Goal: Task Accomplishment & Management: Complete application form

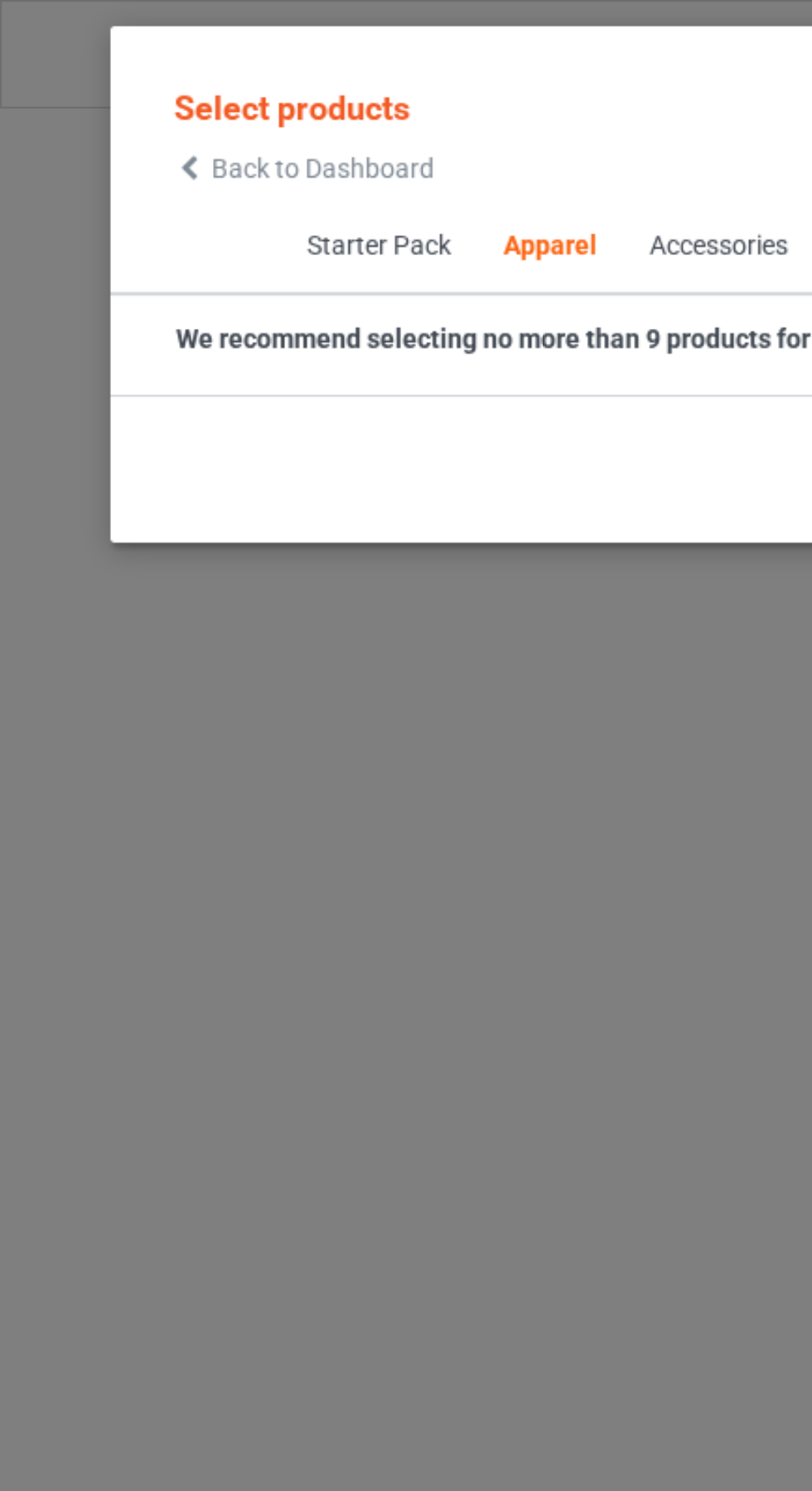
click at [102, 72] on span "Back to Dashboard" at bounding box center [142, 75] width 98 height 14
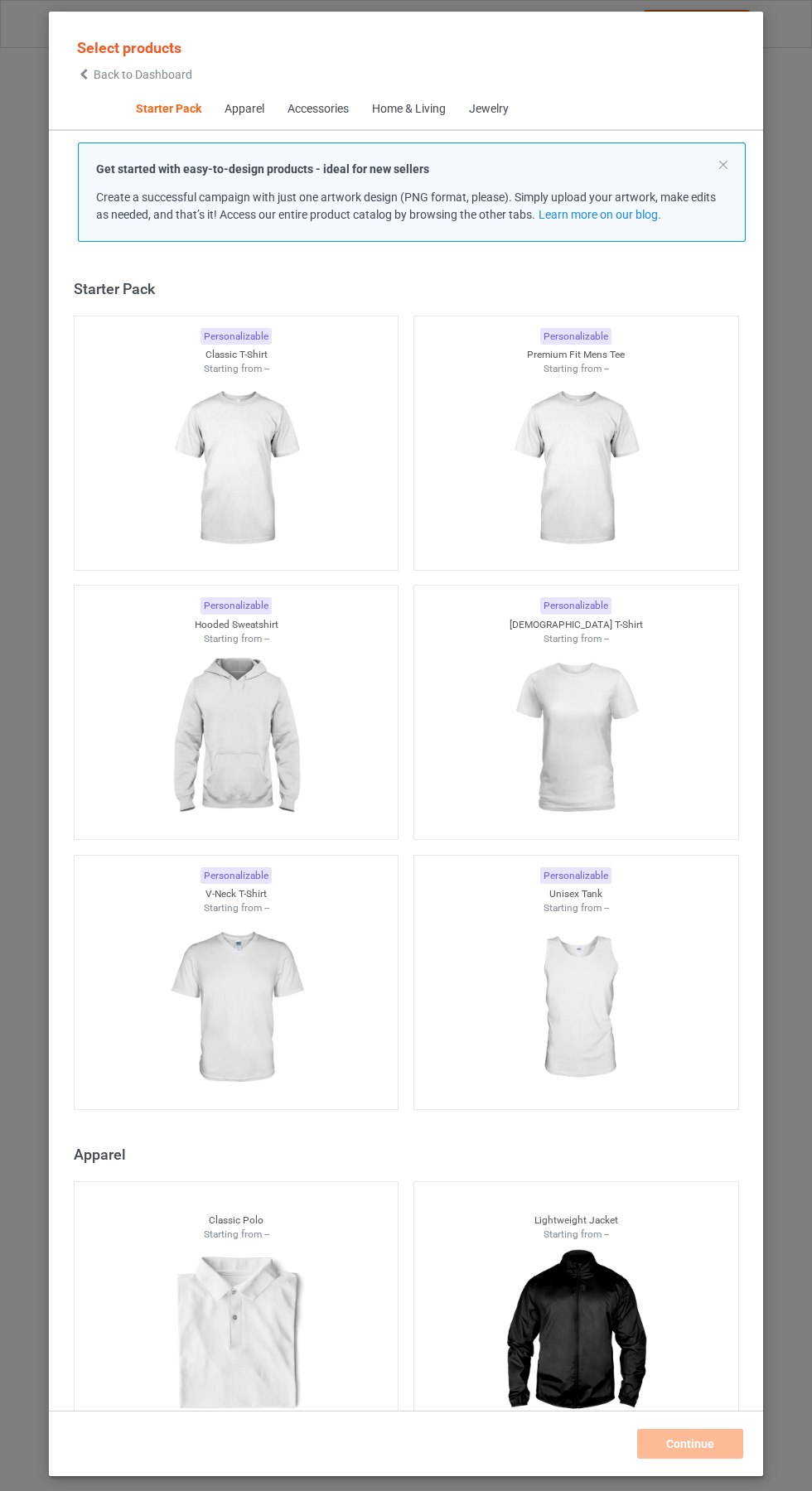
click at [277, 467] on img at bounding box center [236, 468] width 148 height 186
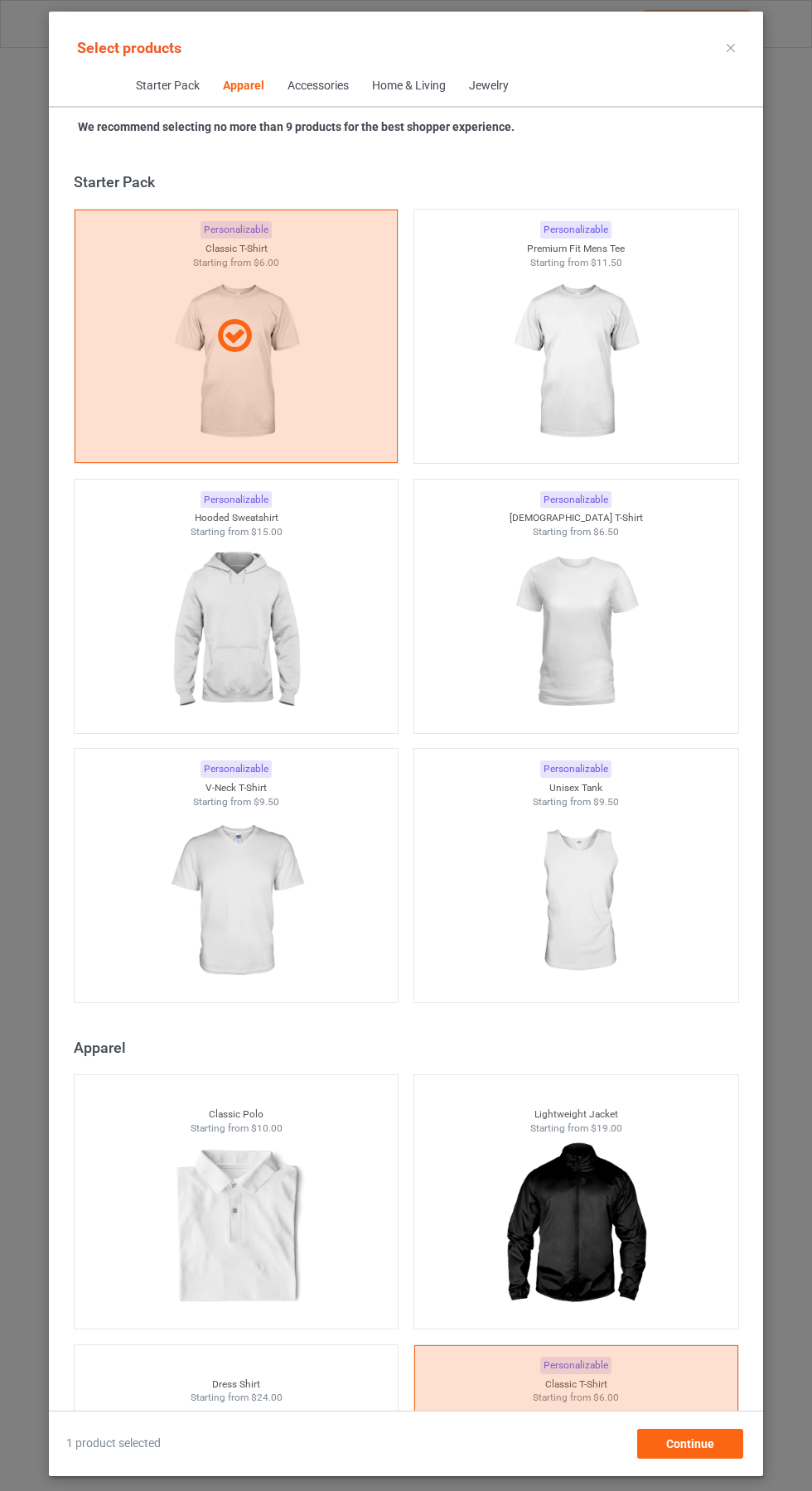
click at [589, 380] on img at bounding box center [575, 361] width 148 height 186
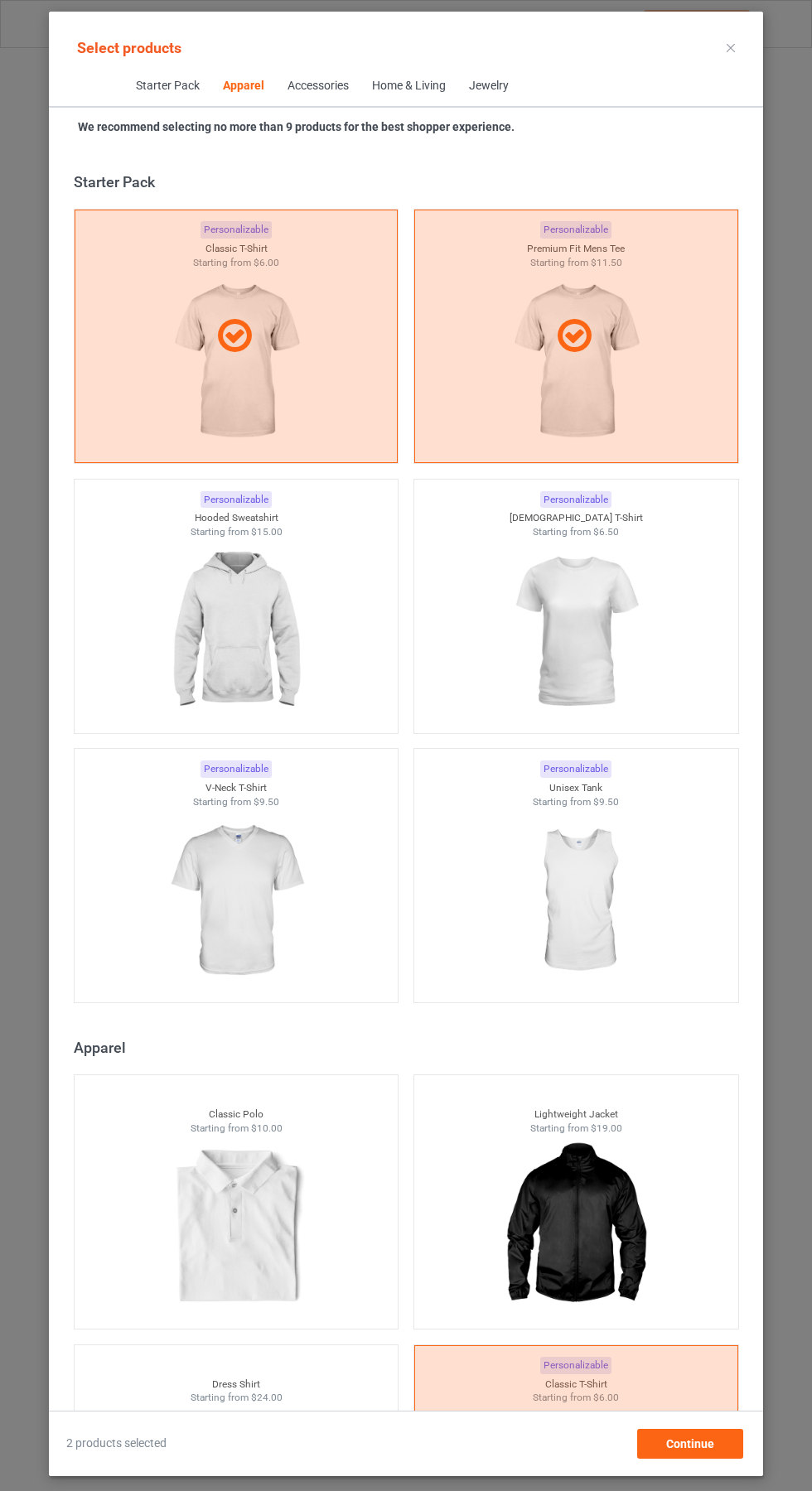
click at [730, 47] on icon at bounding box center [730, 48] width 9 height 9
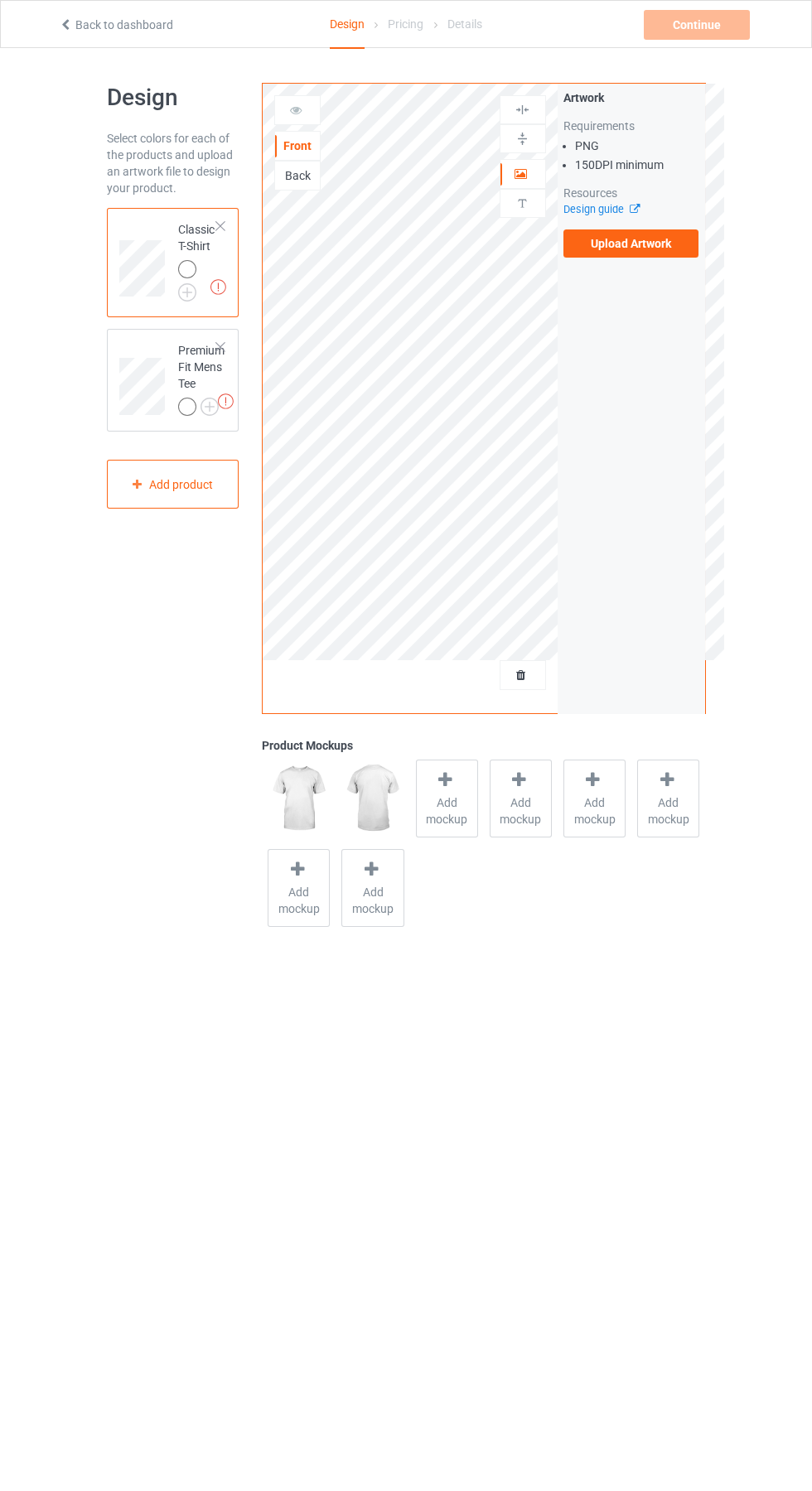
click at [630, 254] on label "Upload Artwork" at bounding box center [632, 243] width 136 height 28
click at [0, 0] on input "Upload Artwork" at bounding box center [0, 0] width 0 height 0
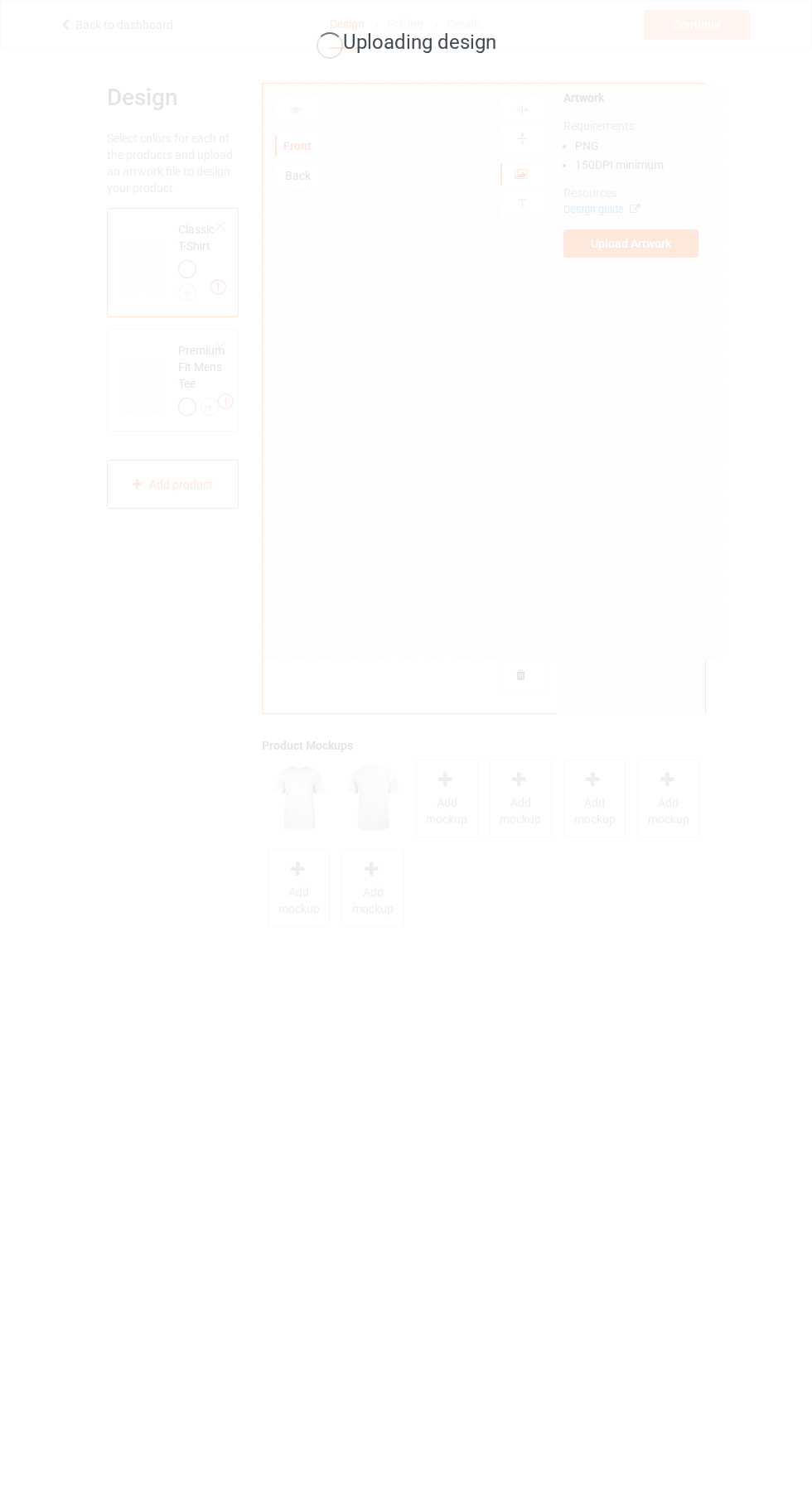
click at [621, 839] on div "Uploading design" at bounding box center [406, 745] width 812 height 1491
click at [735, 1018] on div "Uploading design" at bounding box center [406, 745] width 812 height 1491
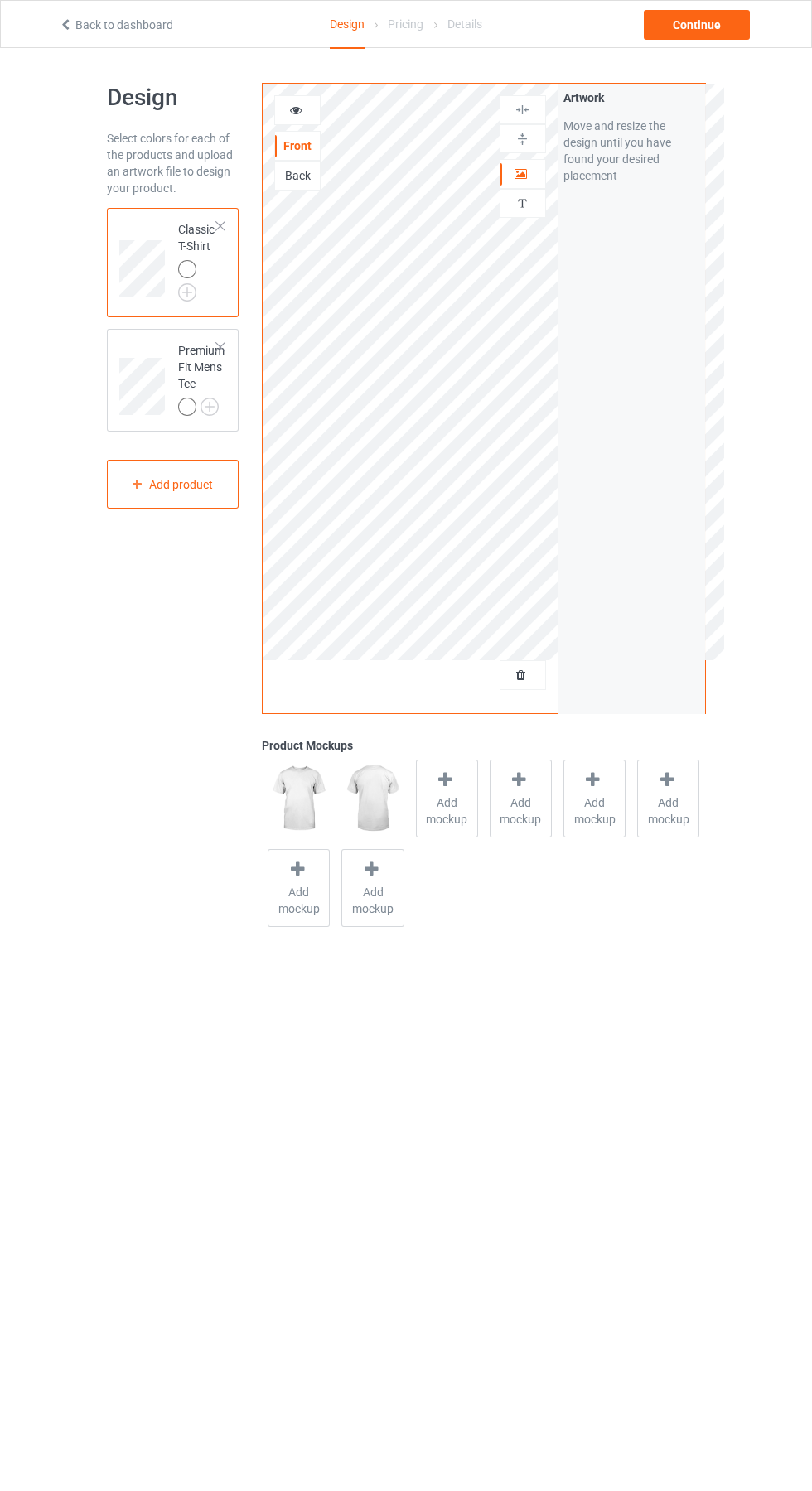
click at [293, 183] on div "Back" at bounding box center [297, 175] width 45 height 17
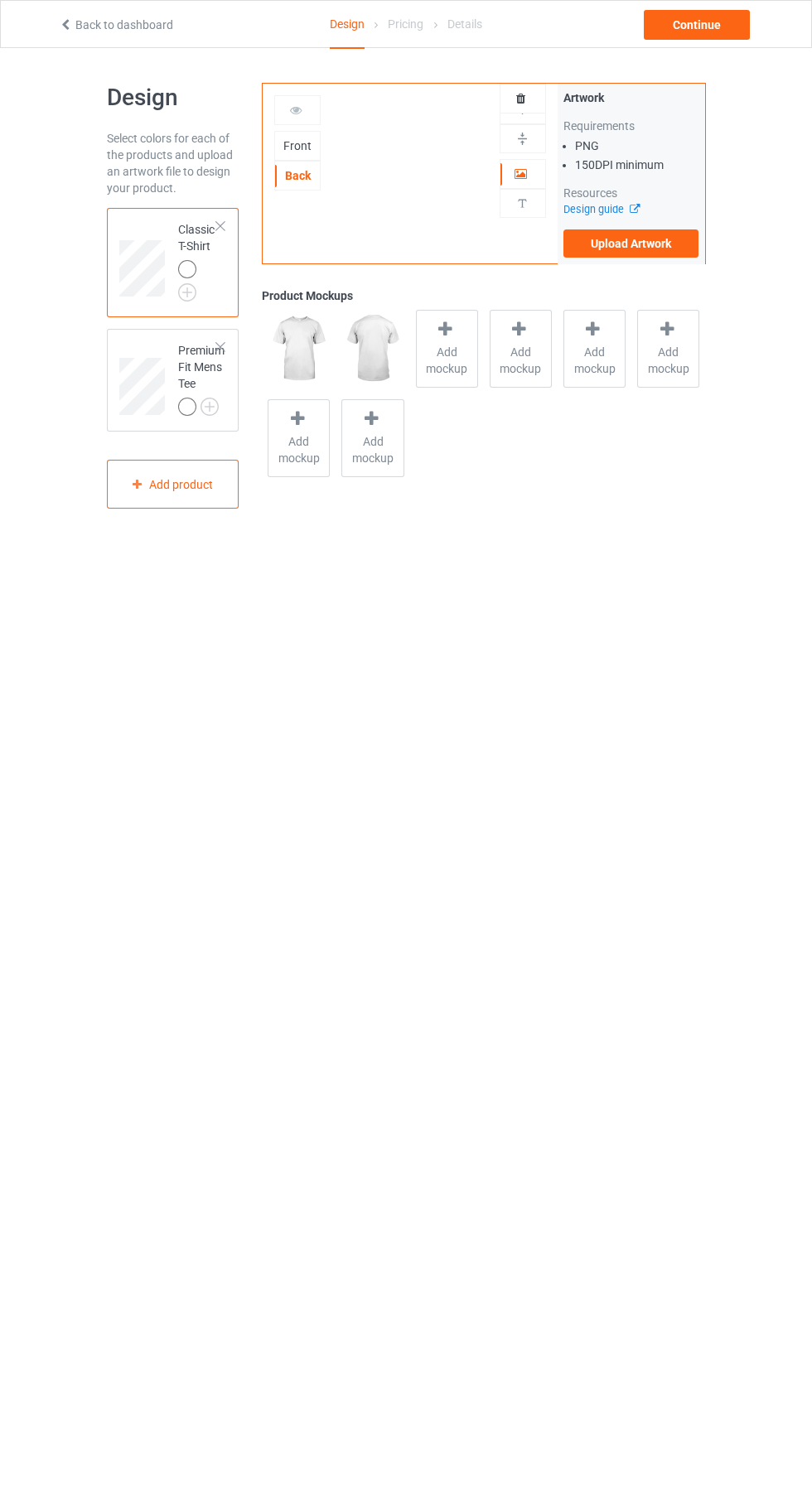
click at [648, 252] on label "Upload Artwork" at bounding box center [632, 243] width 136 height 28
click at [0, 0] on input "Upload Artwork" at bounding box center [0, 0] width 0 height 0
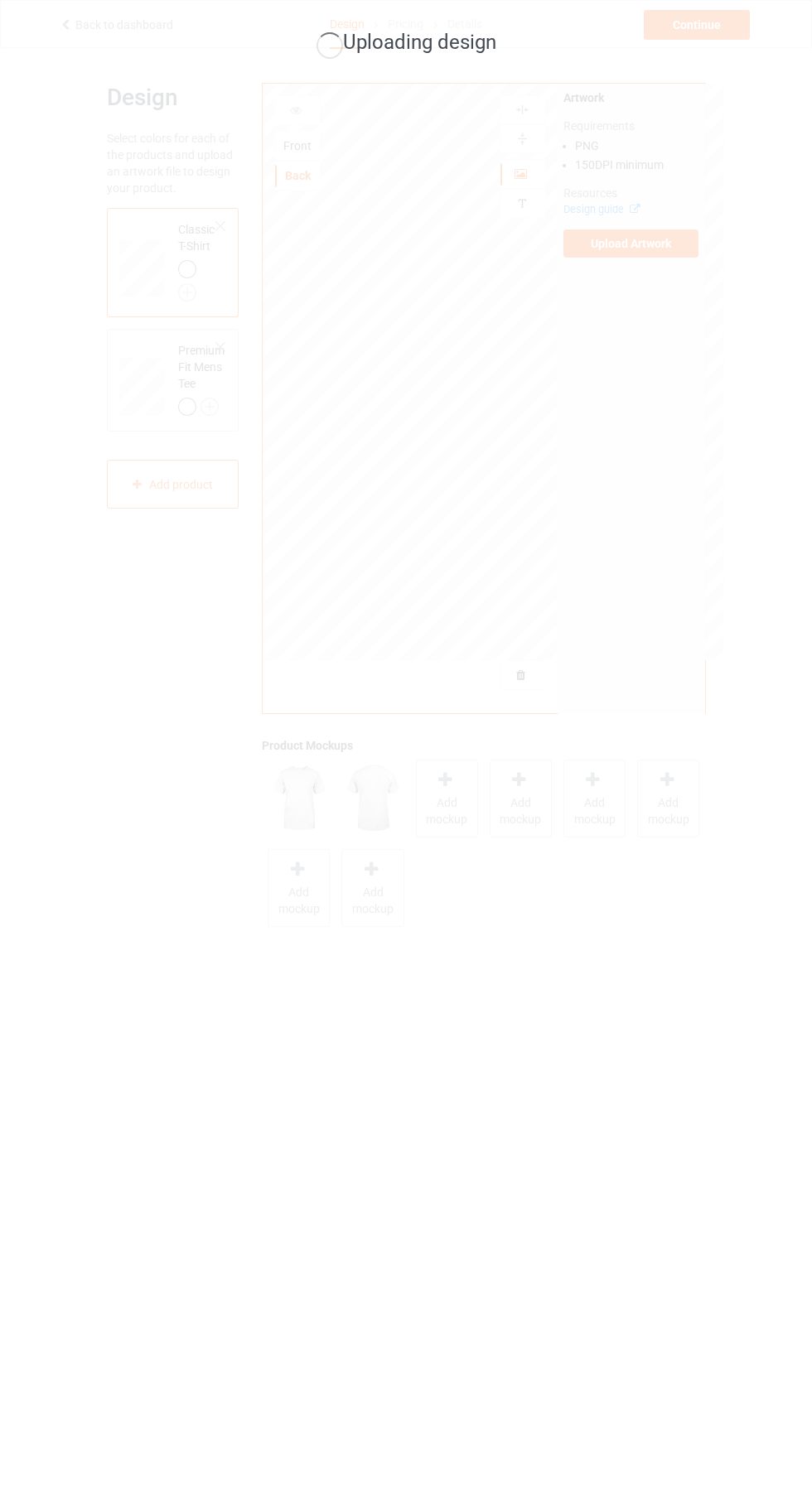
click at [668, 1290] on div "Uploading design" at bounding box center [406, 745] width 812 height 1491
click at [661, 597] on div "Uploading design" at bounding box center [406, 745] width 812 height 1491
click at [757, 831] on div "Uploading design" at bounding box center [406, 745] width 812 height 1491
click at [635, 1008] on div "Uploading design" at bounding box center [406, 745] width 812 height 1491
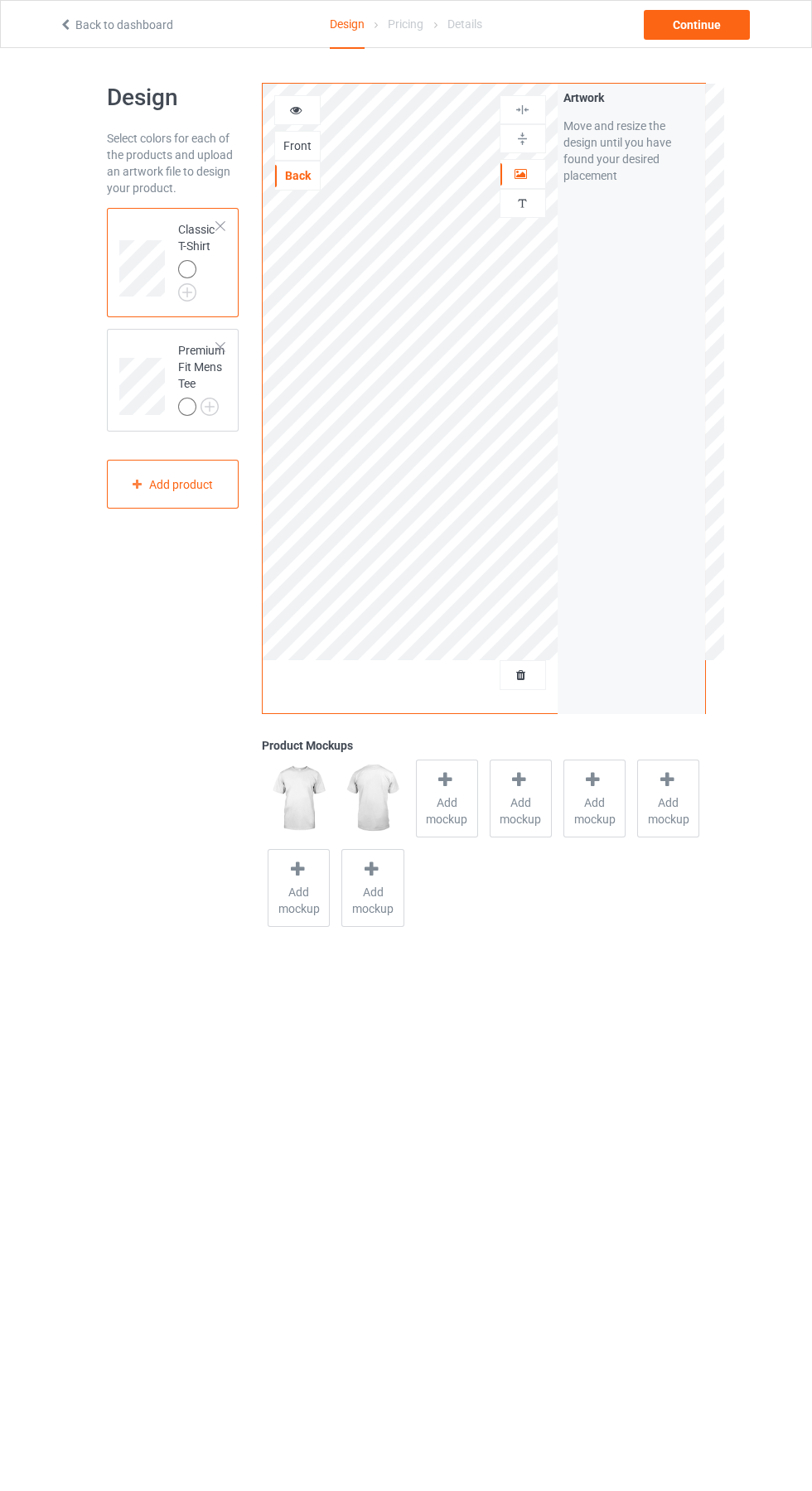
click at [0, 0] on img at bounding box center [0, 0] width 0 height 0
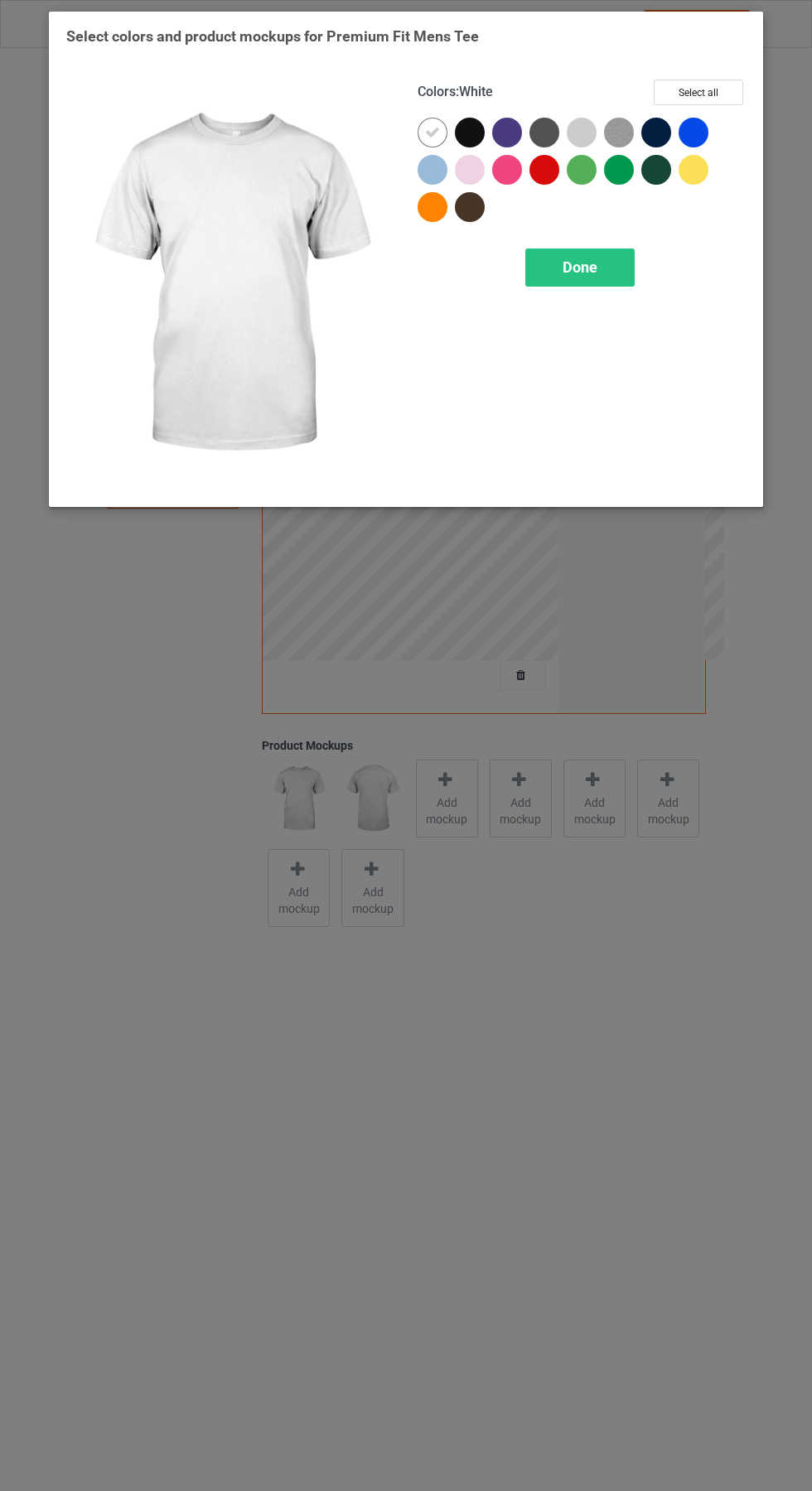
click at [432, 208] on div at bounding box center [432, 206] width 30 height 30
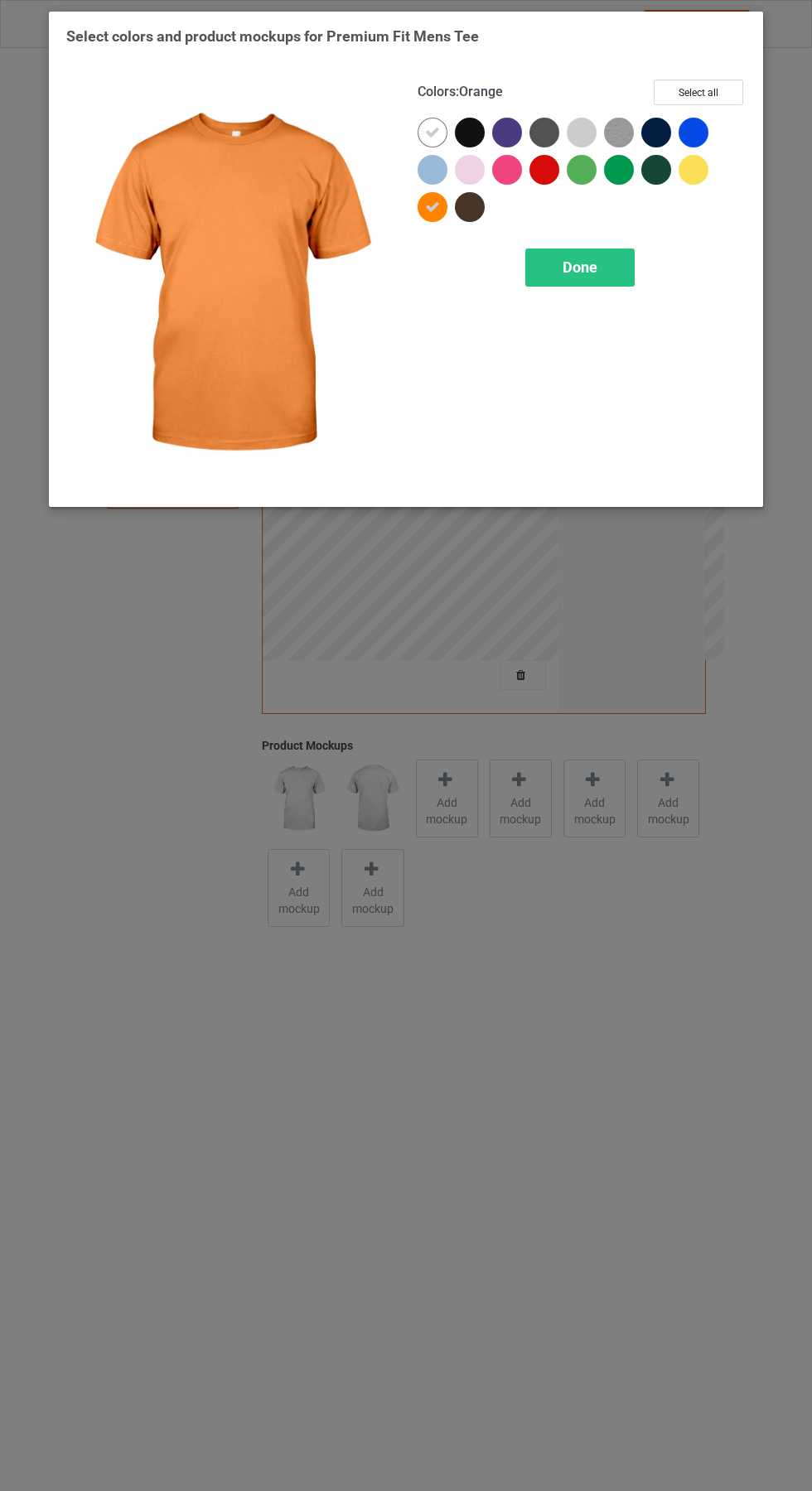
click at [698, 167] on div at bounding box center [693, 169] width 30 height 30
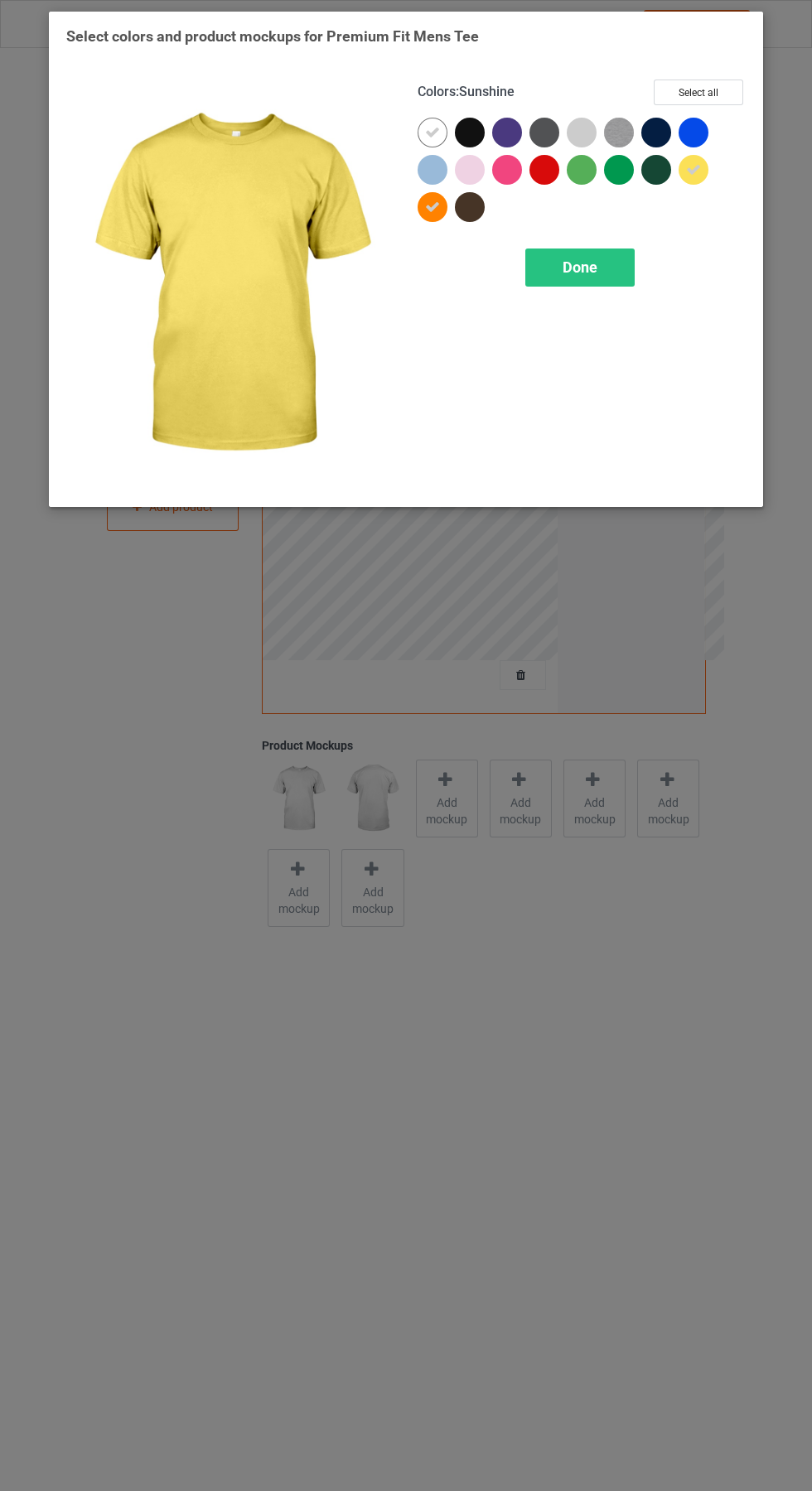
click at [431, 131] on icon at bounding box center [431, 131] width 15 height 15
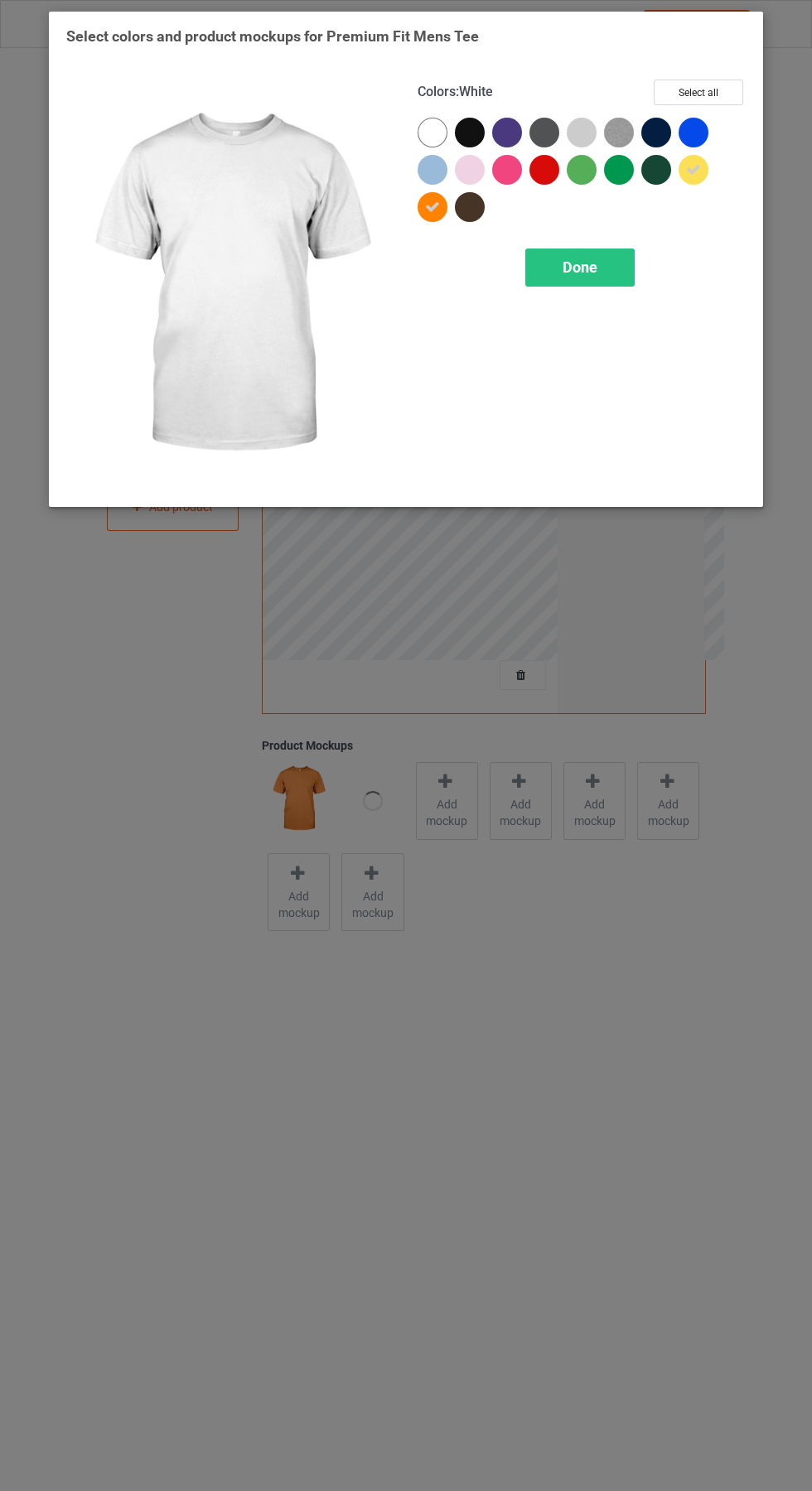
click at [594, 282] on div "Done" at bounding box center [579, 267] width 109 height 38
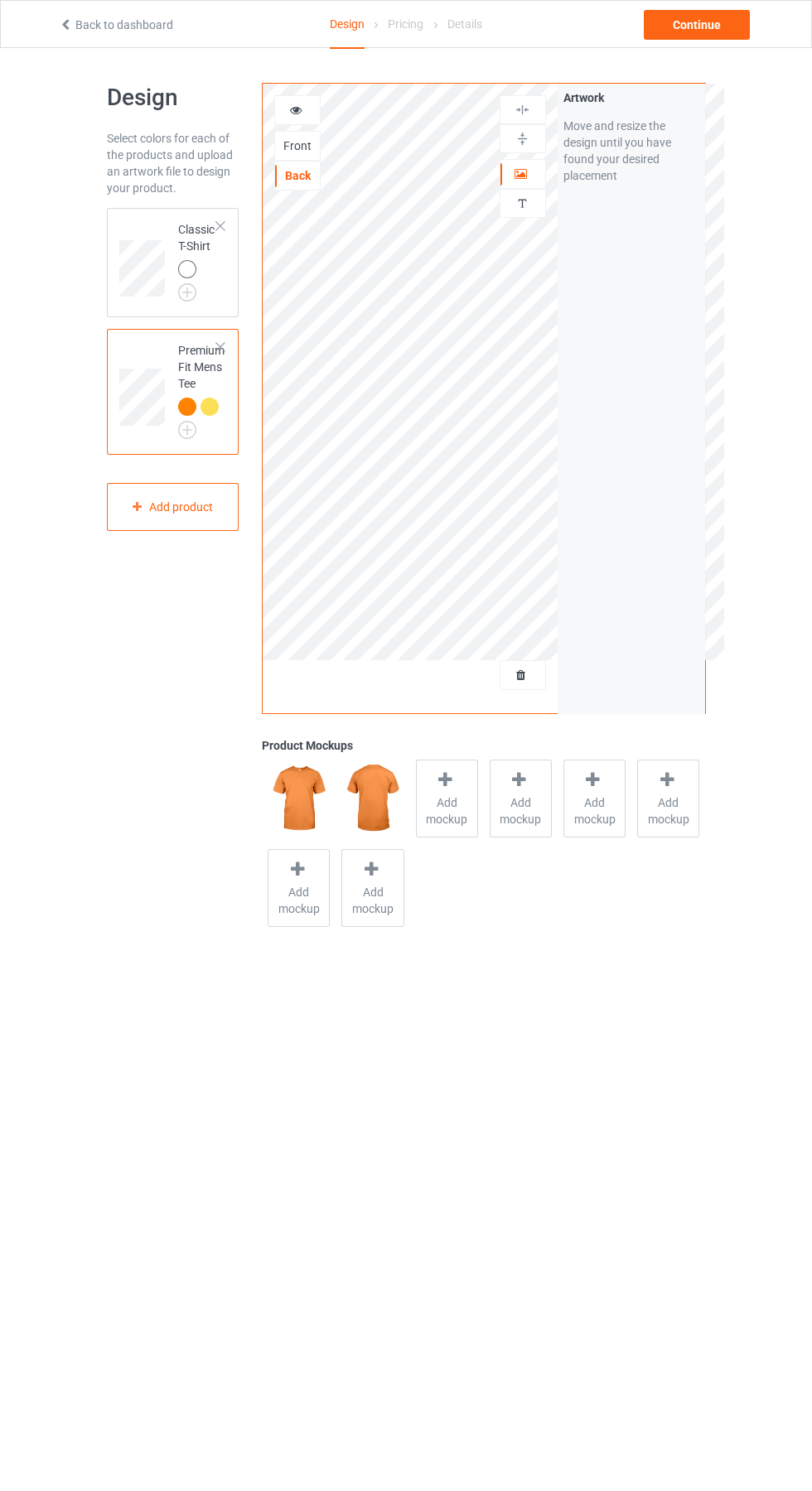
click at [0, 0] on img at bounding box center [0, 0] width 0 height 0
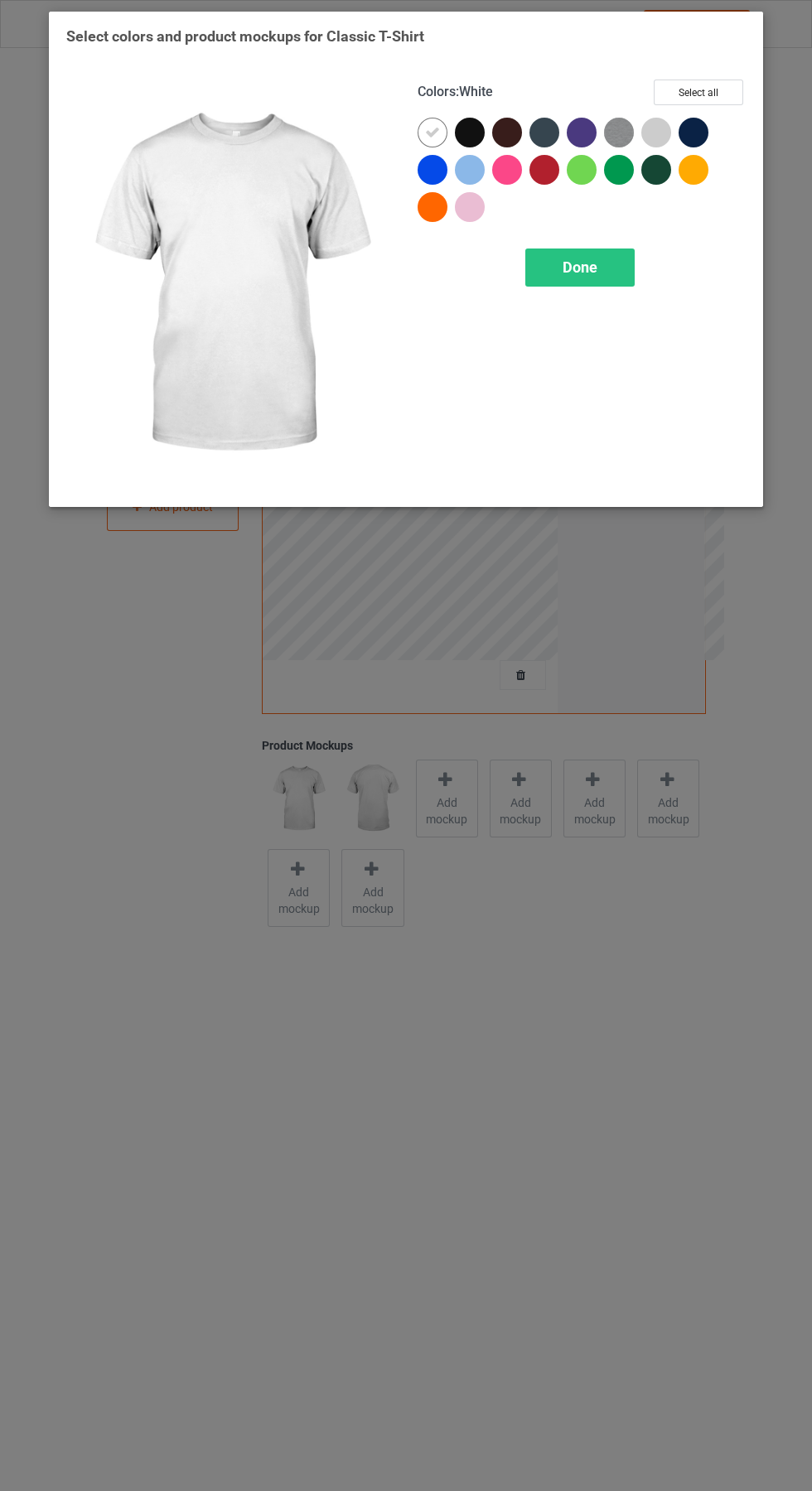
click at [707, 163] on div at bounding box center [697, 173] width 37 height 37
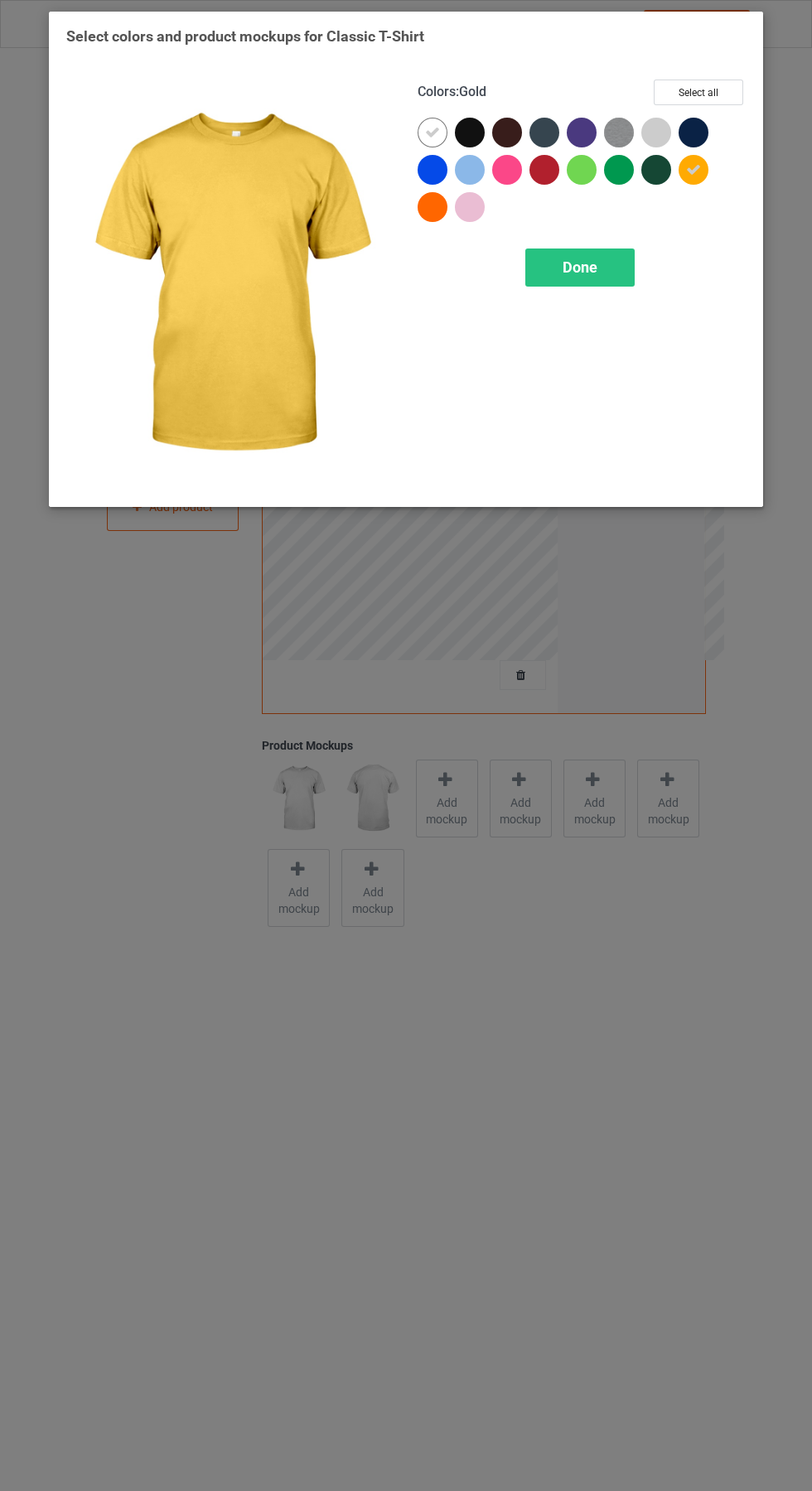
click at [428, 204] on div at bounding box center [432, 206] width 30 height 30
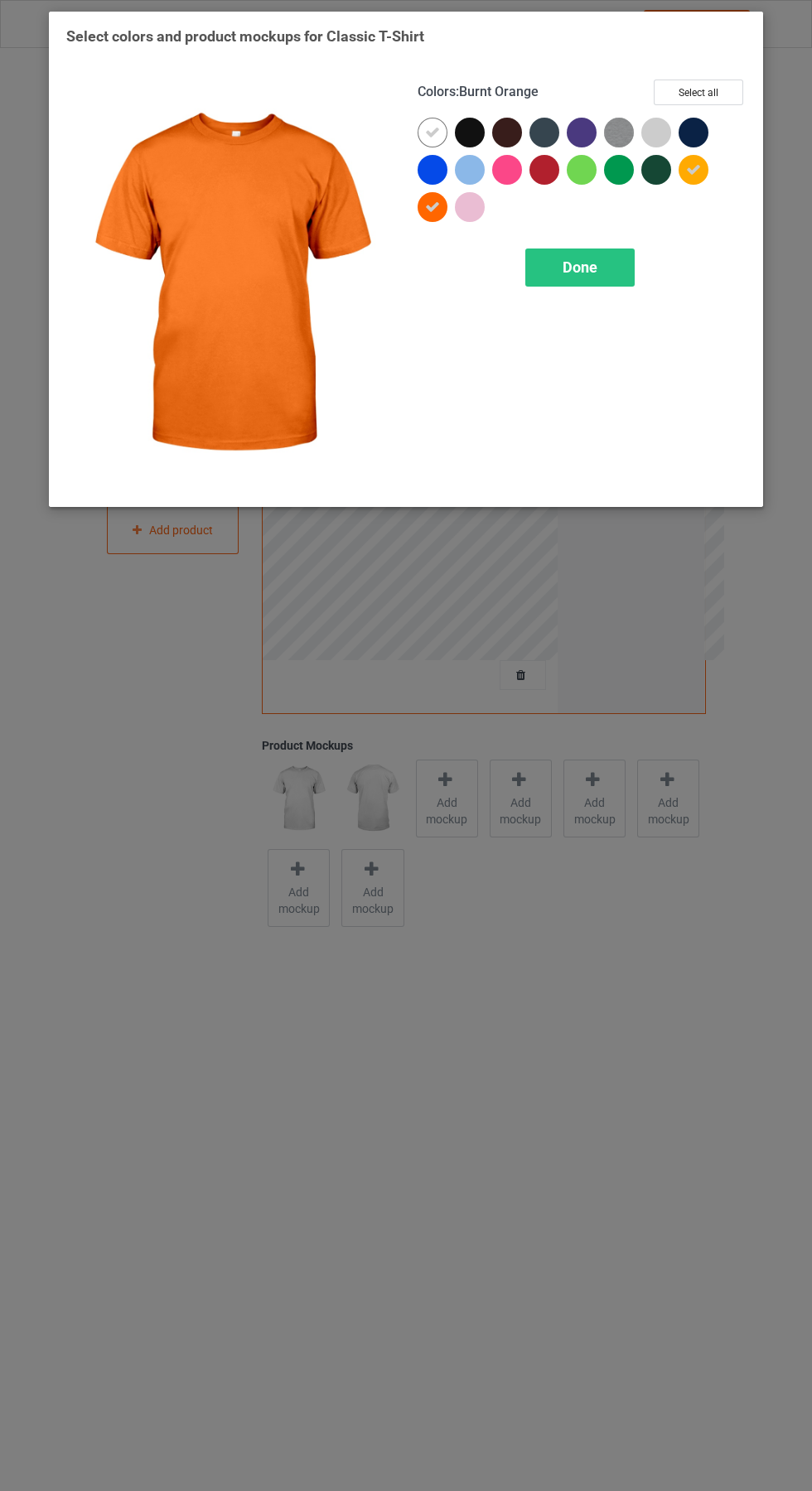
click at [432, 131] on icon at bounding box center [431, 131] width 15 height 15
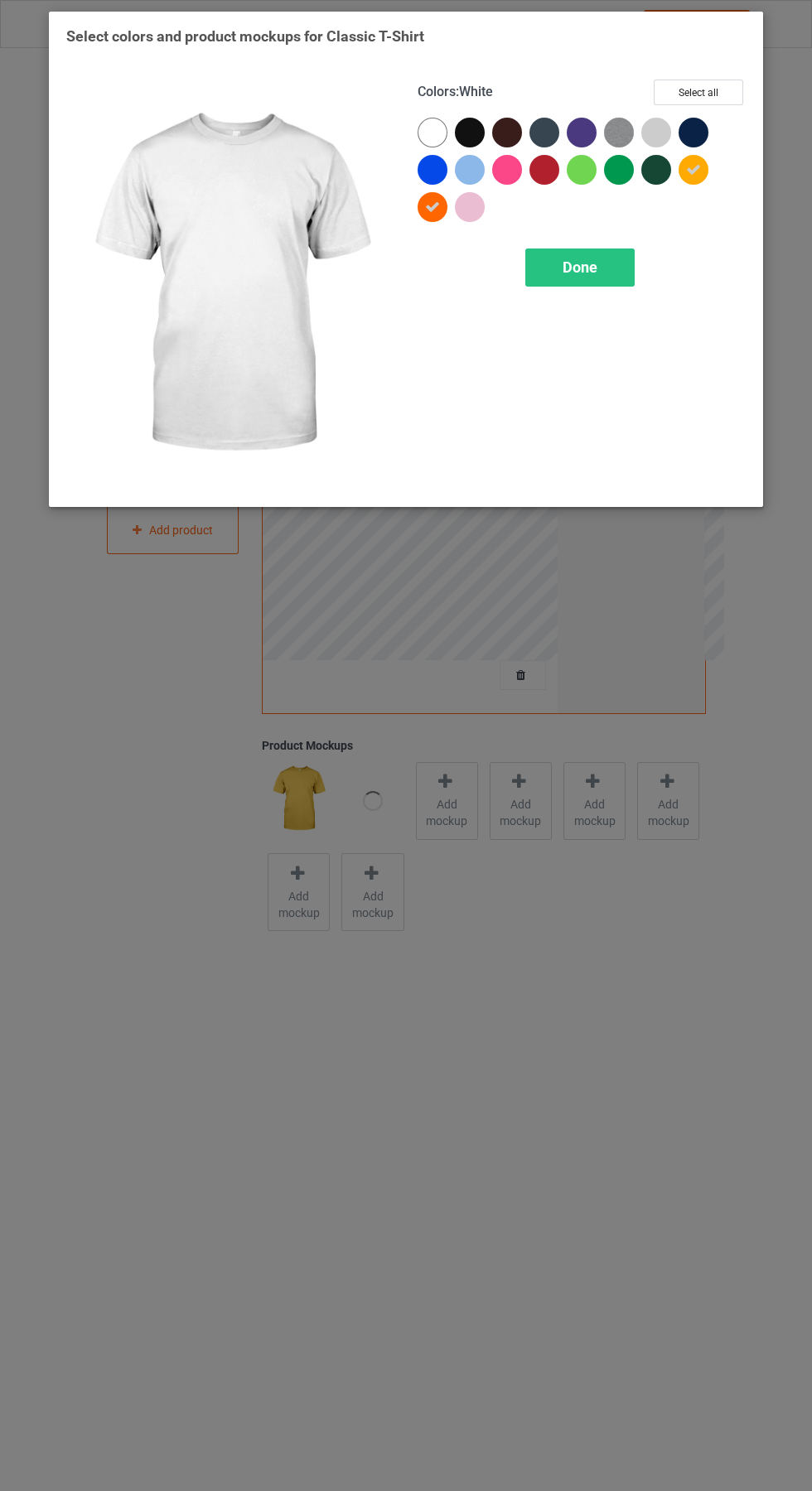
click at [596, 264] on span "Done" at bounding box center [580, 267] width 35 height 18
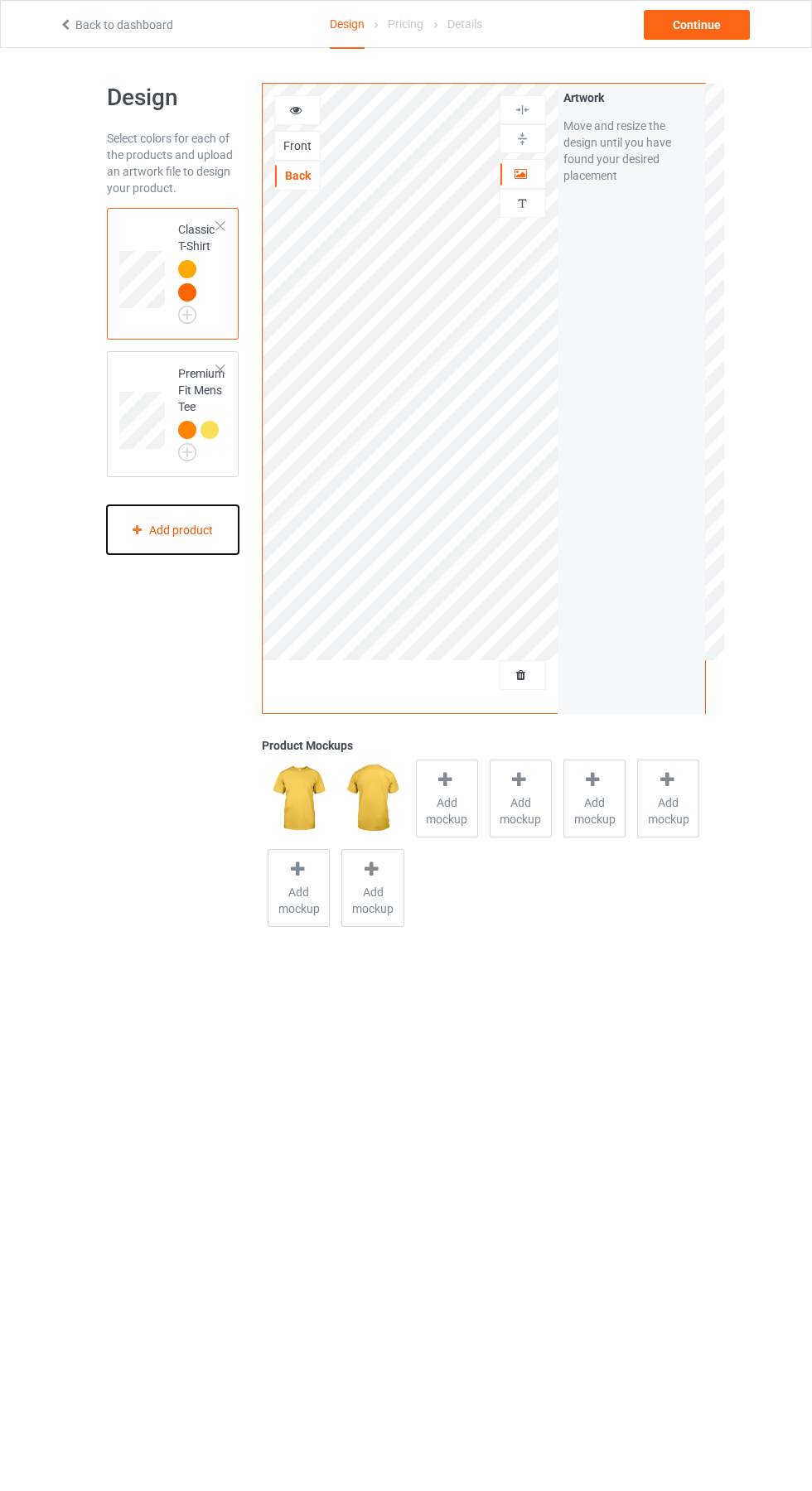
click at [141, 525] on icon at bounding box center [137, 530] width 14 height 10
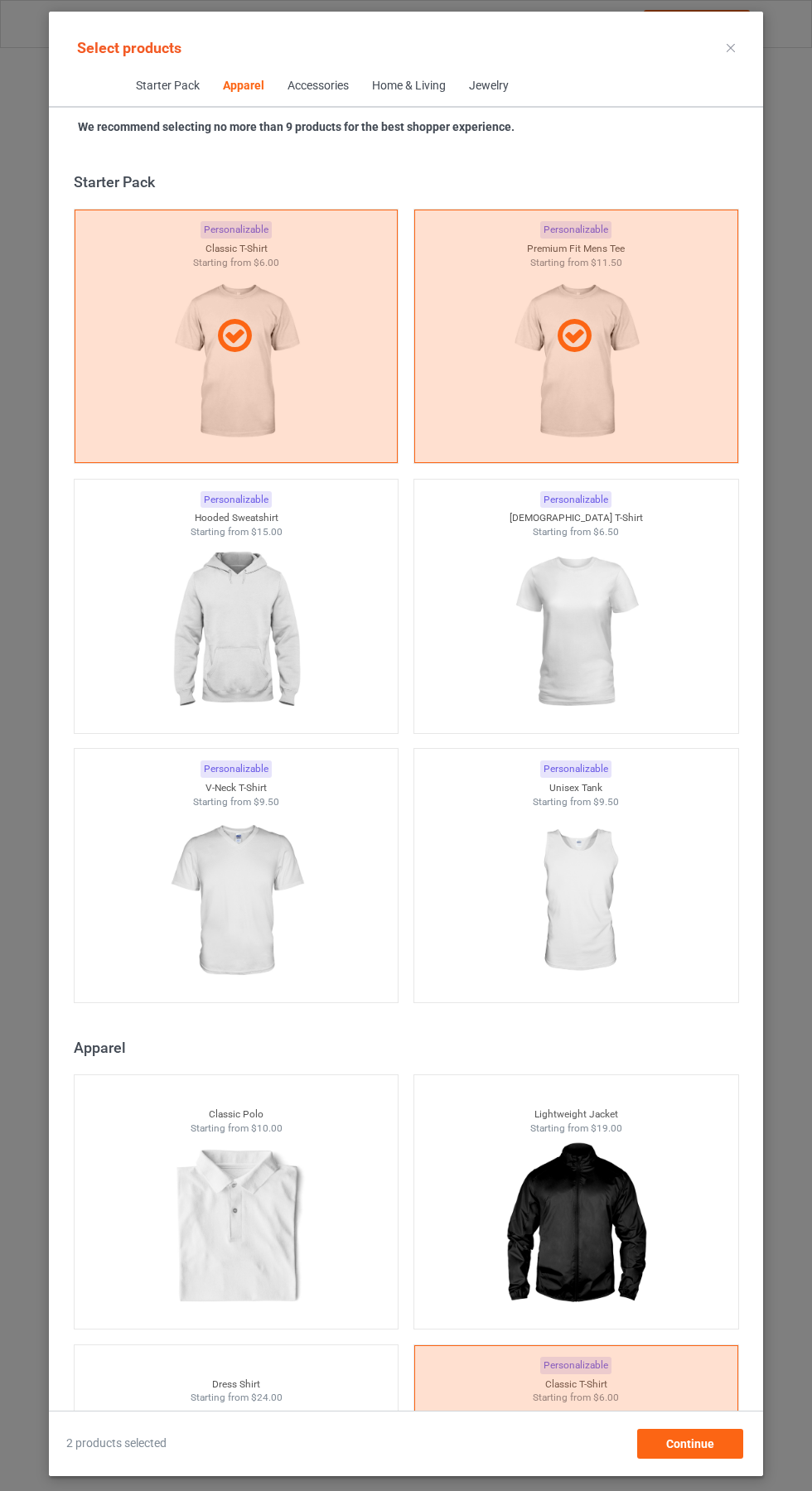
scroll to position [886, 0]
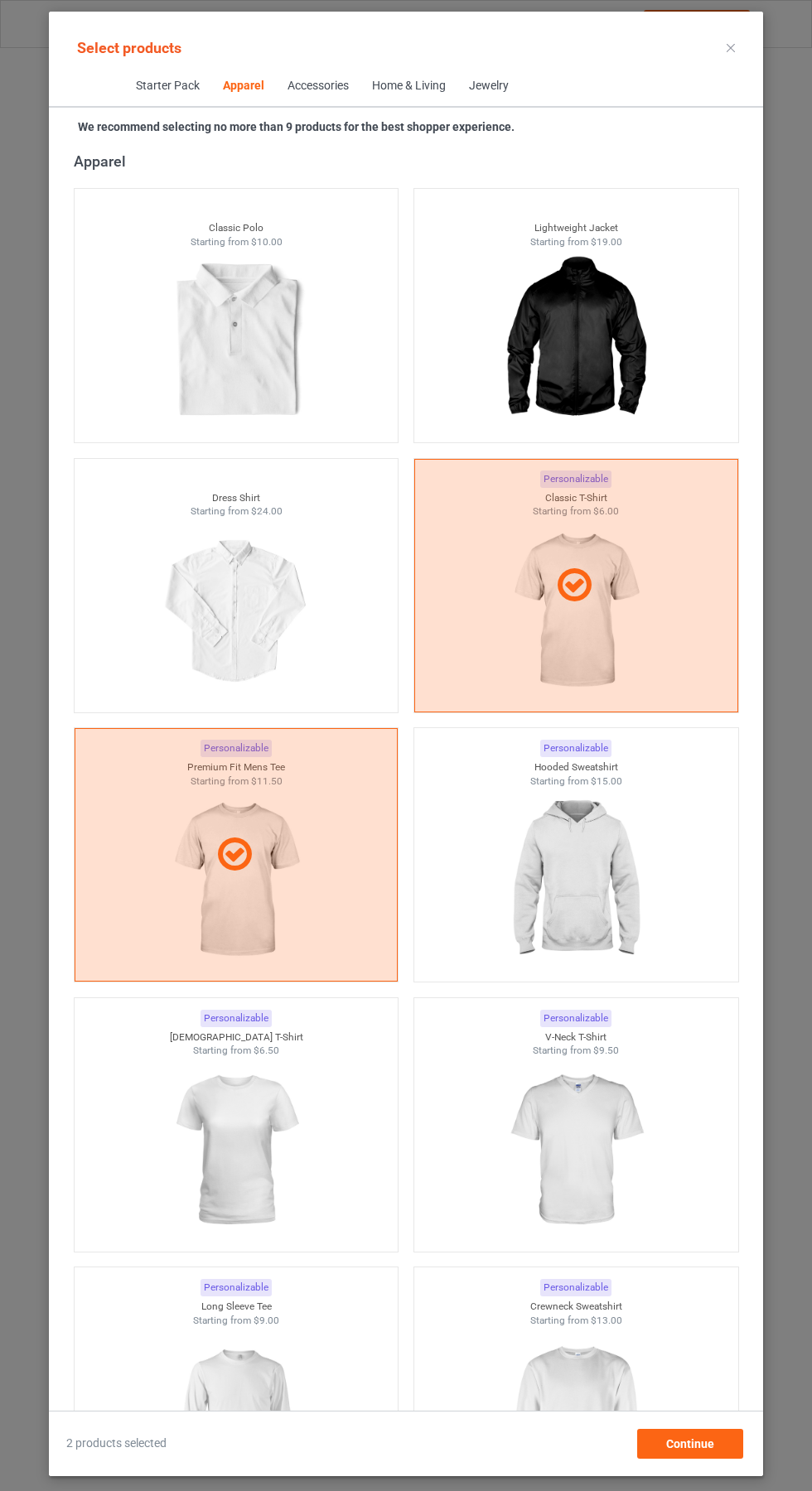
click at [587, 888] on img at bounding box center [575, 880] width 148 height 186
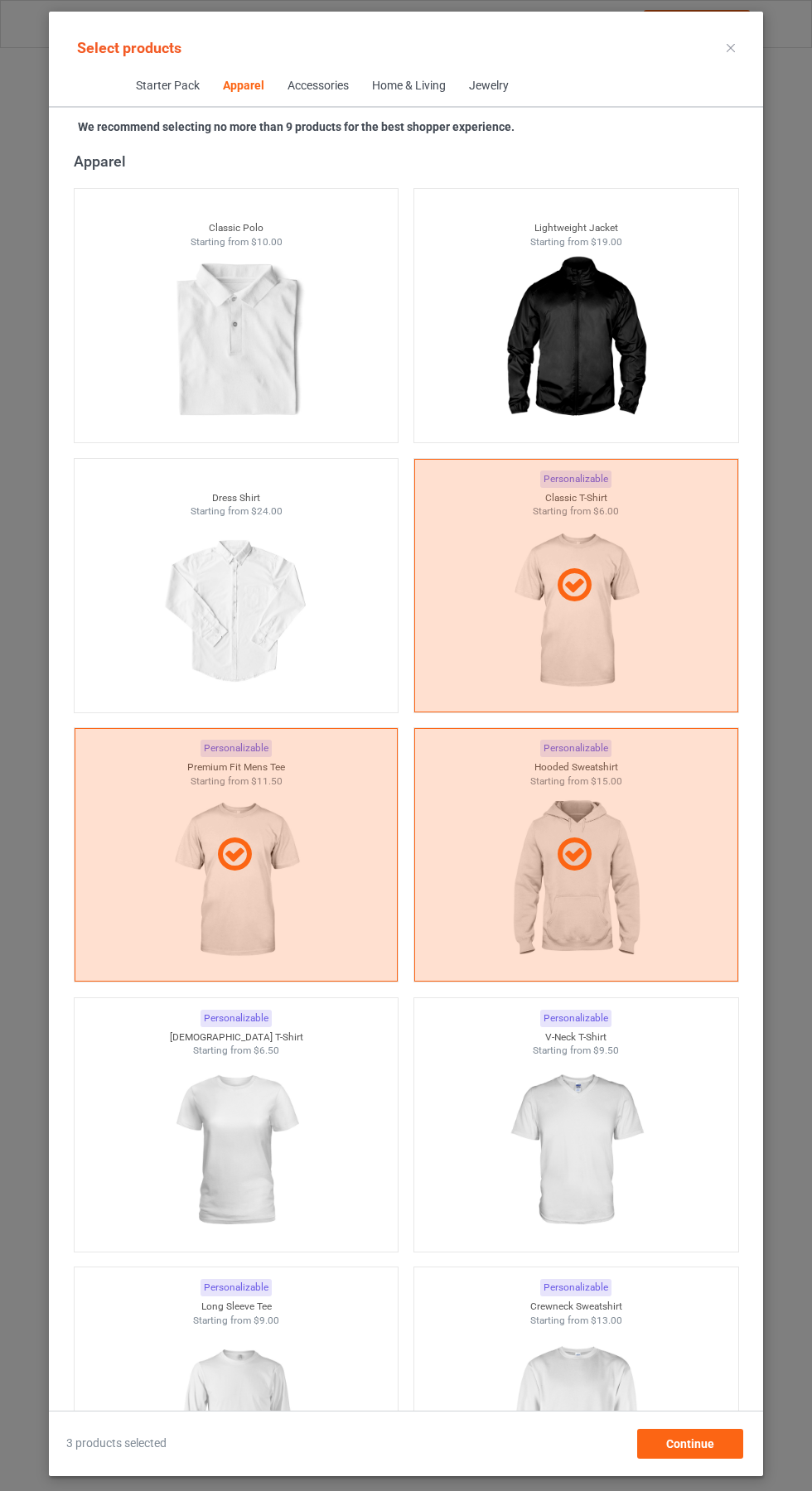
click at [588, 1394] on img at bounding box center [575, 1420] width 148 height 186
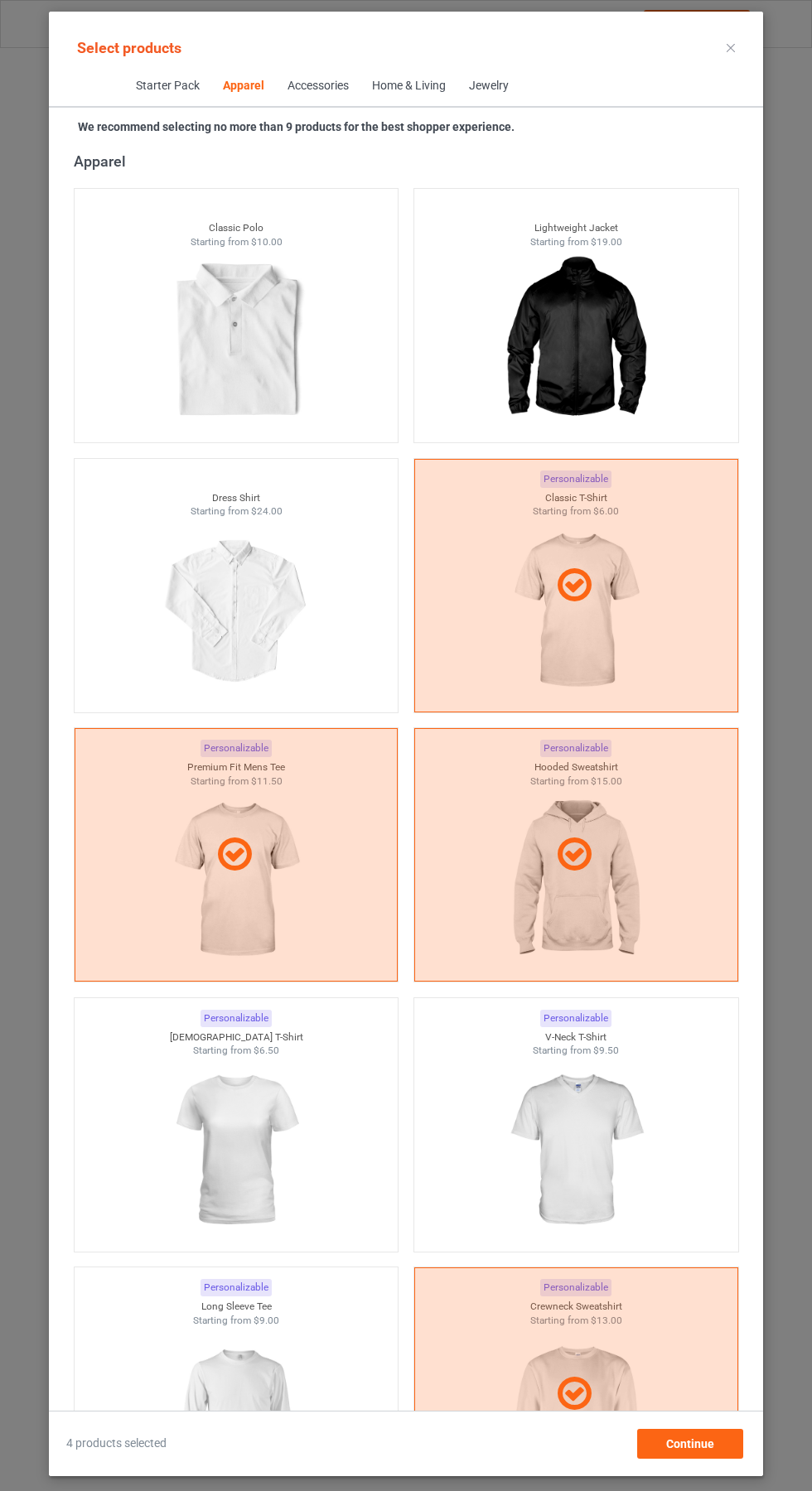
click at [275, 1435] on img at bounding box center [236, 1420] width 148 height 186
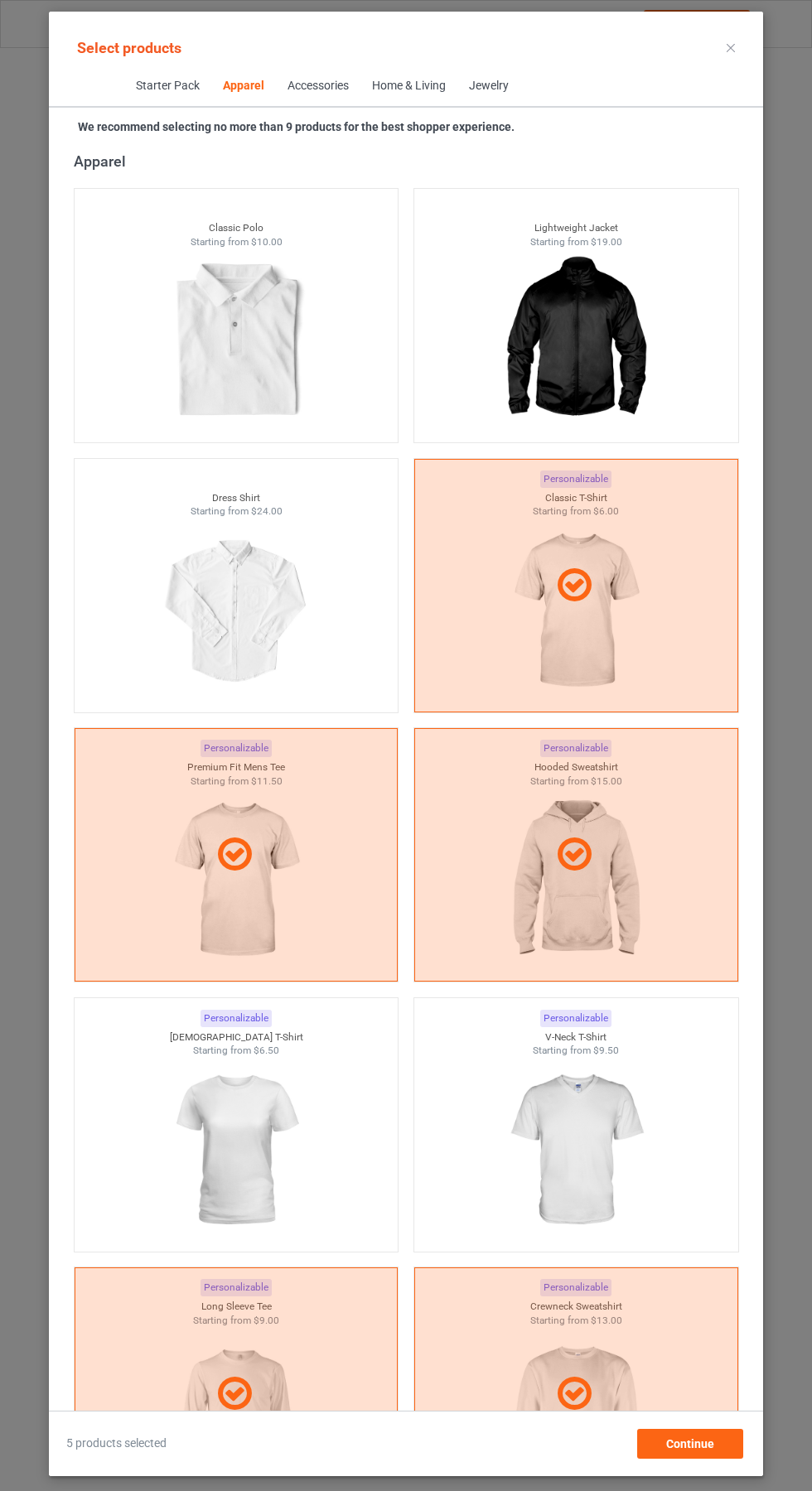
click at [730, 47] on icon at bounding box center [730, 48] width 9 height 9
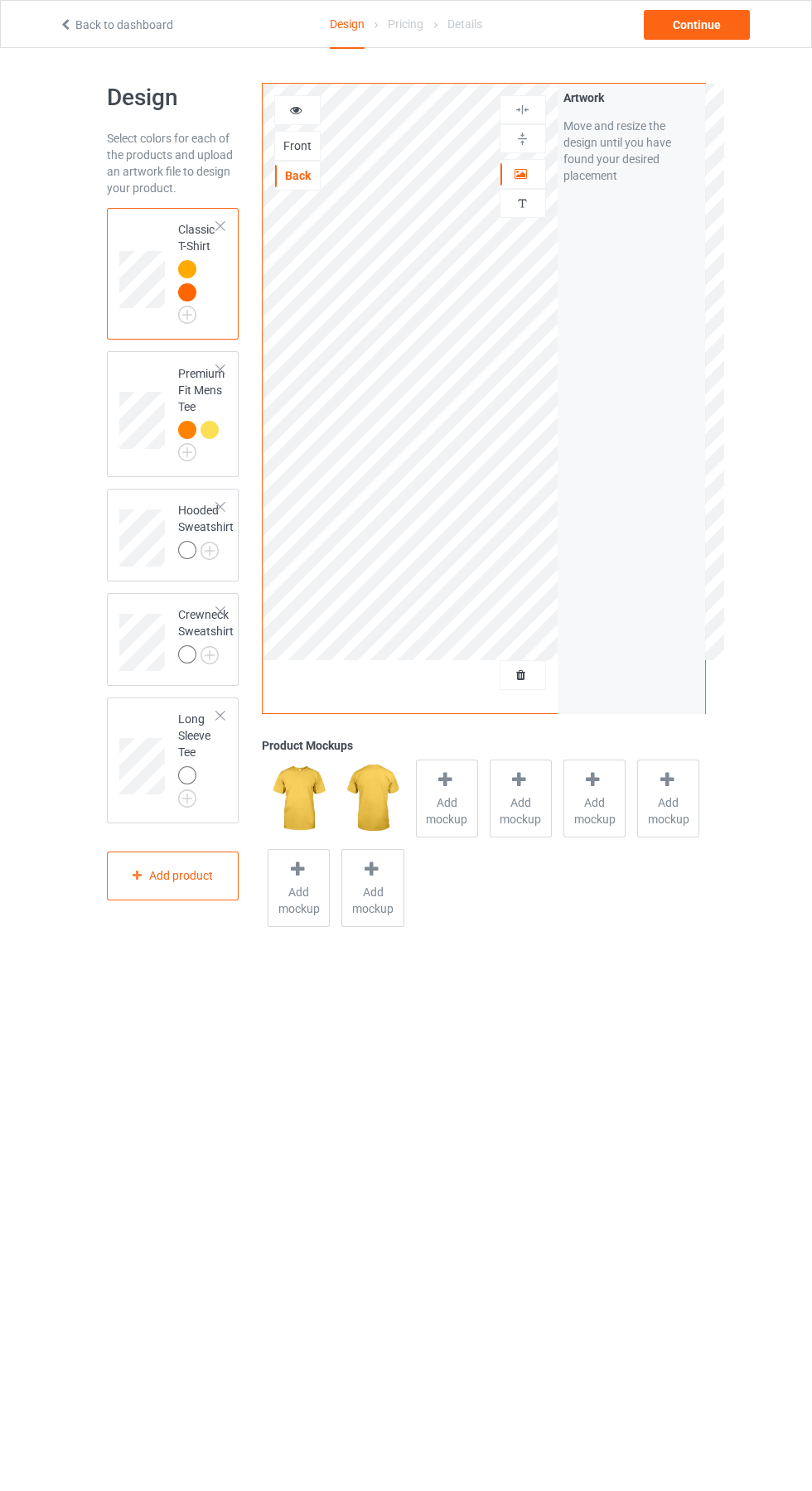
click at [0, 0] on img at bounding box center [0, 0] width 0 height 0
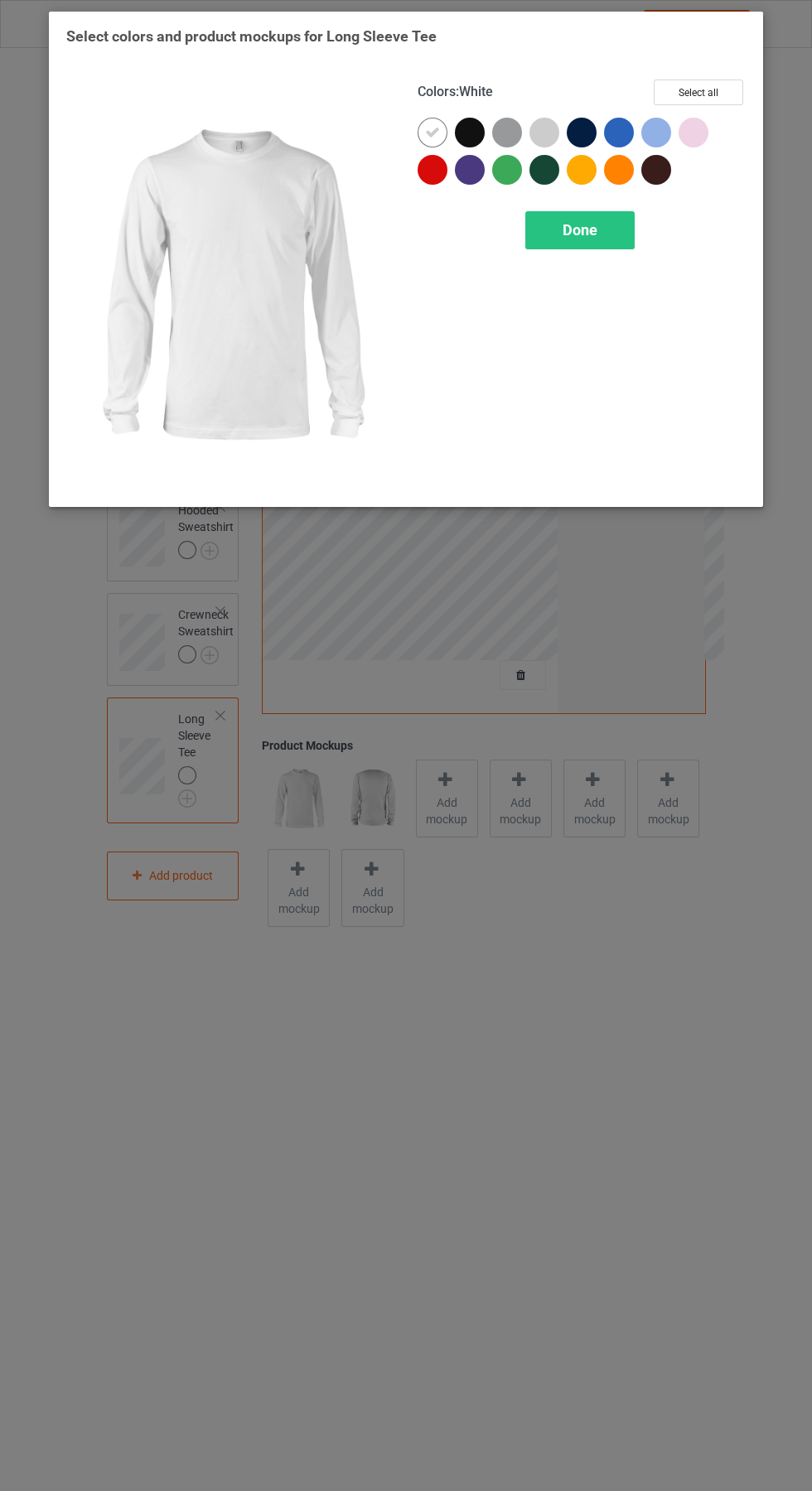
click at [585, 168] on div at bounding box center [581, 169] width 30 height 30
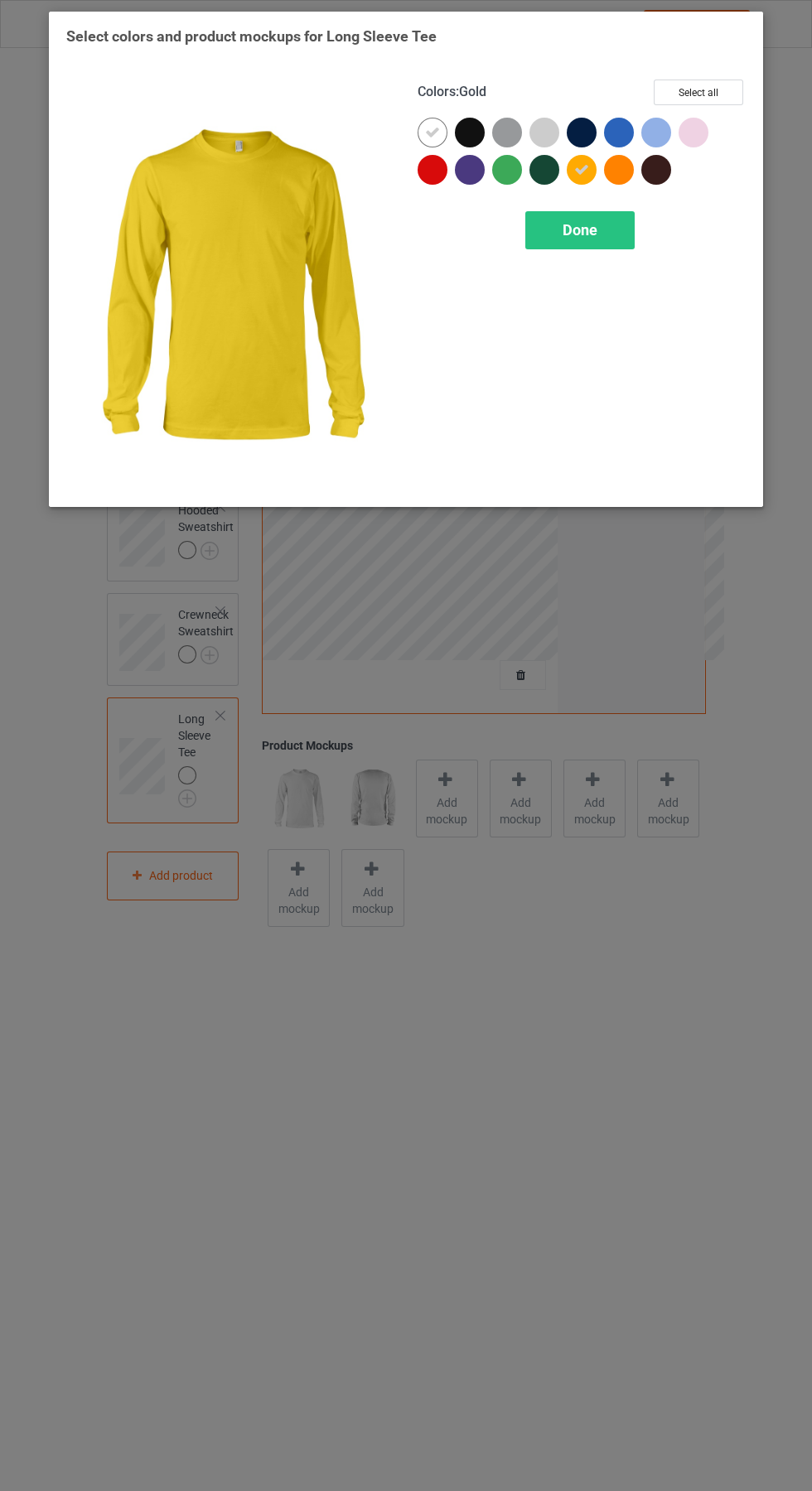
click at [630, 167] on div at bounding box center [618, 169] width 30 height 30
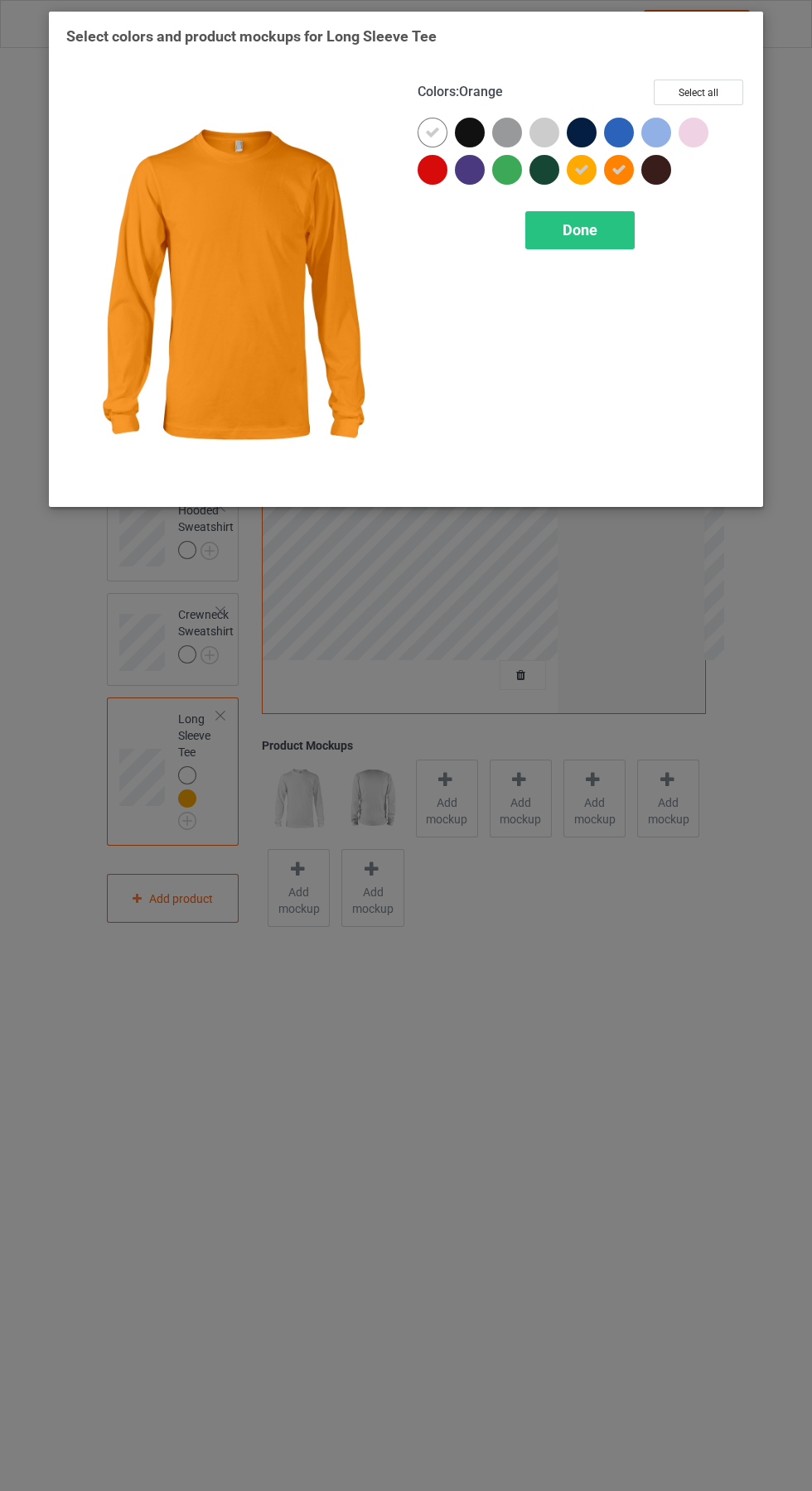
click at [432, 131] on icon at bounding box center [431, 131] width 15 height 15
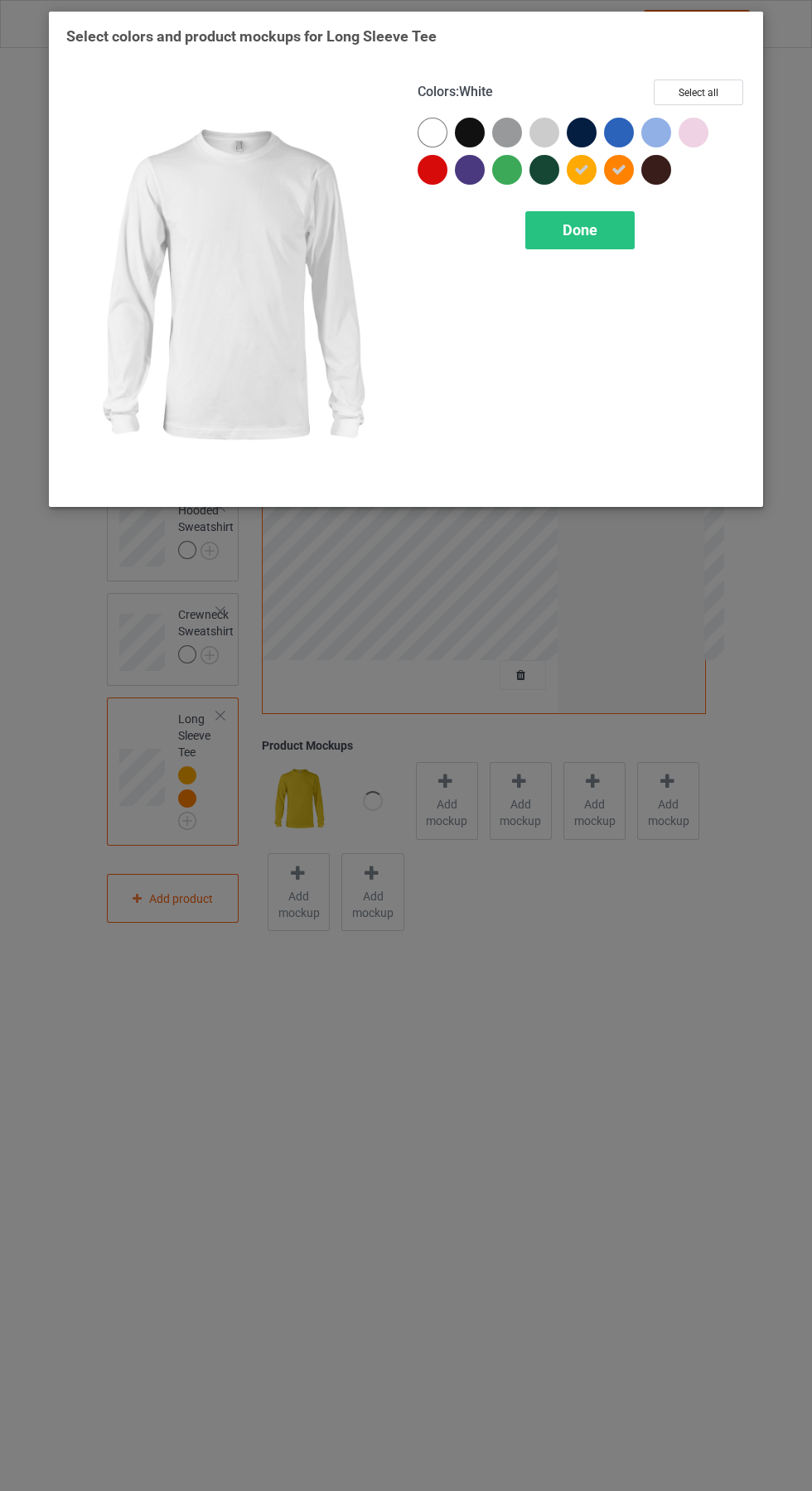
click at [610, 242] on div "Done" at bounding box center [579, 230] width 109 height 38
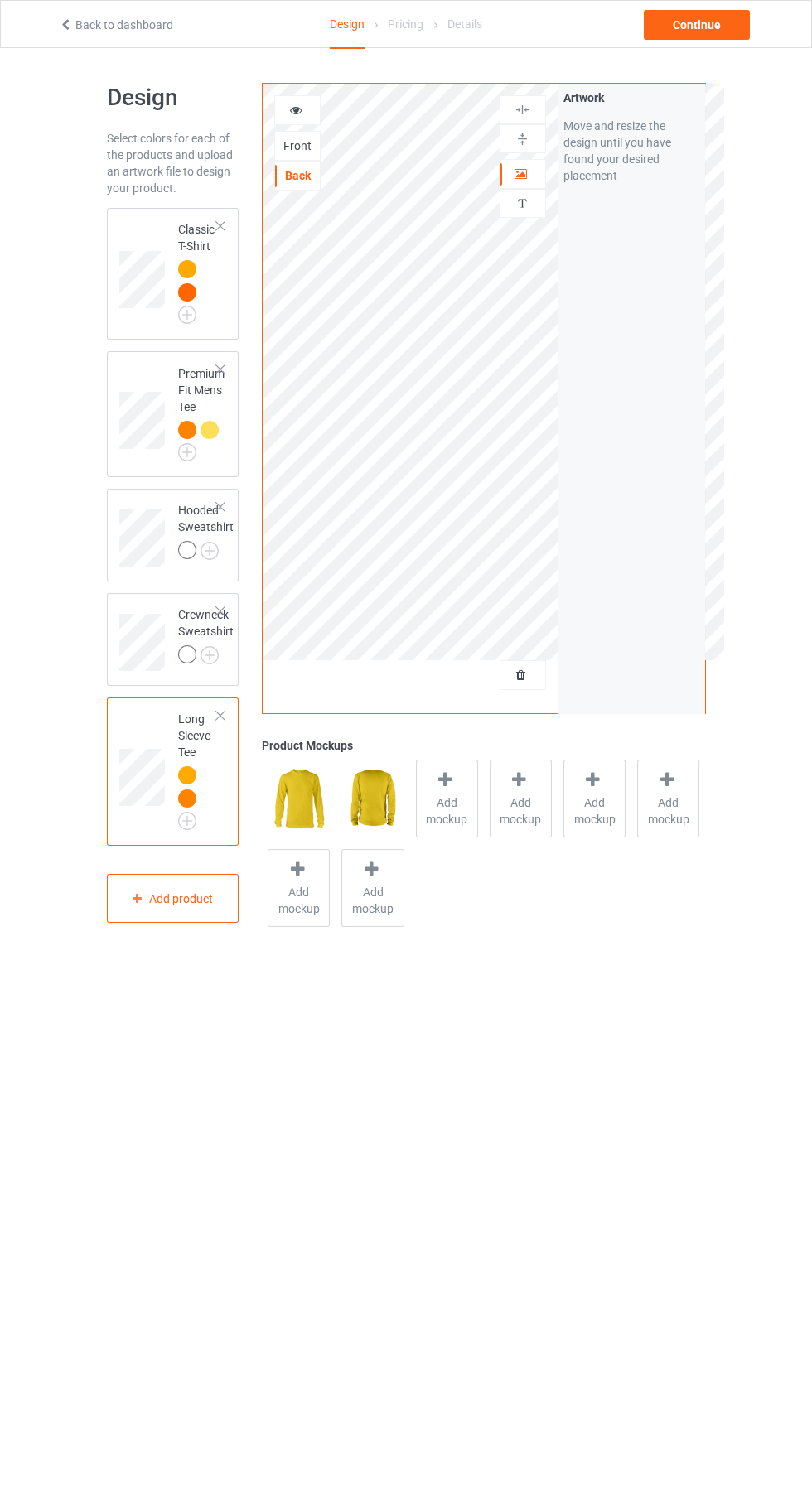
click at [0, 0] on img at bounding box center [0, 0] width 0 height 0
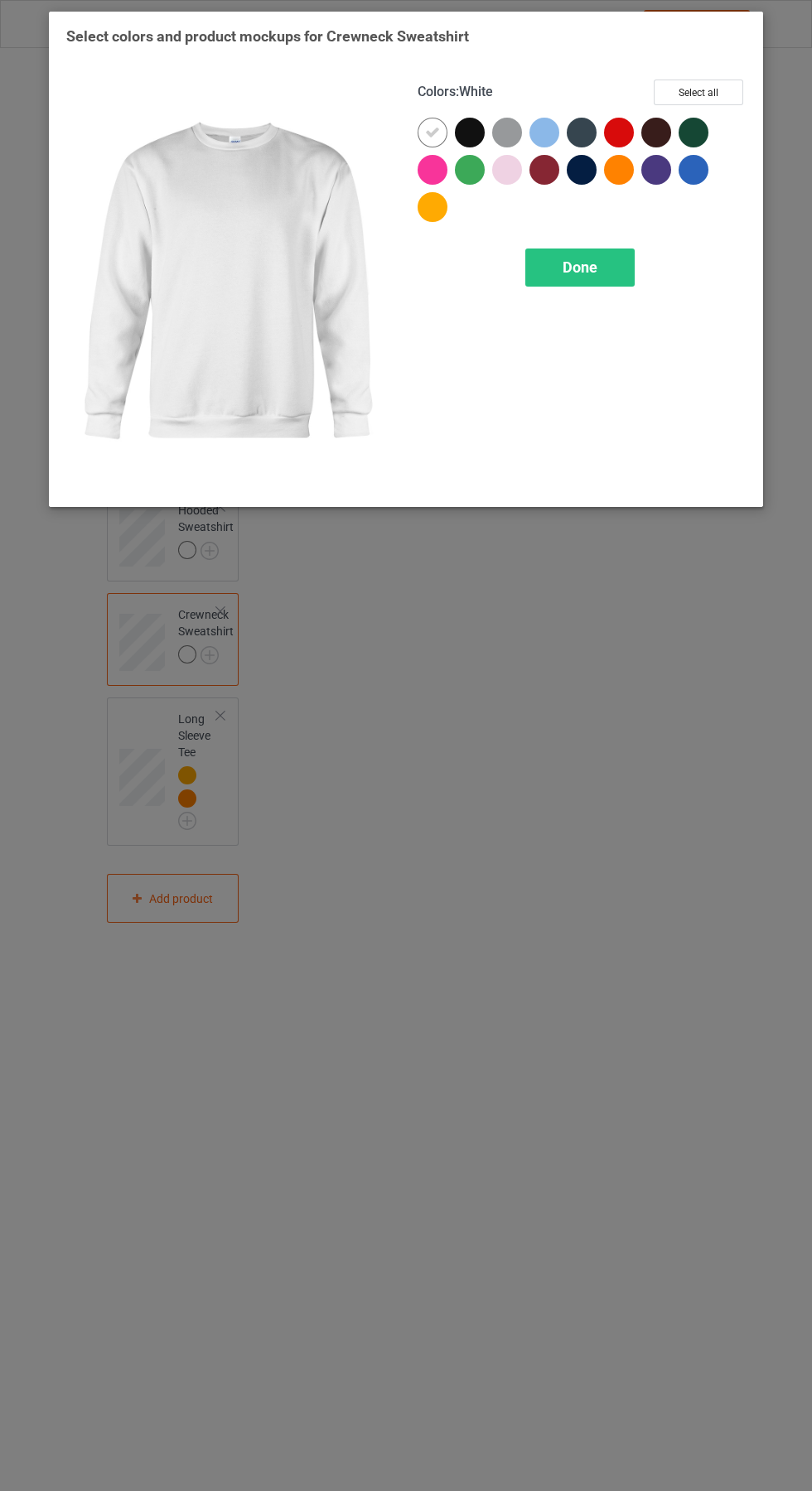
click at [627, 175] on div at bounding box center [618, 169] width 30 height 30
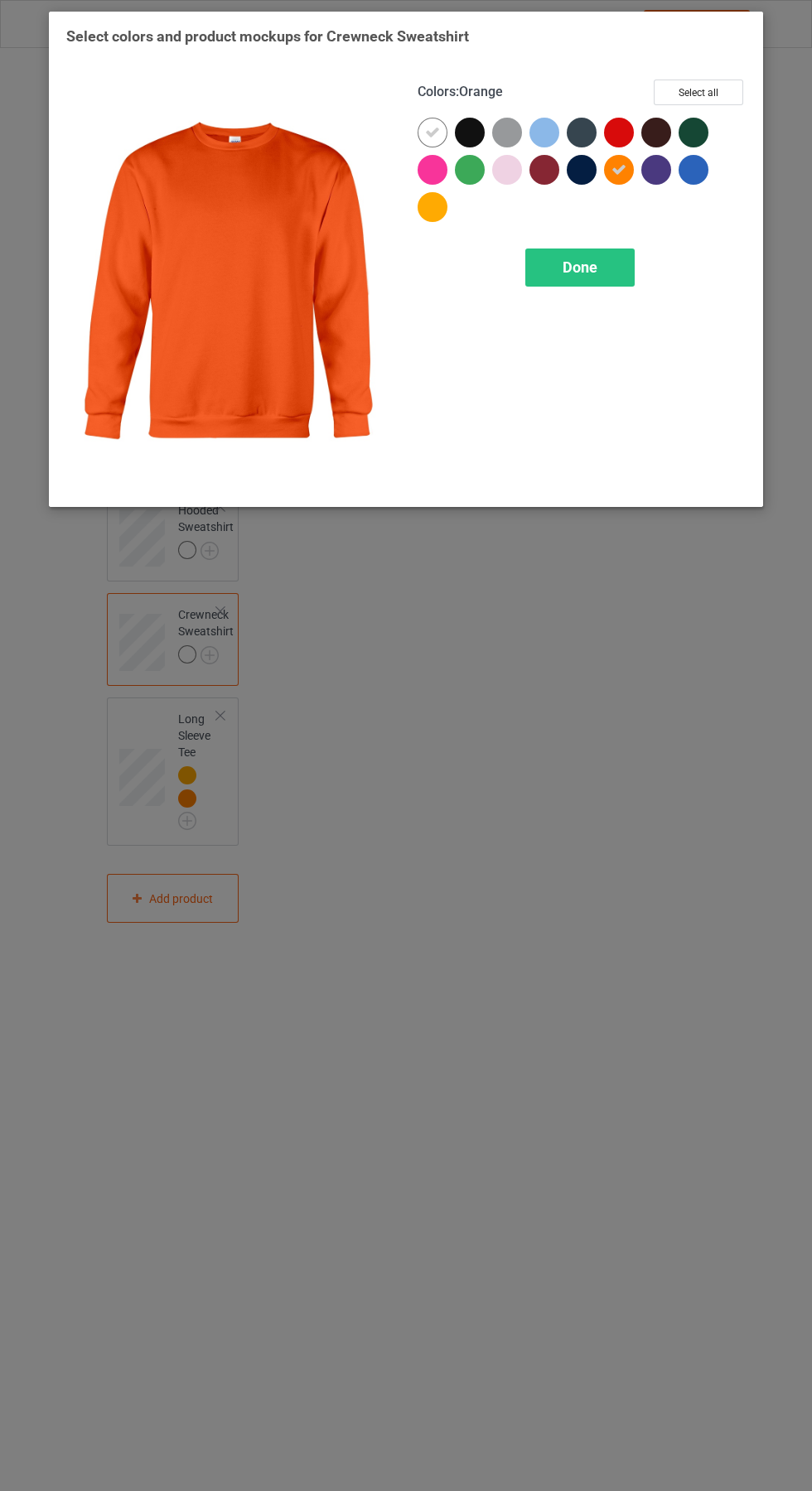
click at [436, 202] on div at bounding box center [432, 206] width 30 height 30
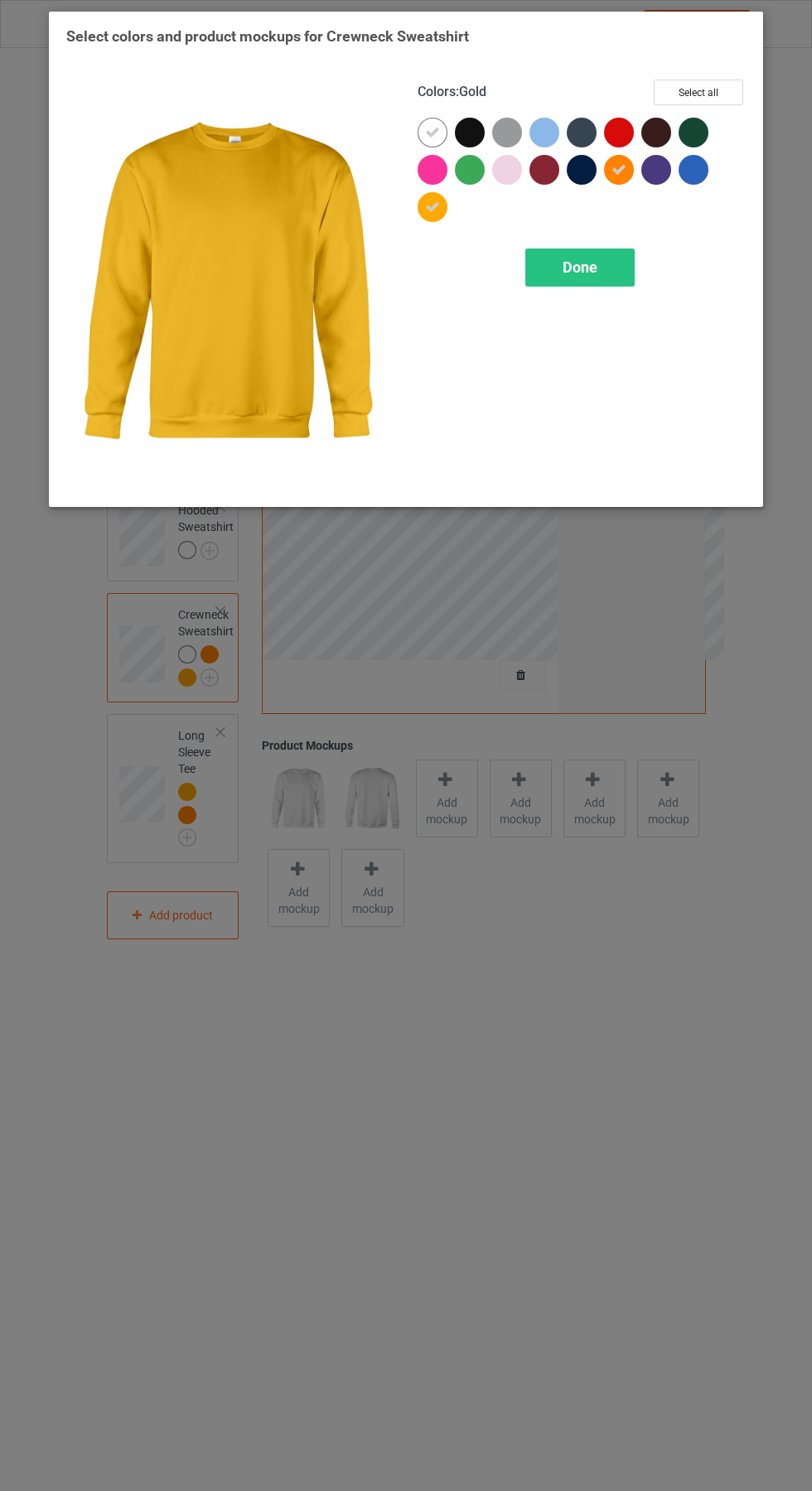
click at [437, 118] on div at bounding box center [432, 132] width 30 height 30
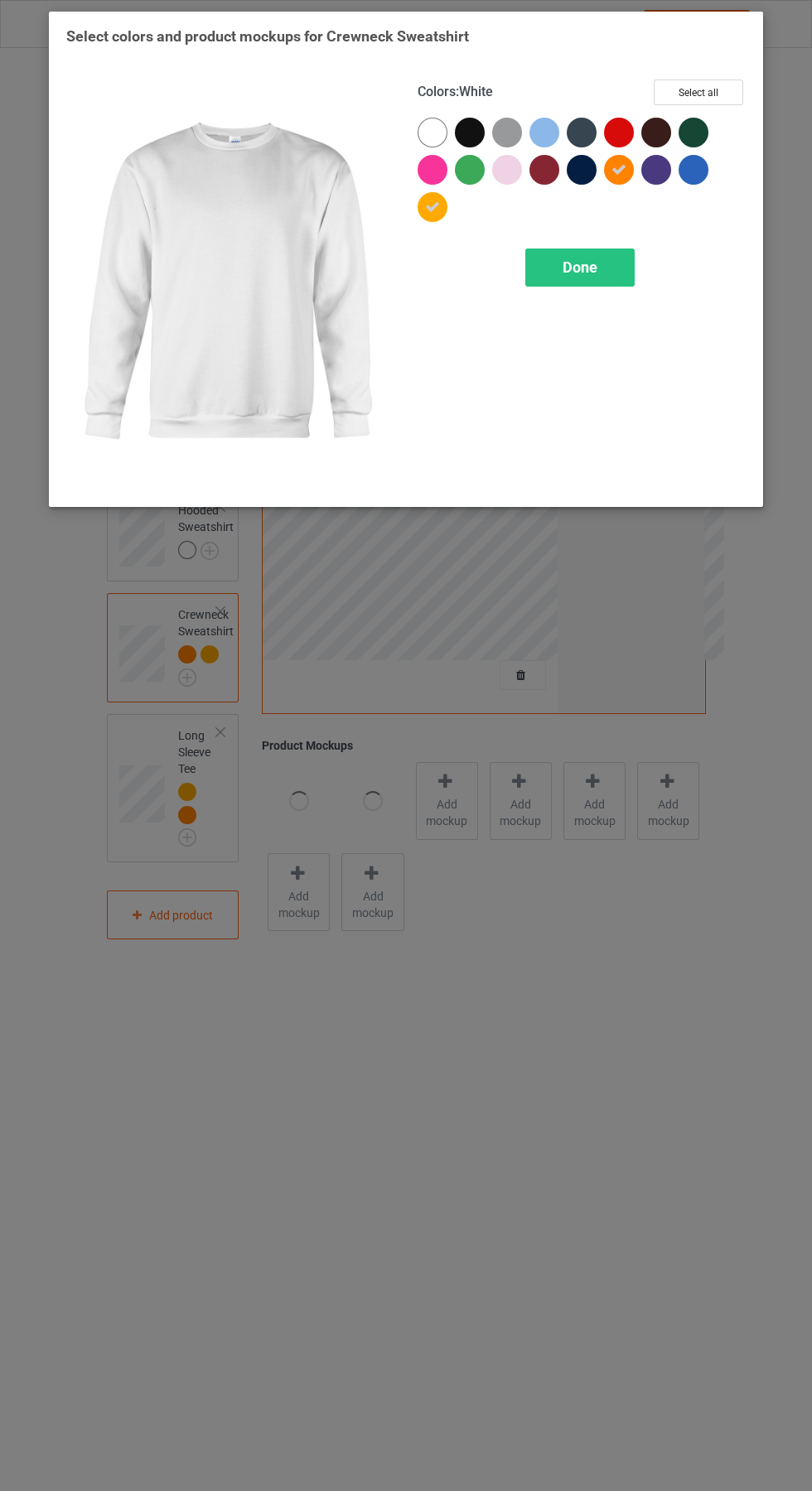
click at [597, 274] on span "Done" at bounding box center [580, 267] width 35 height 18
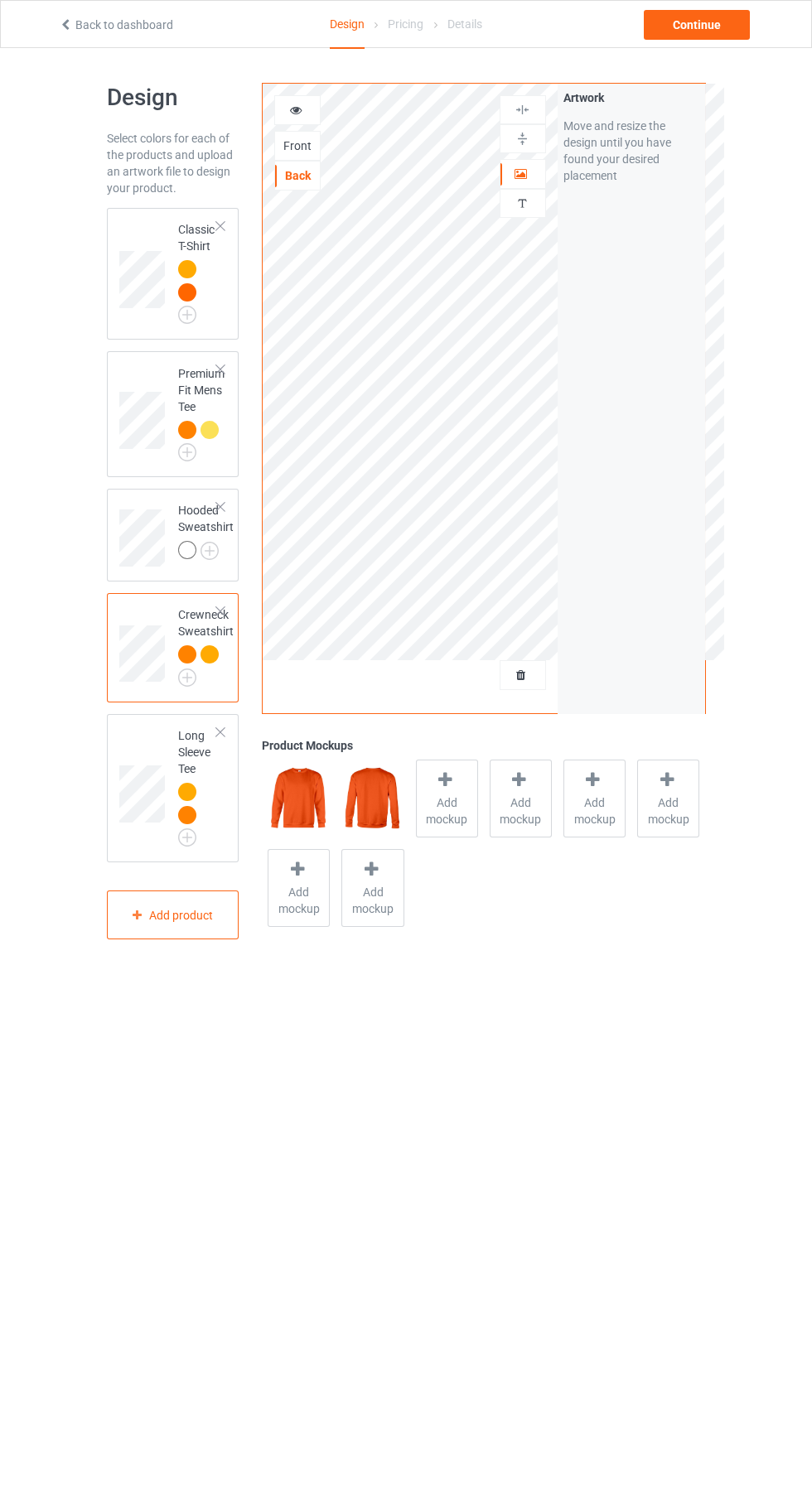
click at [0, 0] on img at bounding box center [0, 0] width 0 height 0
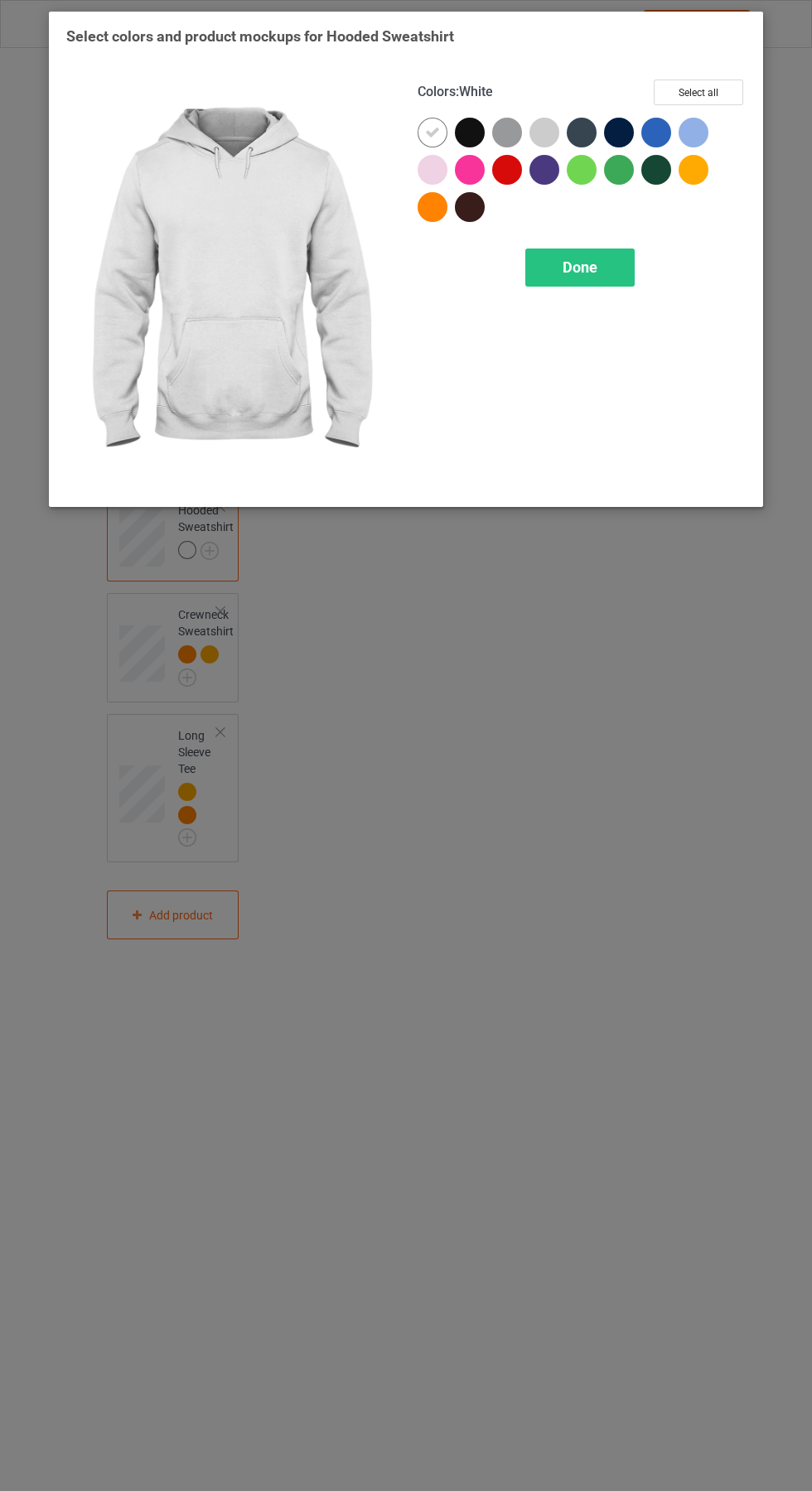
click at [436, 204] on div at bounding box center [432, 206] width 30 height 30
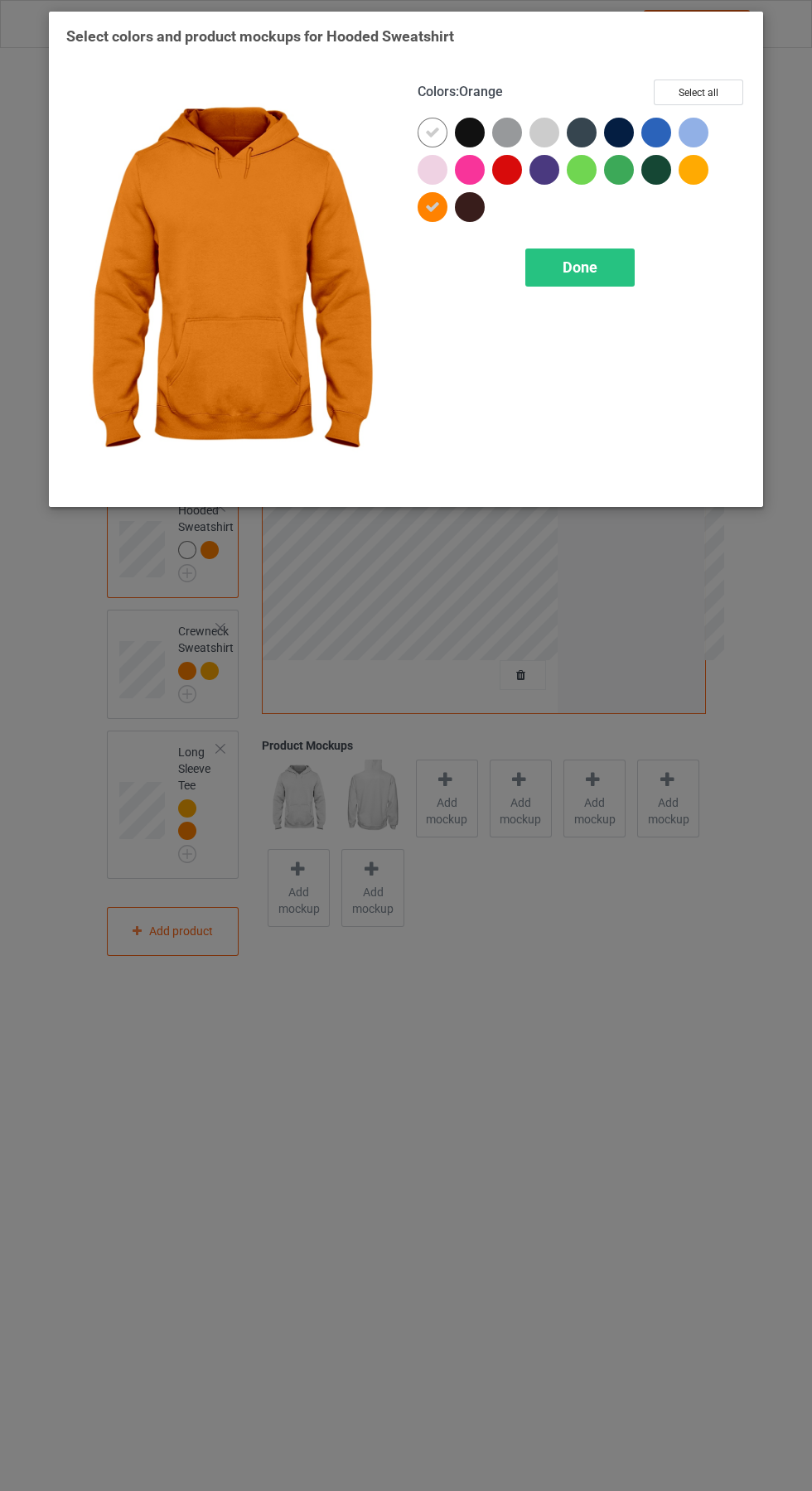
click at [709, 162] on div at bounding box center [697, 173] width 37 height 37
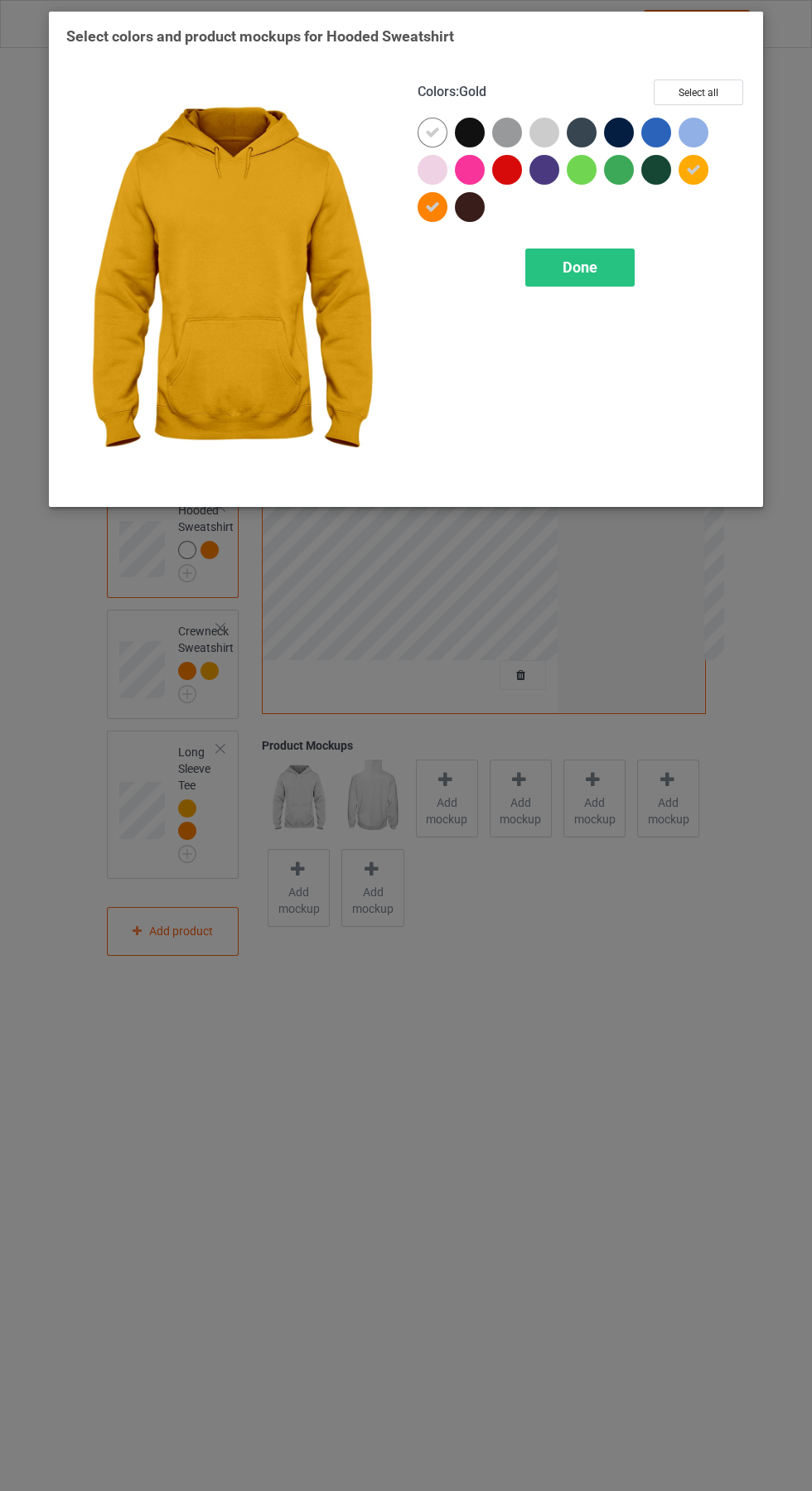
click at [432, 131] on icon at bounding box center [431, 131] width 15 height 15
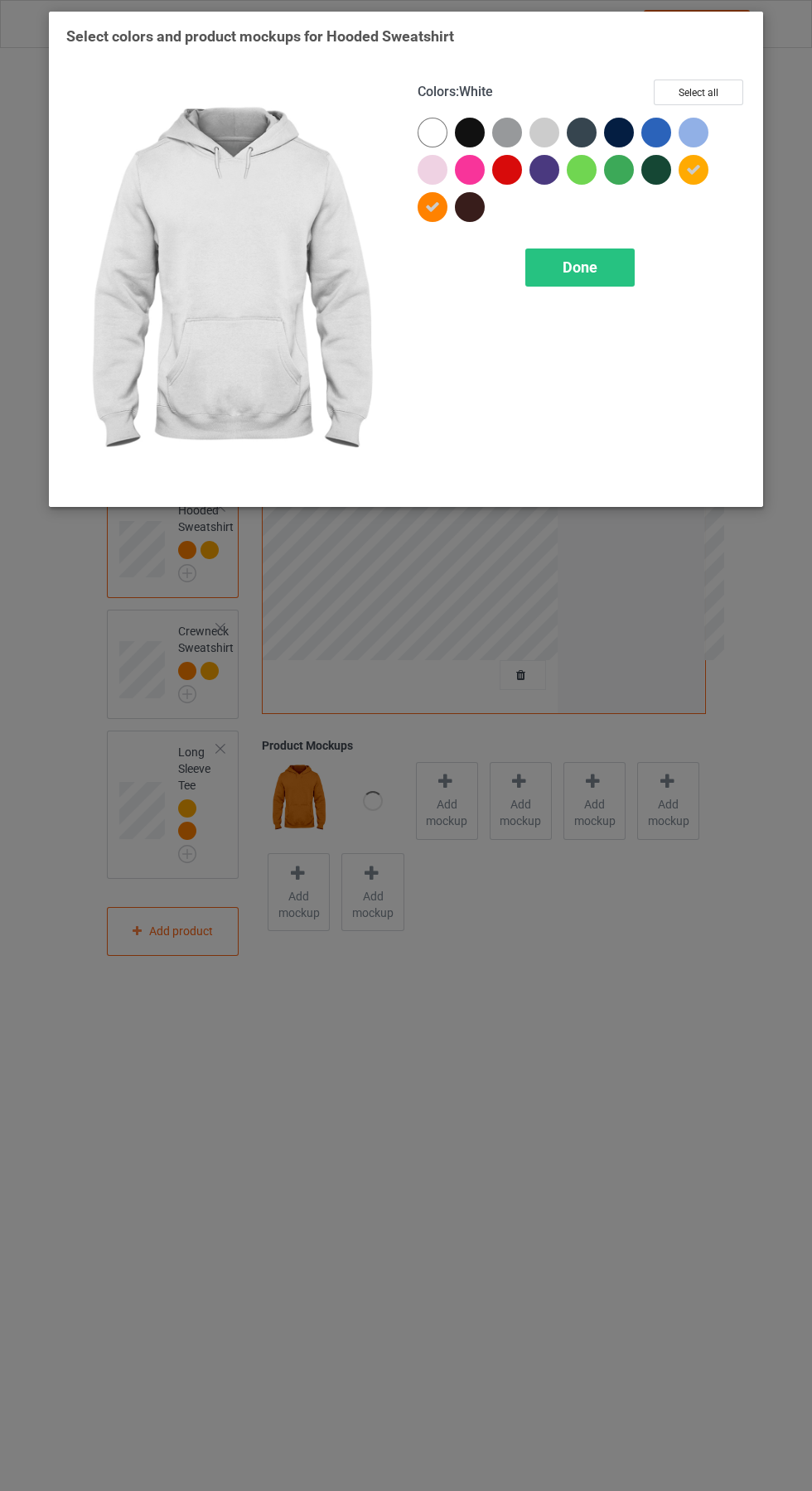
click at [594, 279] on div "Done" at bounding box center [579, 267] width 109 height 38
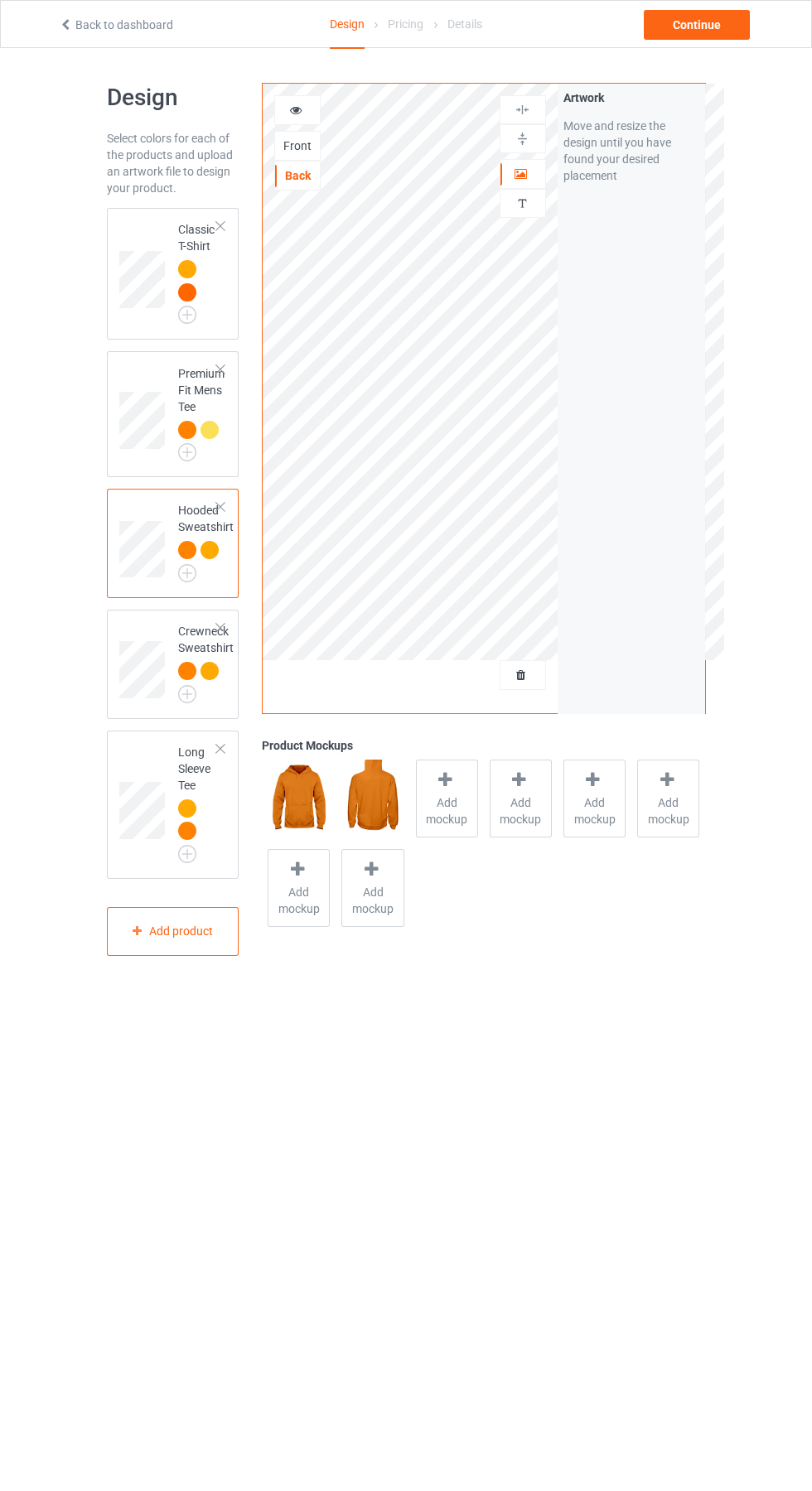
click at [189, 294] on div at bounding box center [187, 292] width 18 height 19
click at [0, 0] on img at bounding box center [0, 0] width 0 height 0
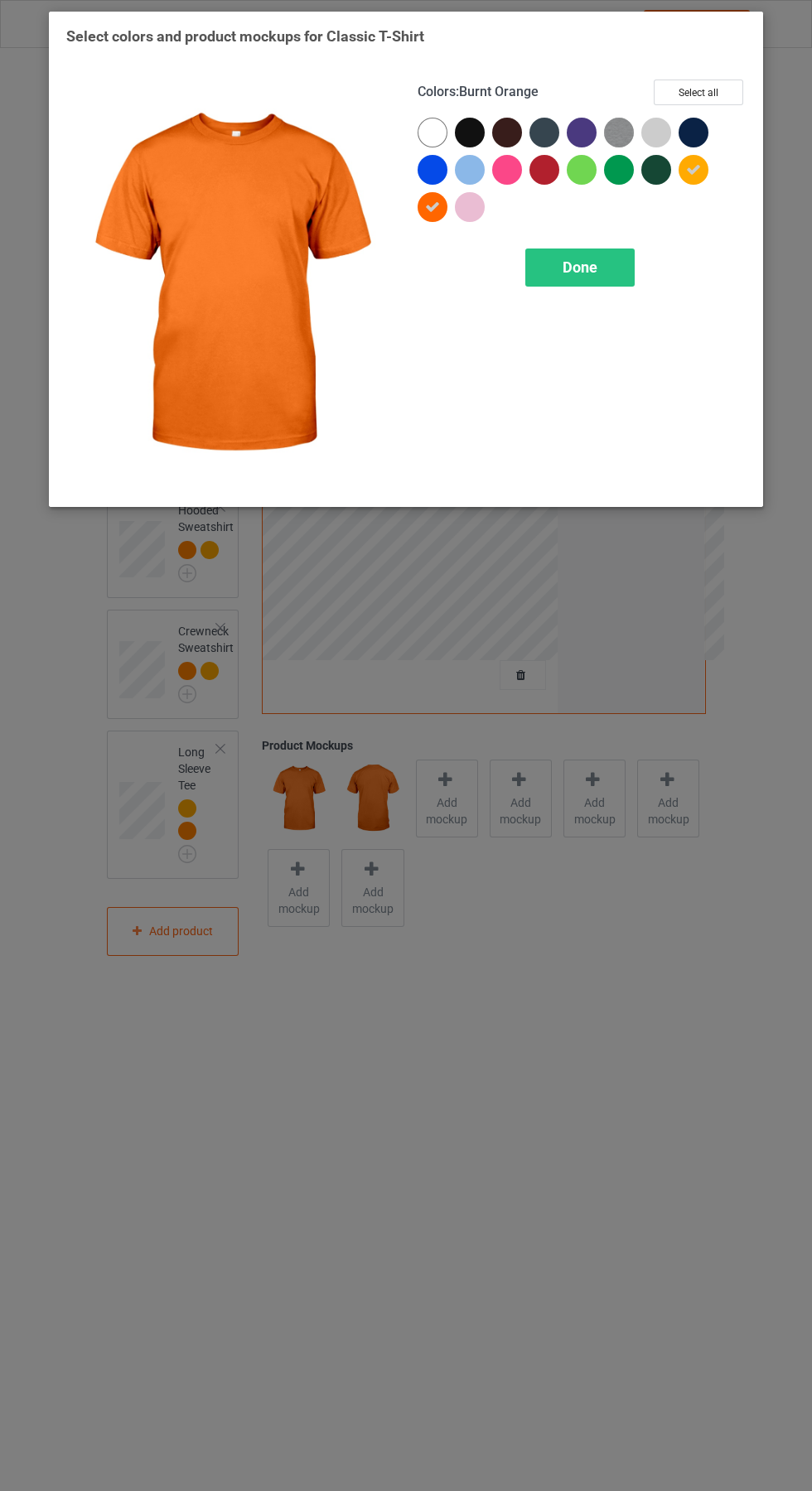
click at [616, 267] on div "Done" at bounding box center [579, 267] width 109 height 38
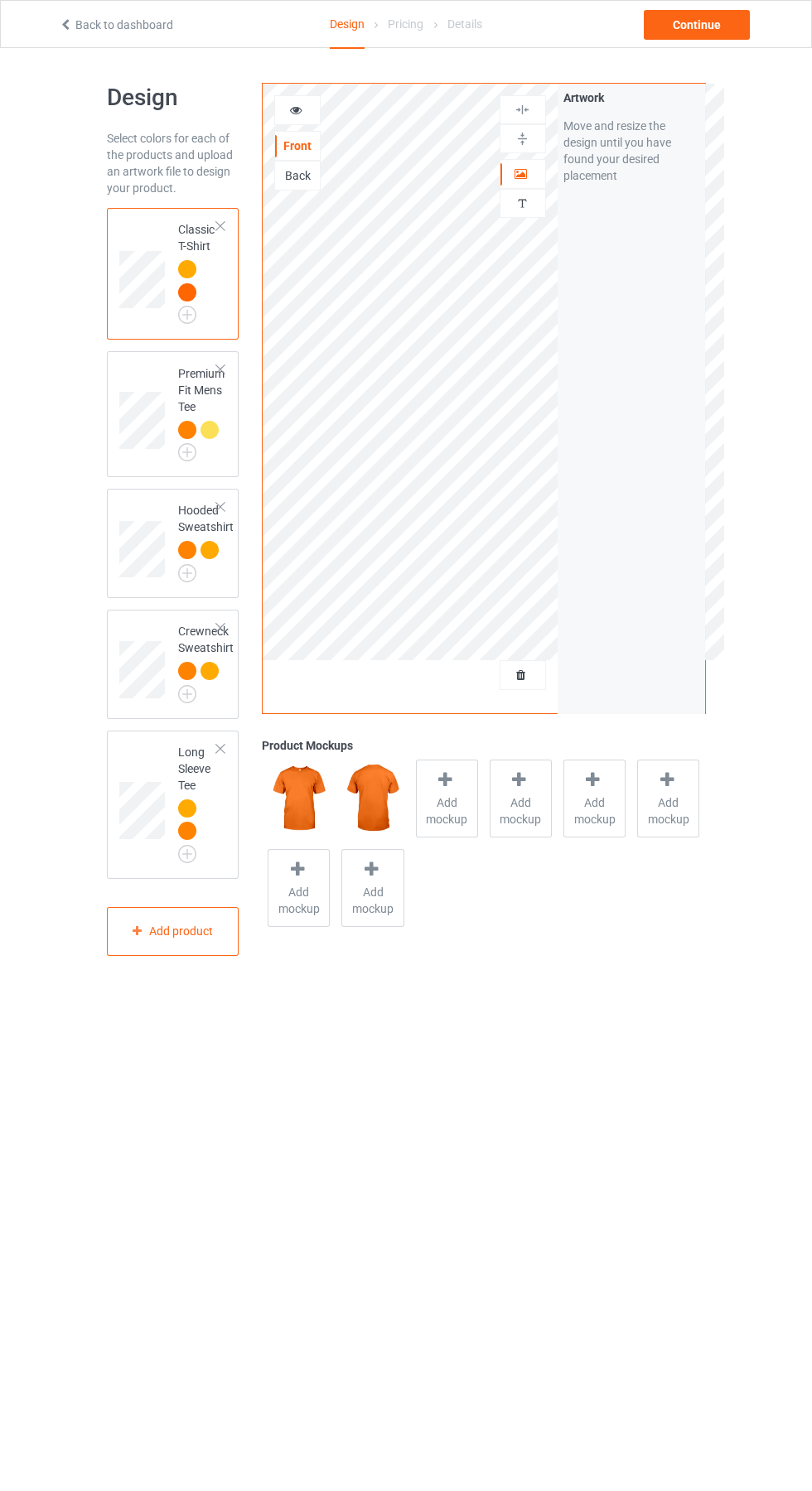
click at [456, 800] on span "Add mockup" at bounding box center [447, 811] width 60 height 33
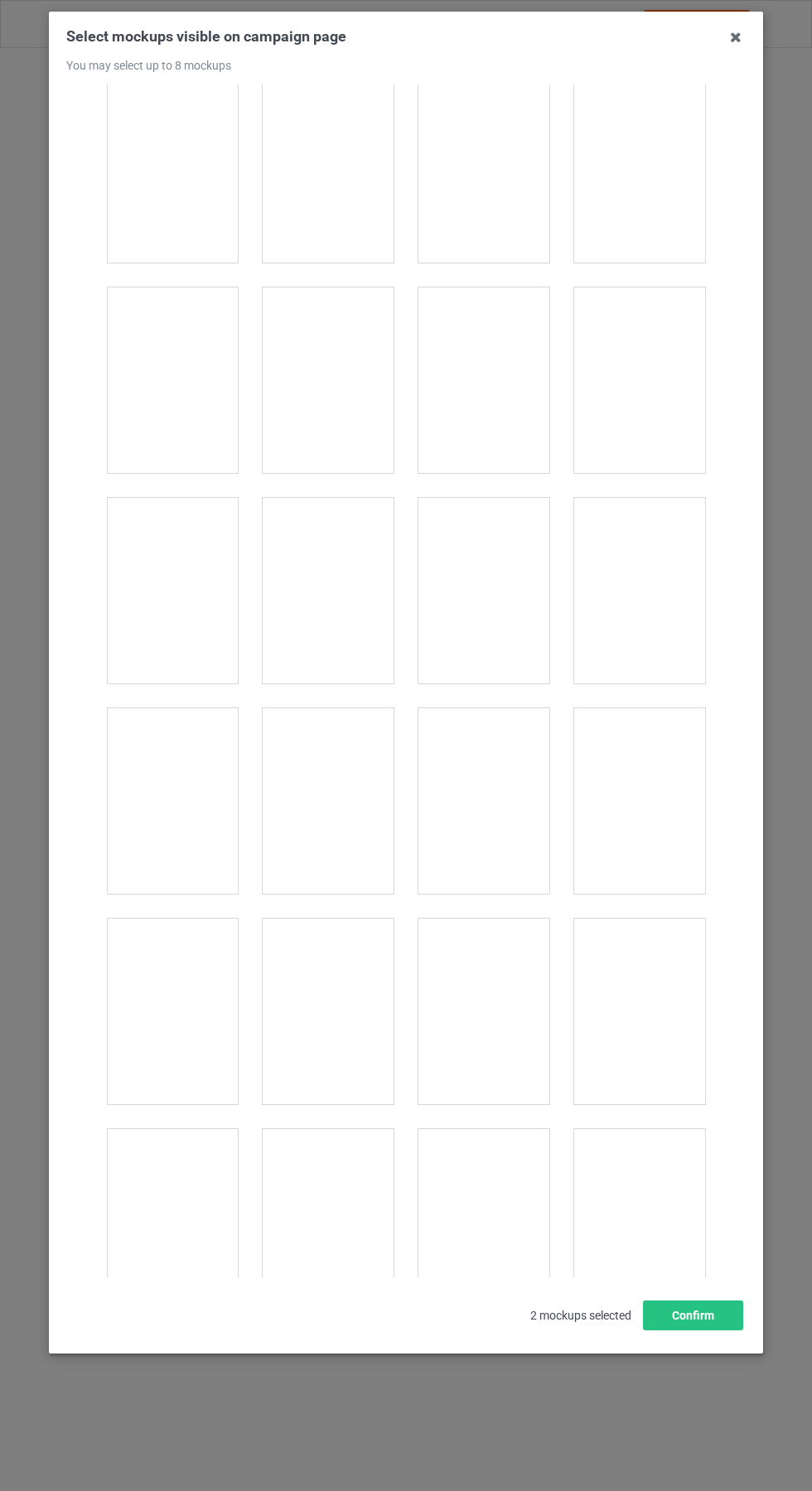
scroll to position [3628, 0]
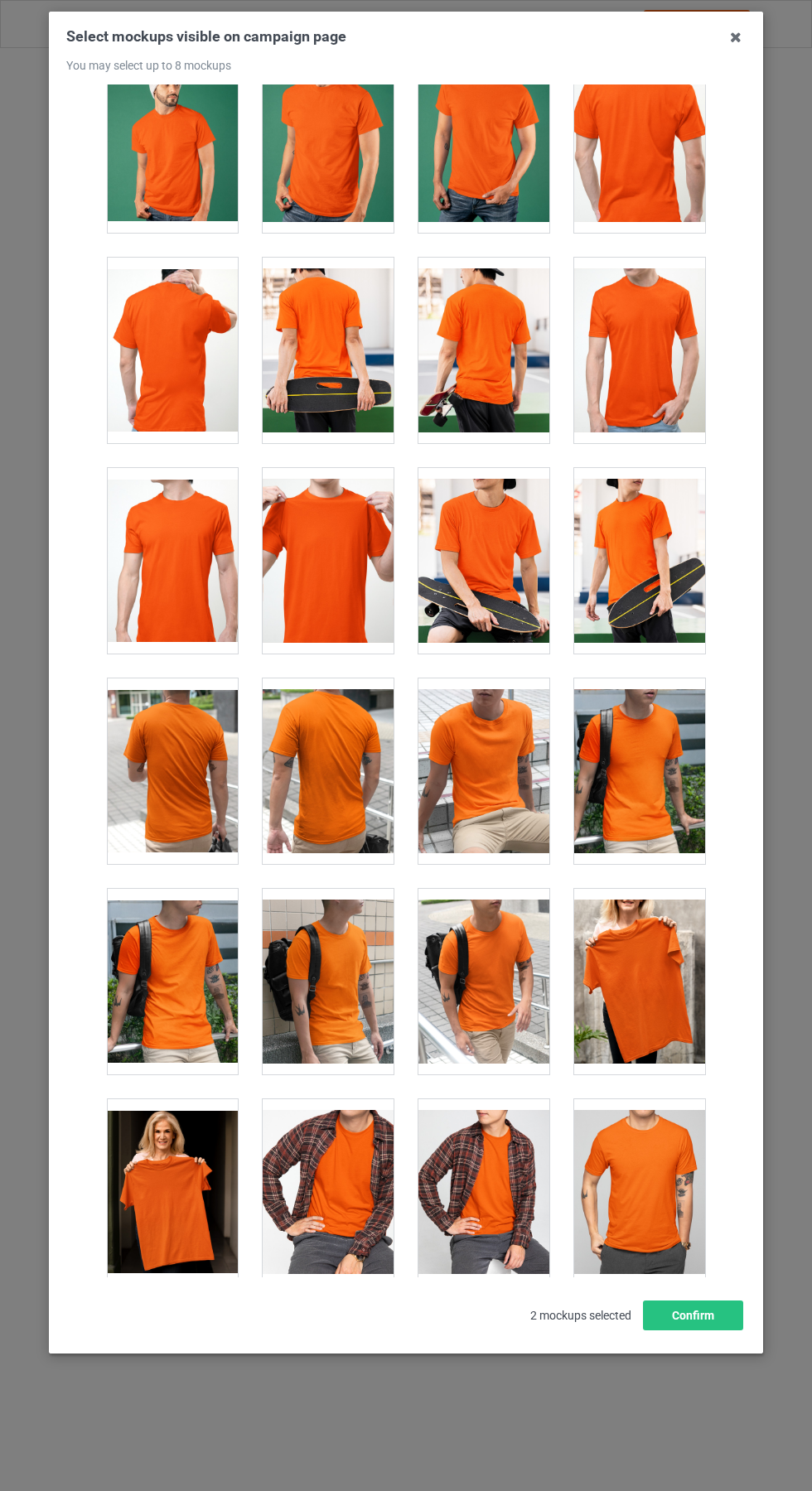
click at [353, 575] on div at bounding box center [328, 561] width 130 height 186
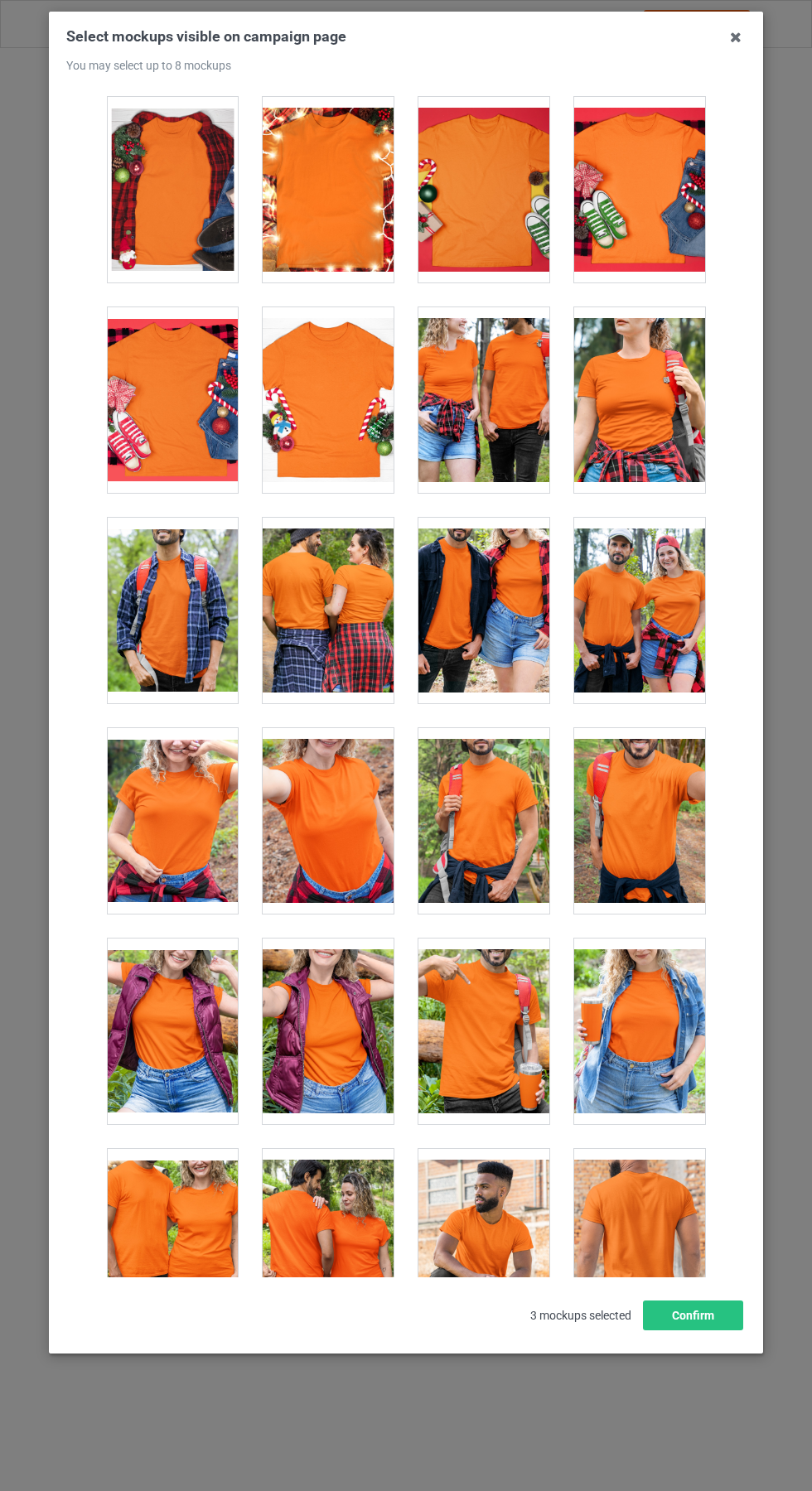
scroll to position [18210, 0]
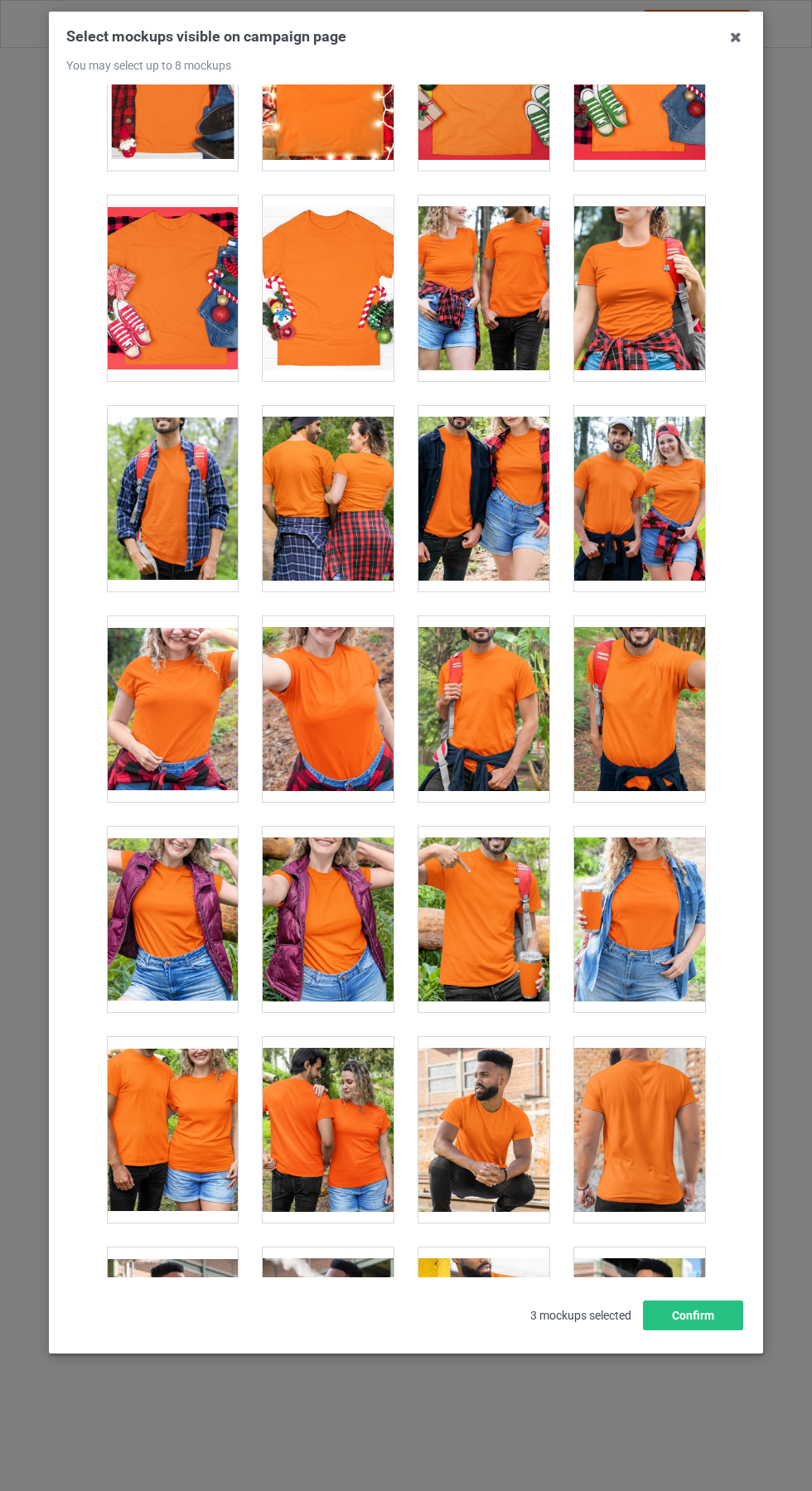
click at [353, 1122] on div at bounding box center [328, 1130] width 130 height 186
click at [742, 26] on icon at bounding box center [735, 37] width 26 height 26
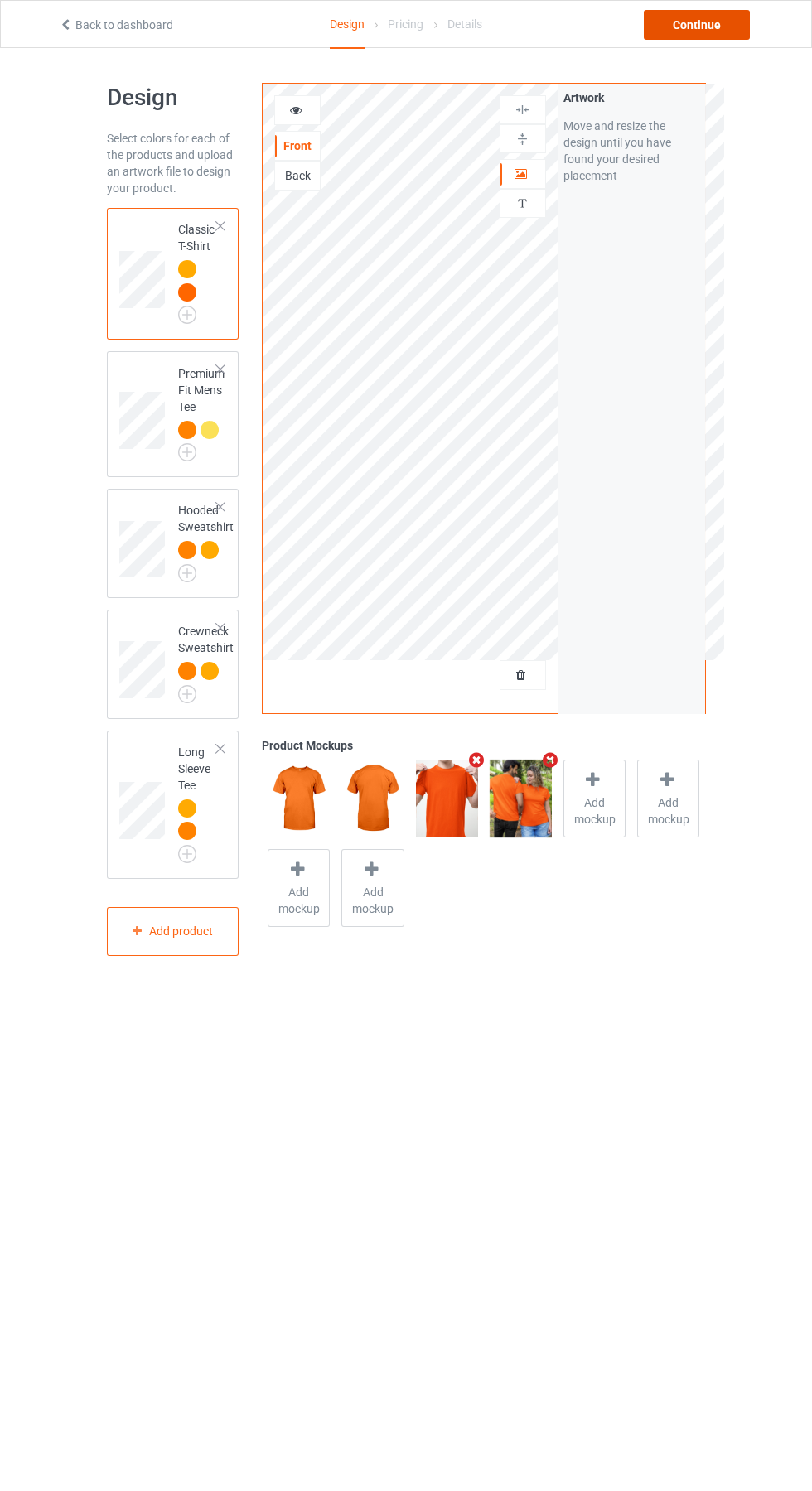
click at [730, 38] on div "Continue" at bounding box center [696, 24] width 106 height 30
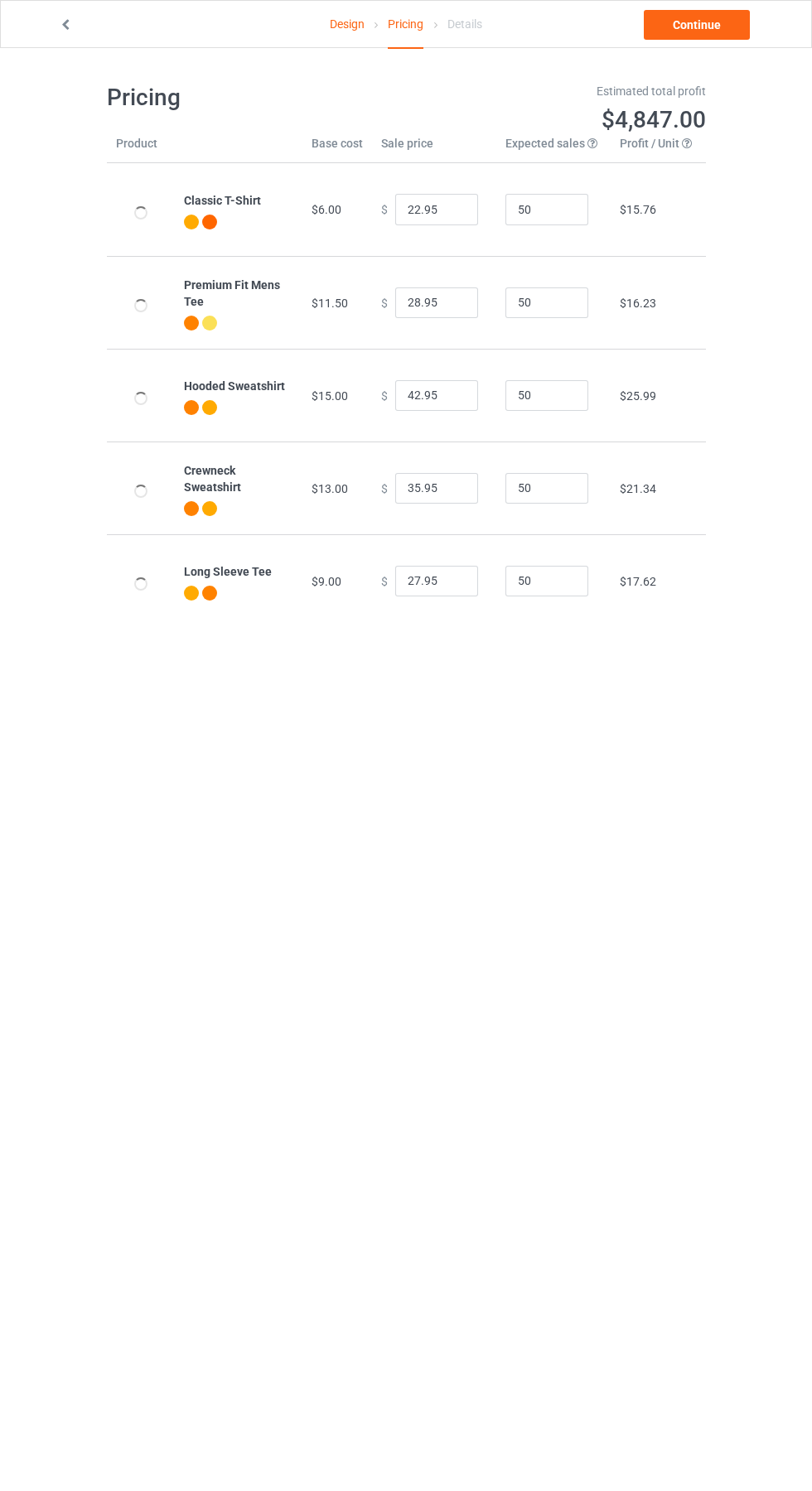
type input "26.95"
type input "32.95"
type input "46.95"
type input "39.95"
type input "31.95"
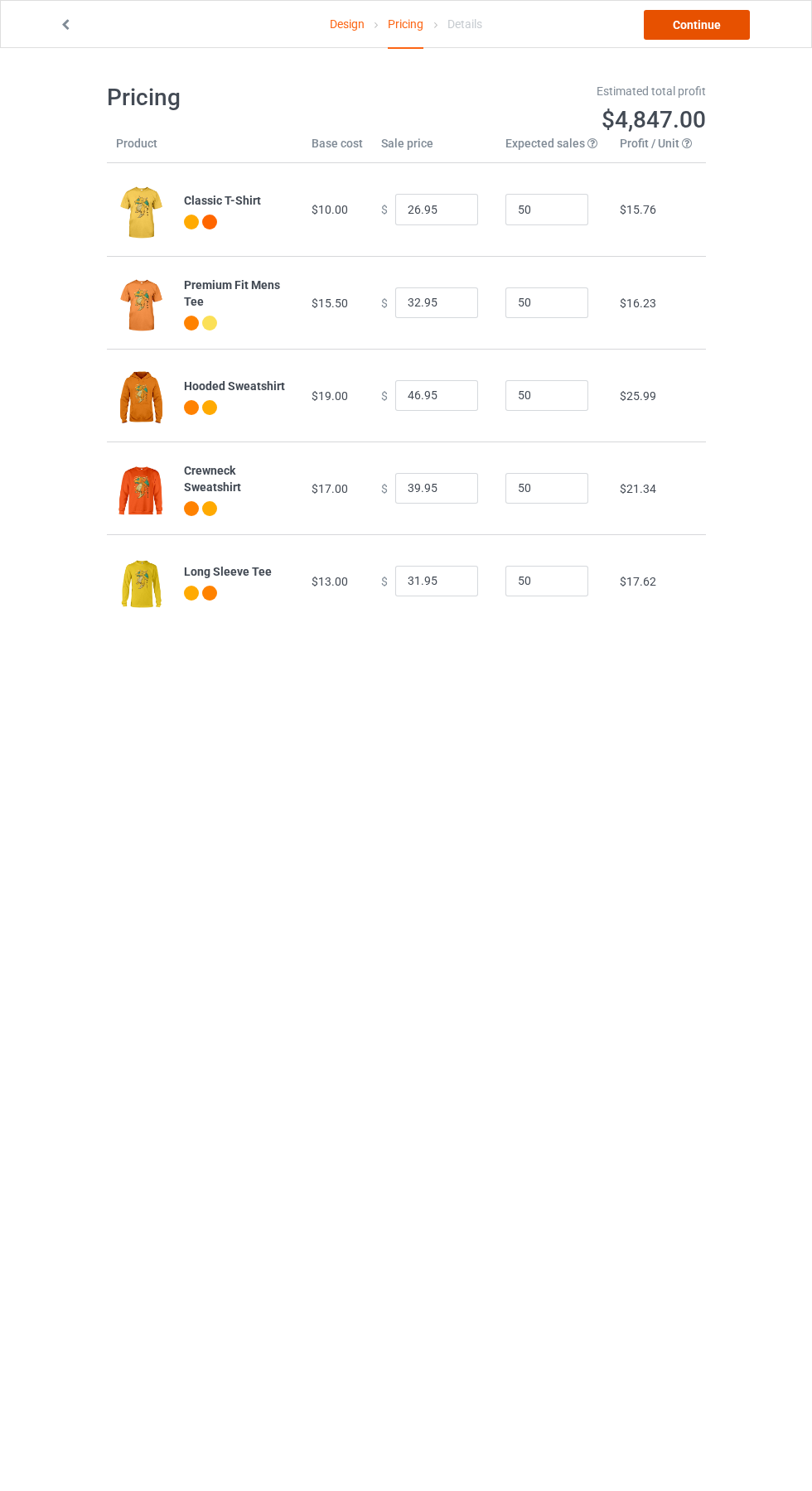
click at [717, 24] on link "Continue" at bounding box center [696, 24] width 106 height 30
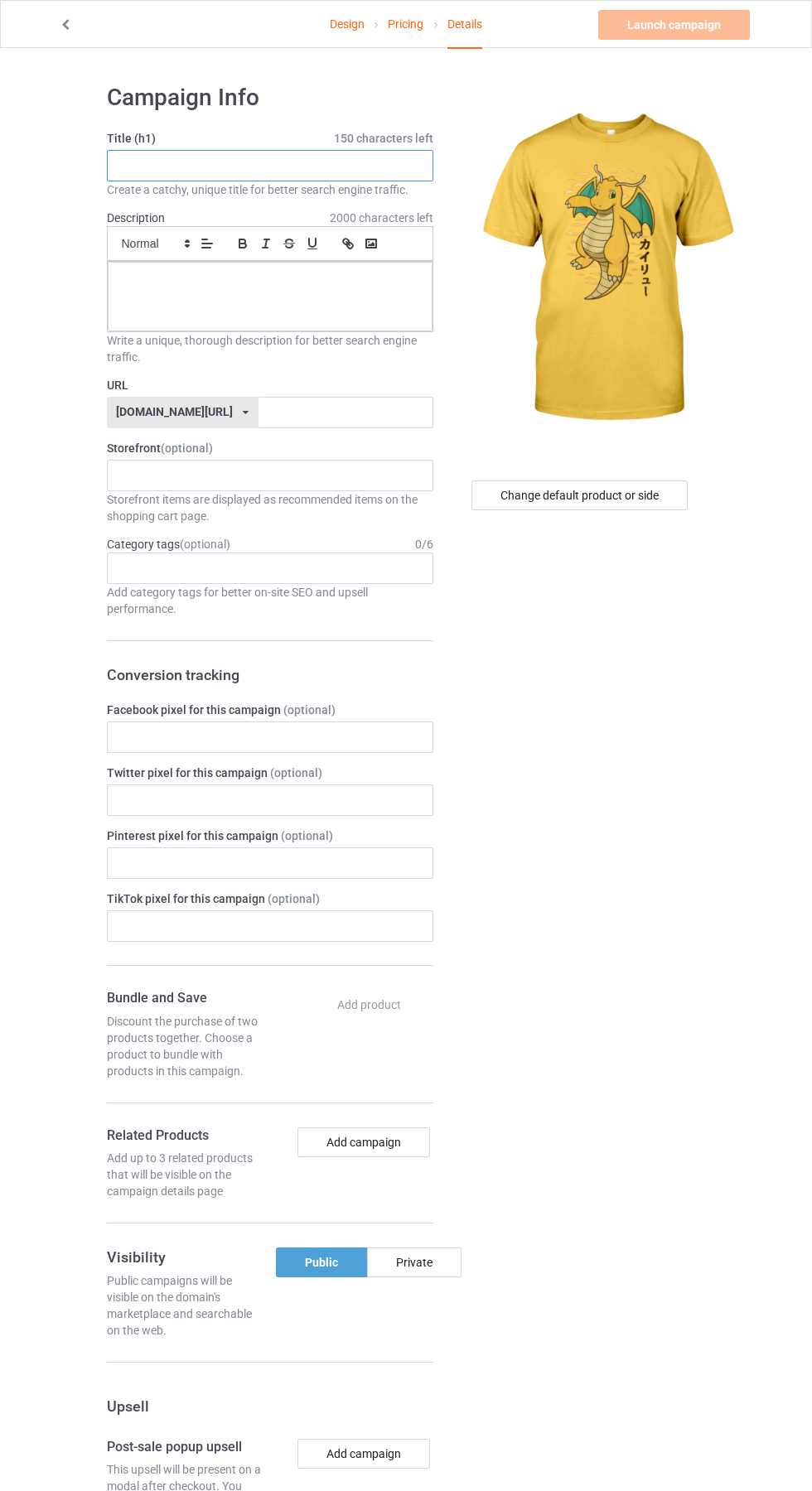
click at [213, 166] on input "text" at bounding box center [270, 166] width 326 height 31
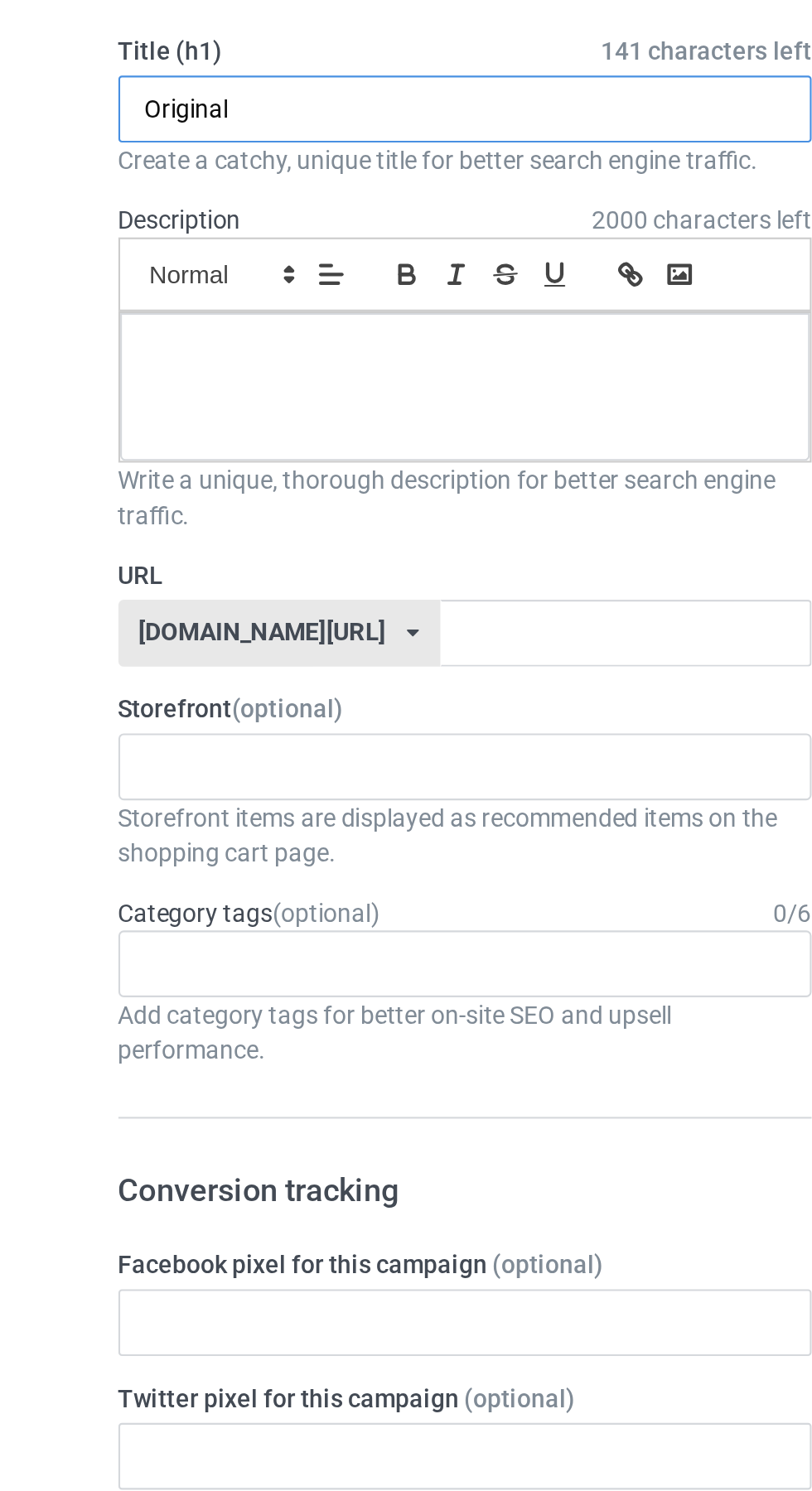
type input "Original"
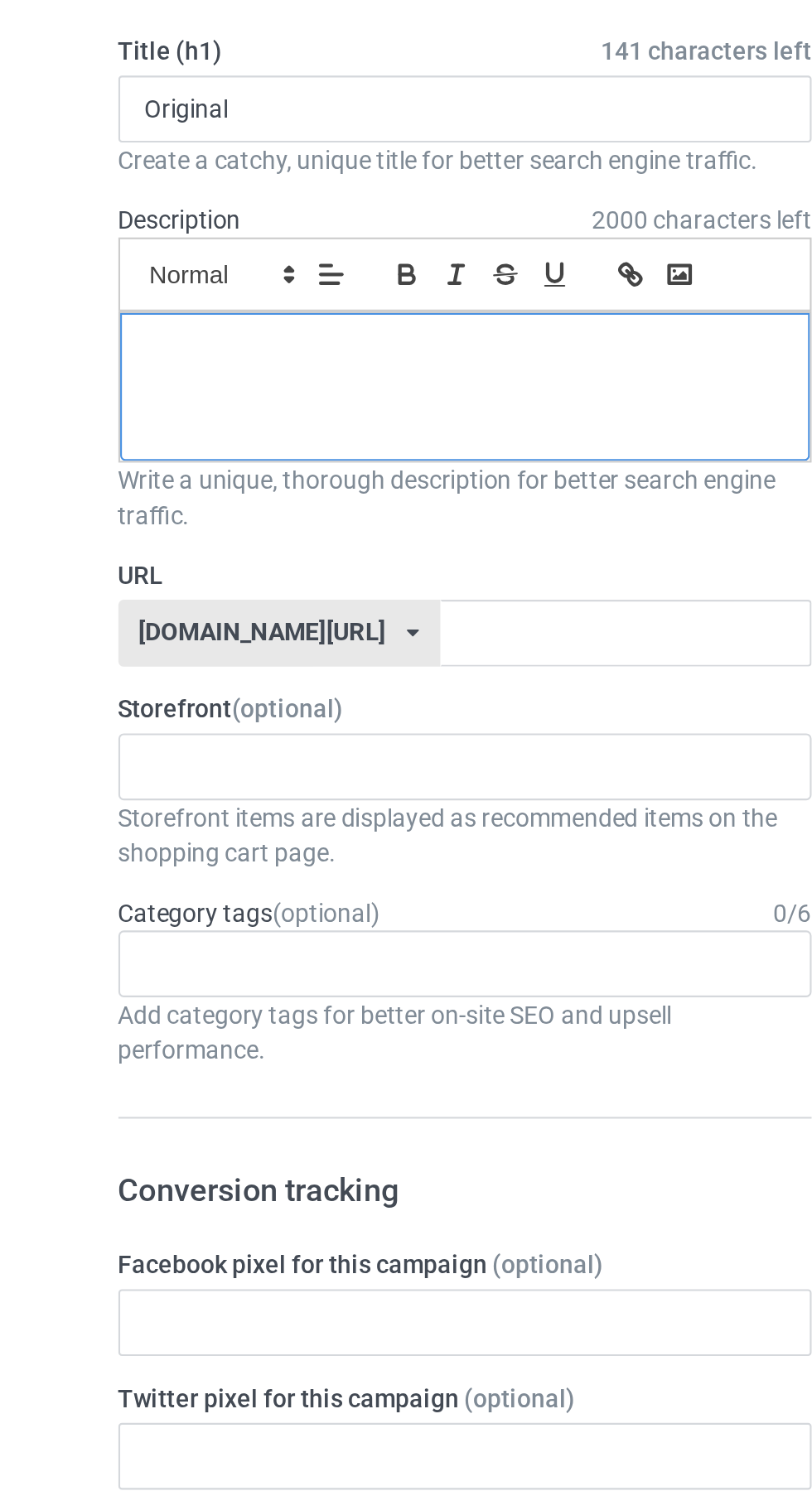
click at [200, 309] on div at bounding box center [270, 296] width 324 height 69
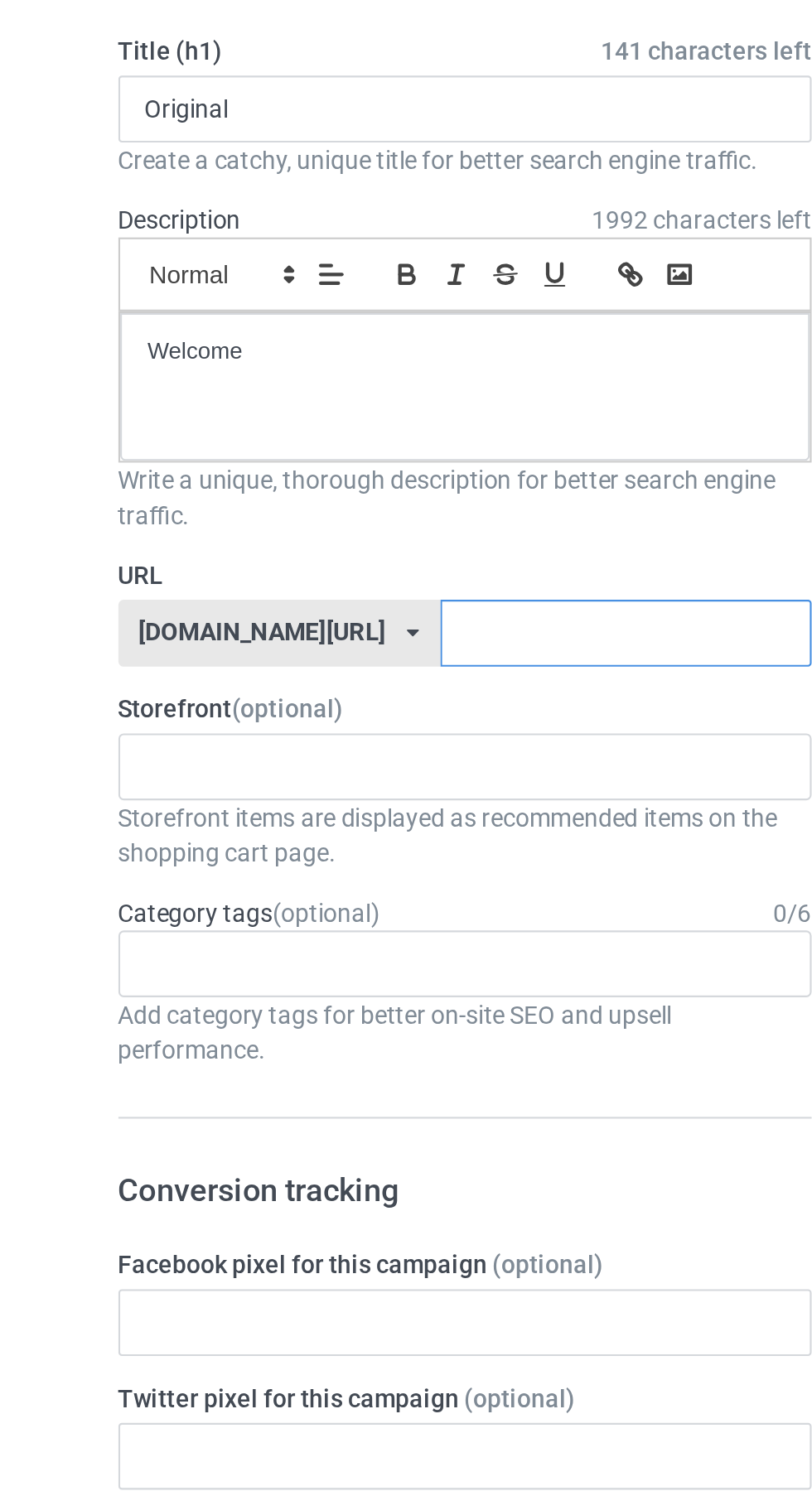
click at [273, 413] on input "text" at bounding box center [346, 413] width 175 height 31
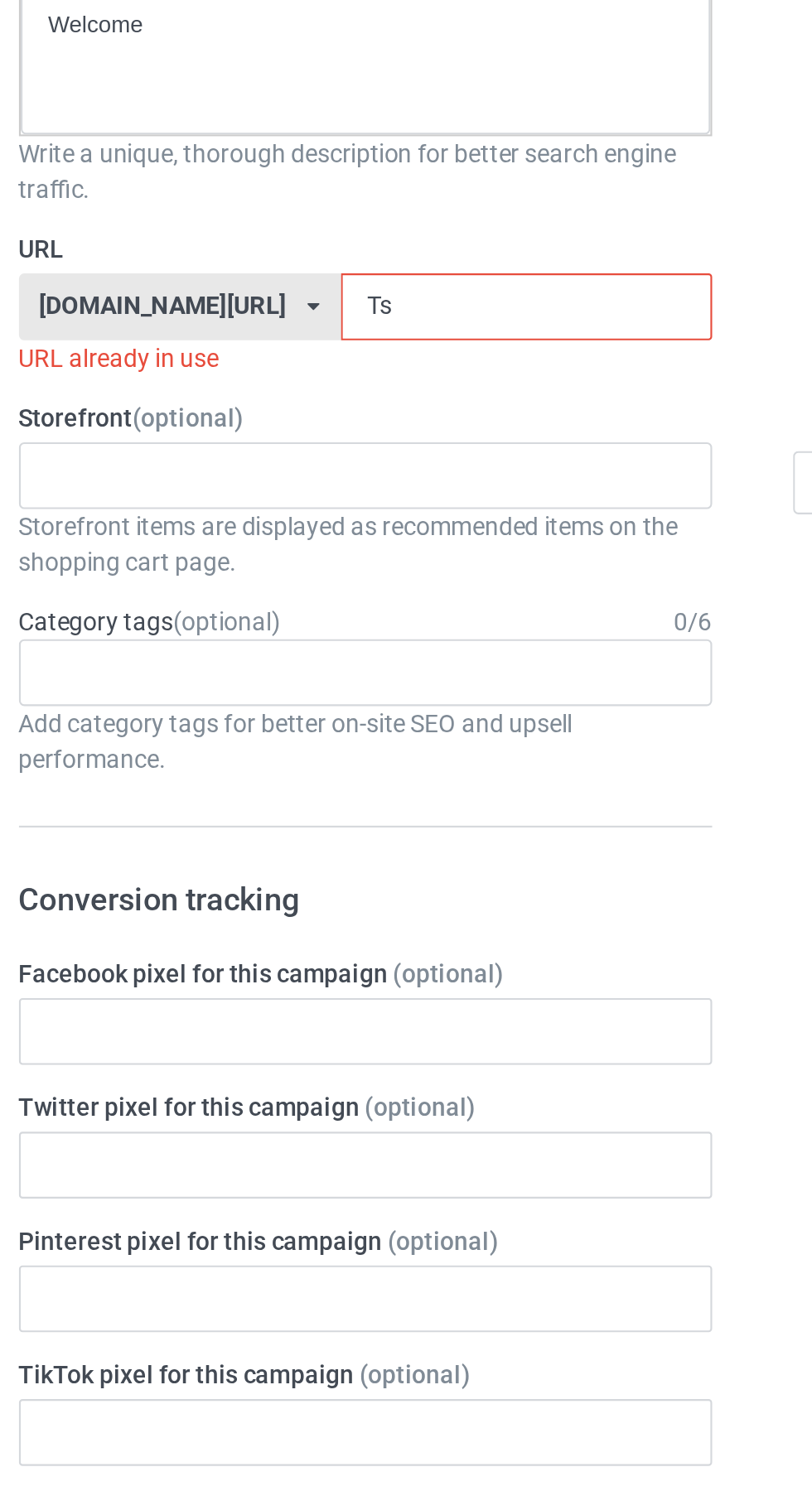
type input "Tsr"
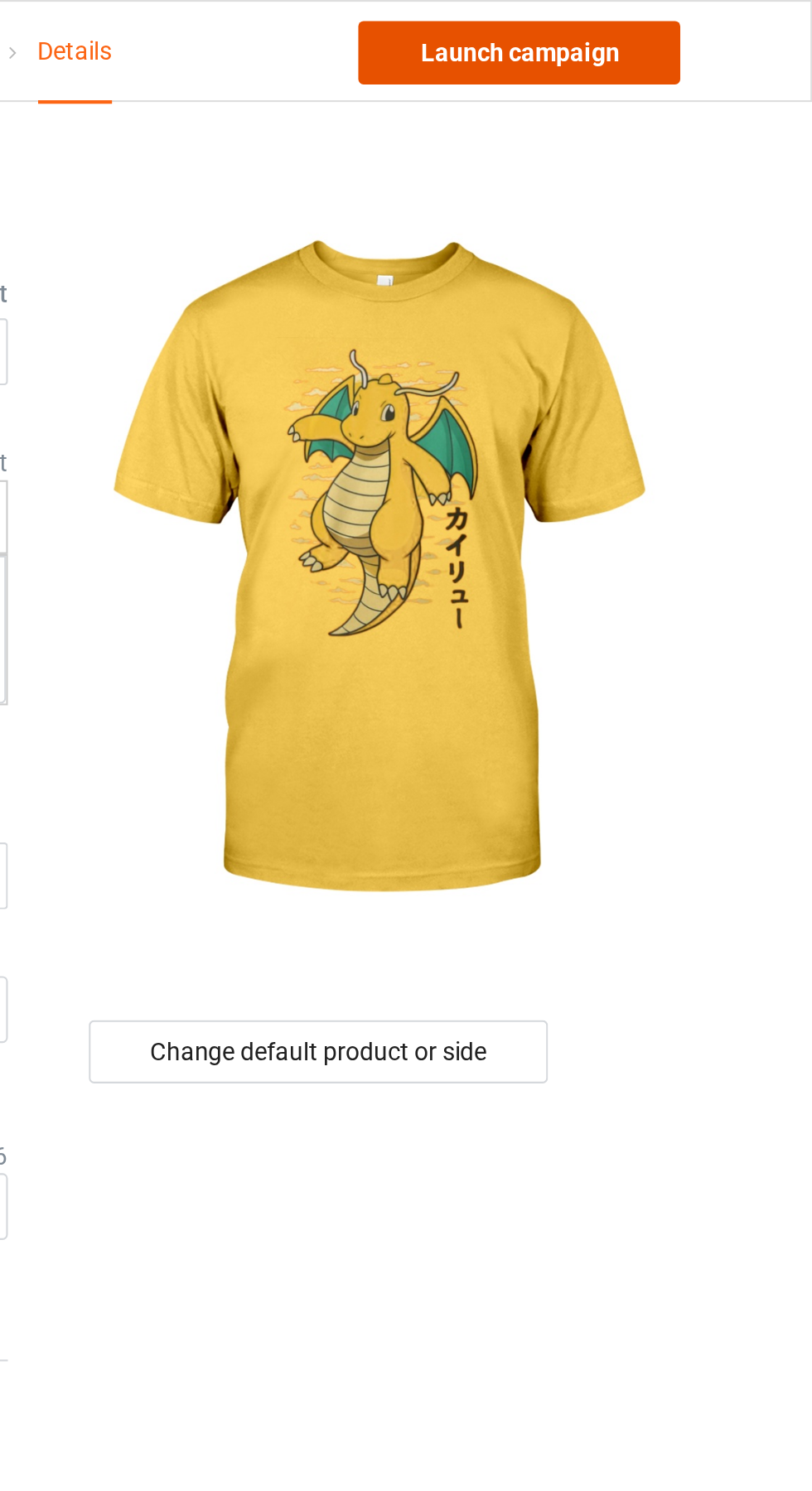
click at [704, 30] on link "Launch campaign" at bounding box center [674, 24] width 152 height 30
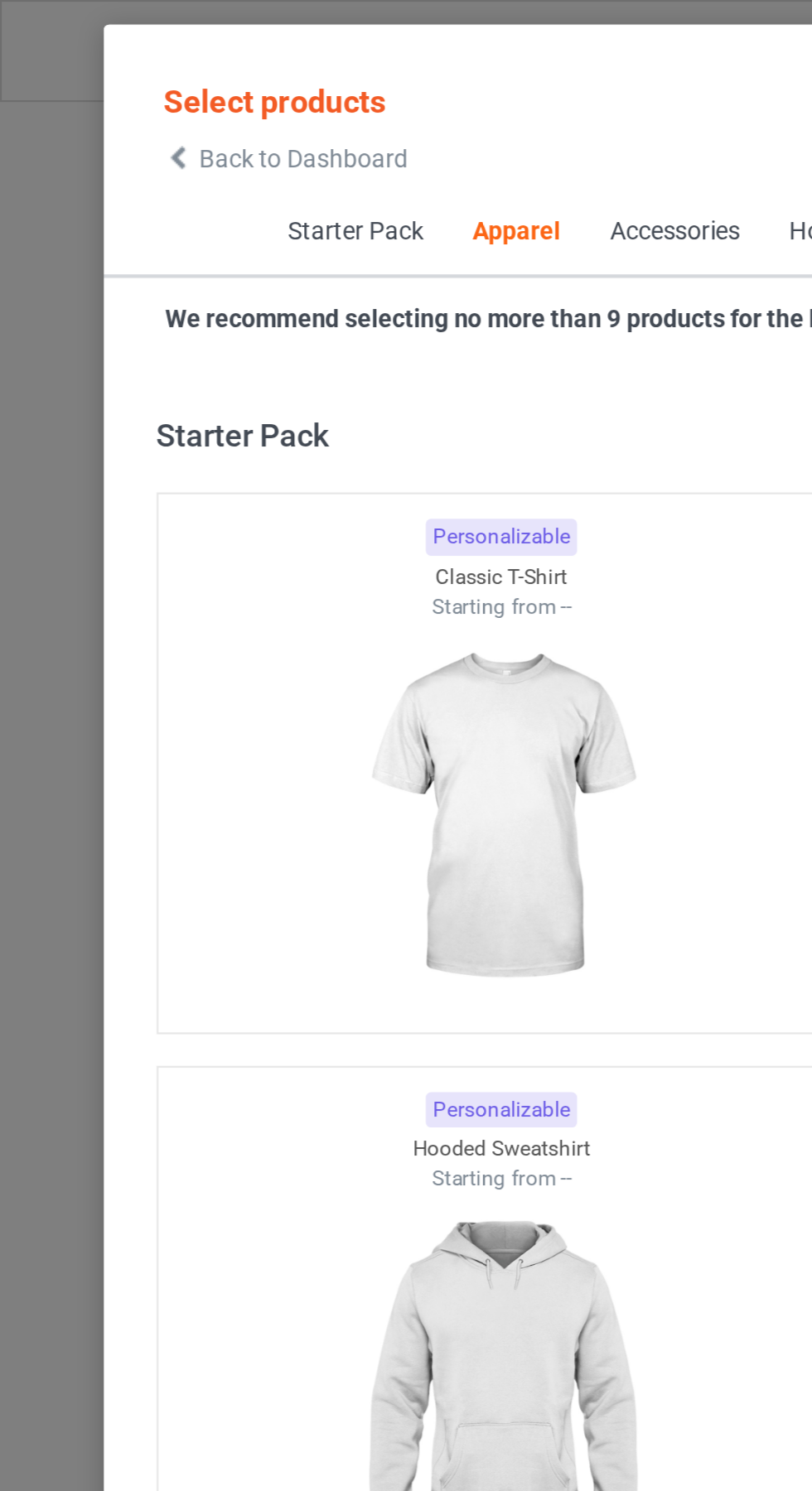
scroll to position [886, 0]
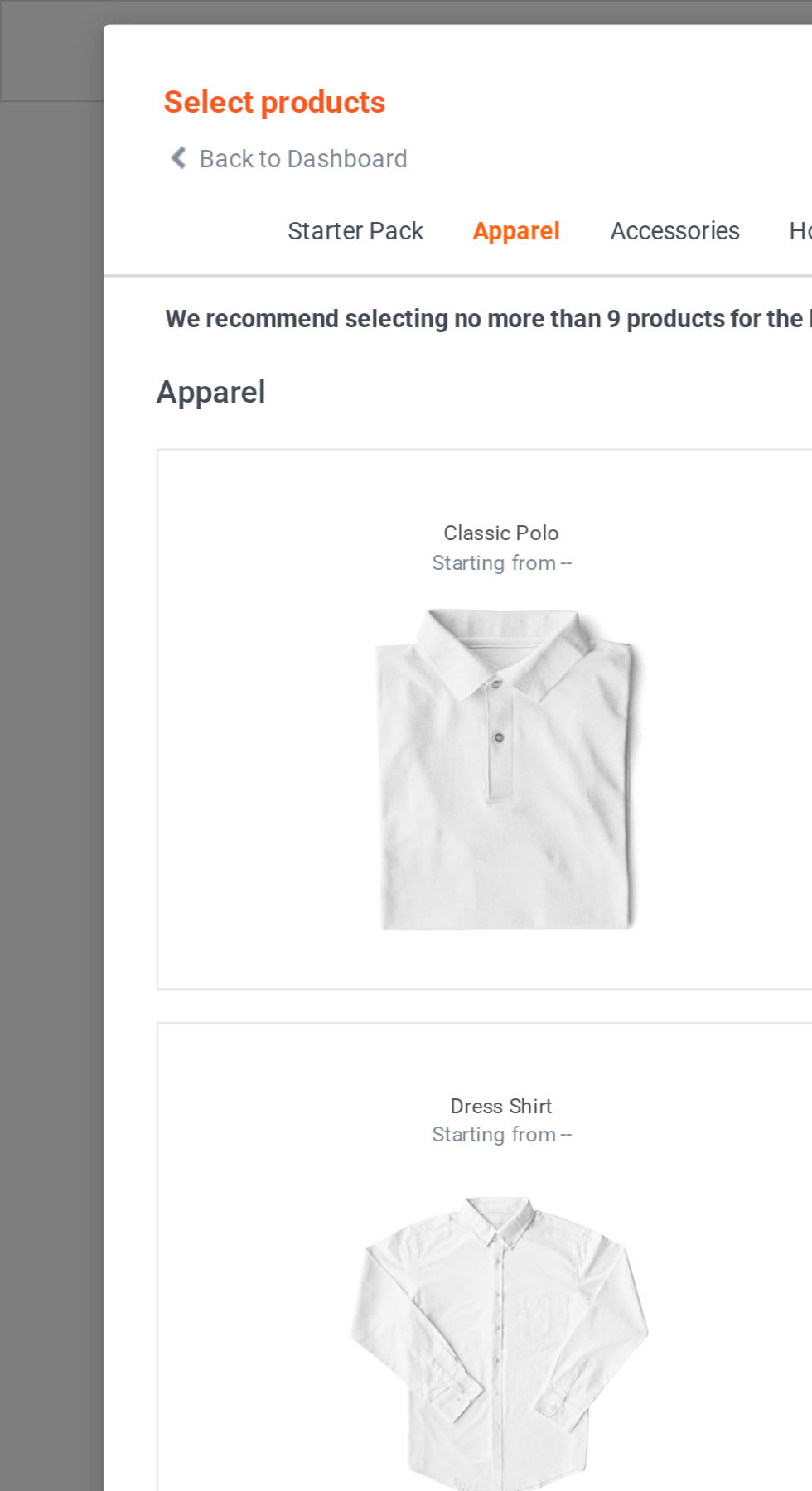
click at [98, 69] on span "Back to Dashboard" at bounding box center [142, 75] width 98 height 14
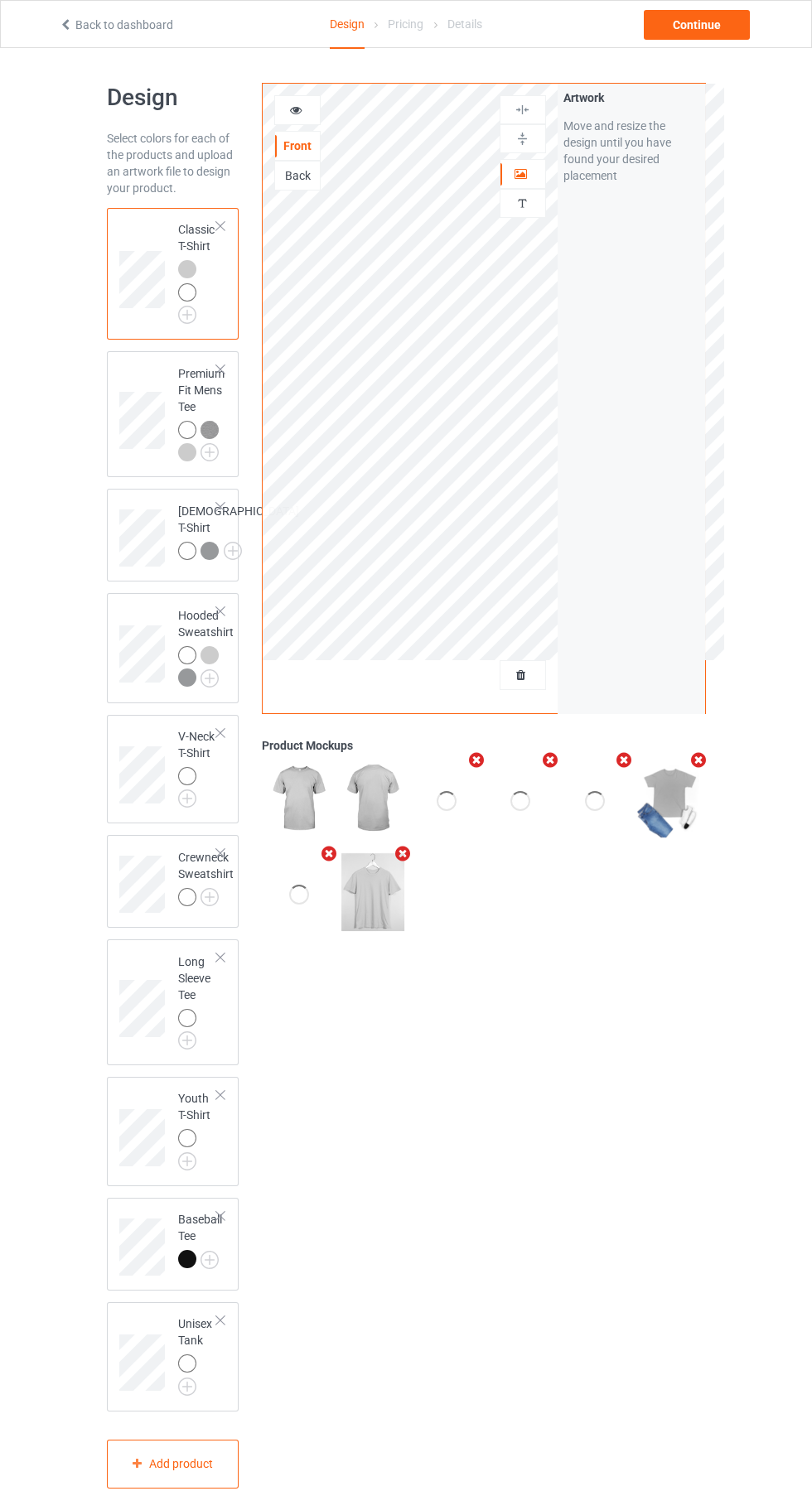
click at [513, 667] on div at bounding box center [523, 675] width 45 height 17
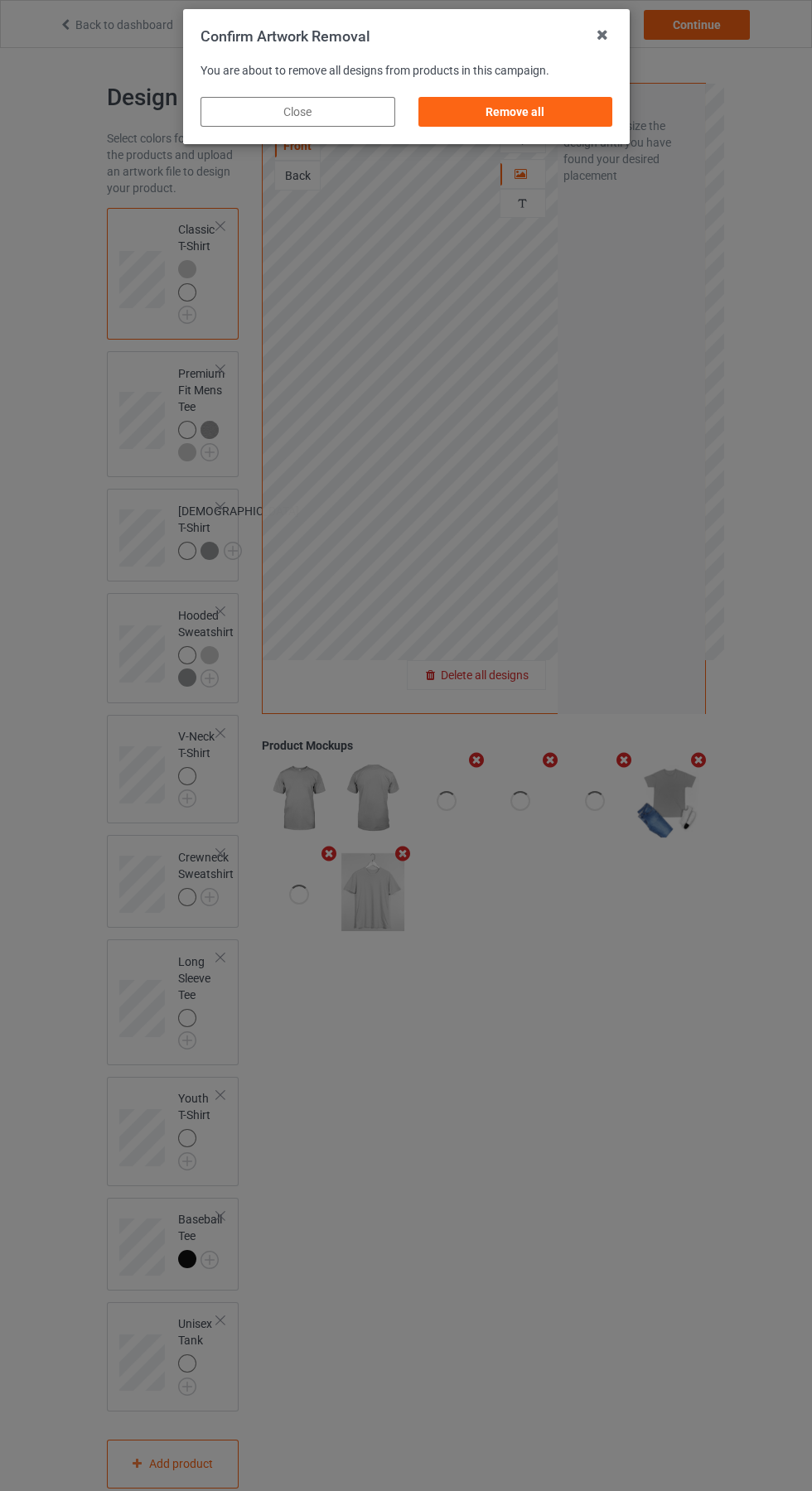
click at [529, 107] on div "Remove all" at bounding box center [515, 112] width 195 height 30
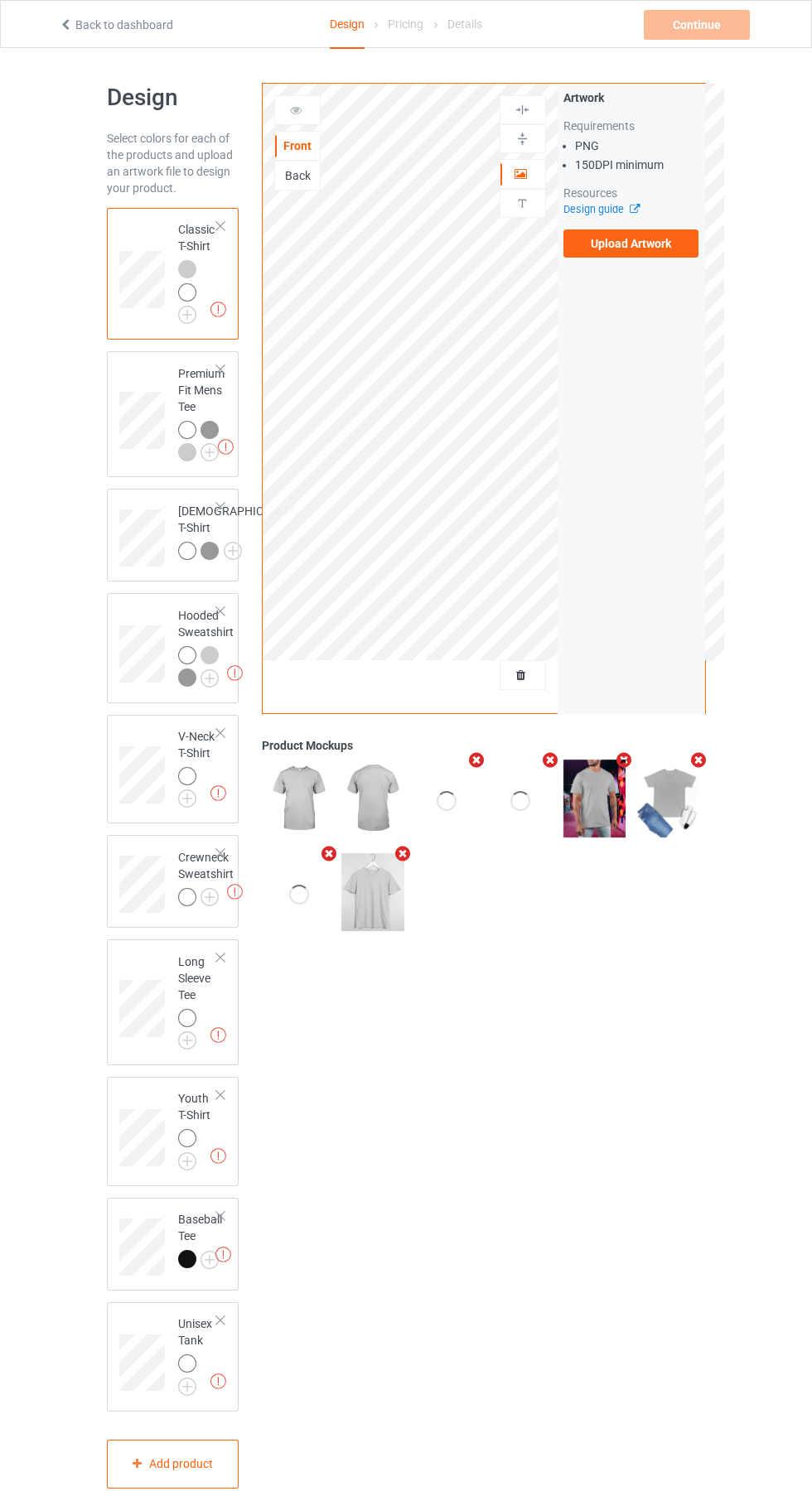
click at [643, 233] on label "Upload Artwork" at bounding box center [632, 243] width 136 height 28
click at [0, 0] on input "Upload Artwork" at bounding box center [0, 0] width 0 height 0
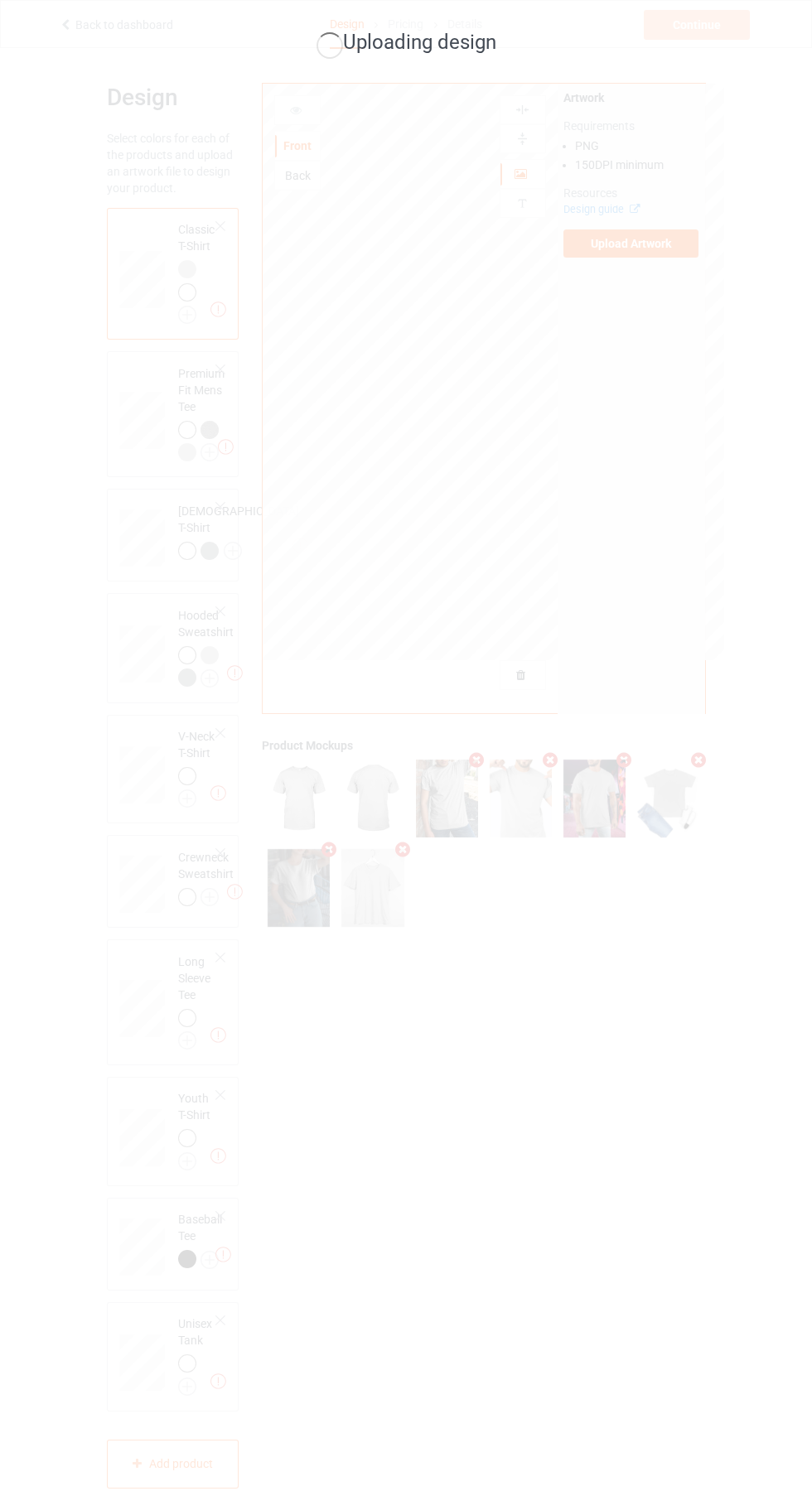
click at [678, 774] on div "Uploading design" at bounding box center [406, 745] width 812 height 1491
click at [687, 757] on div "Uploading design" at bounding box center [406, 745] width 812 height 1491
click at [657, 1059] on div "Uploading design" at bounding box center [406, 745] width 812 height 1491
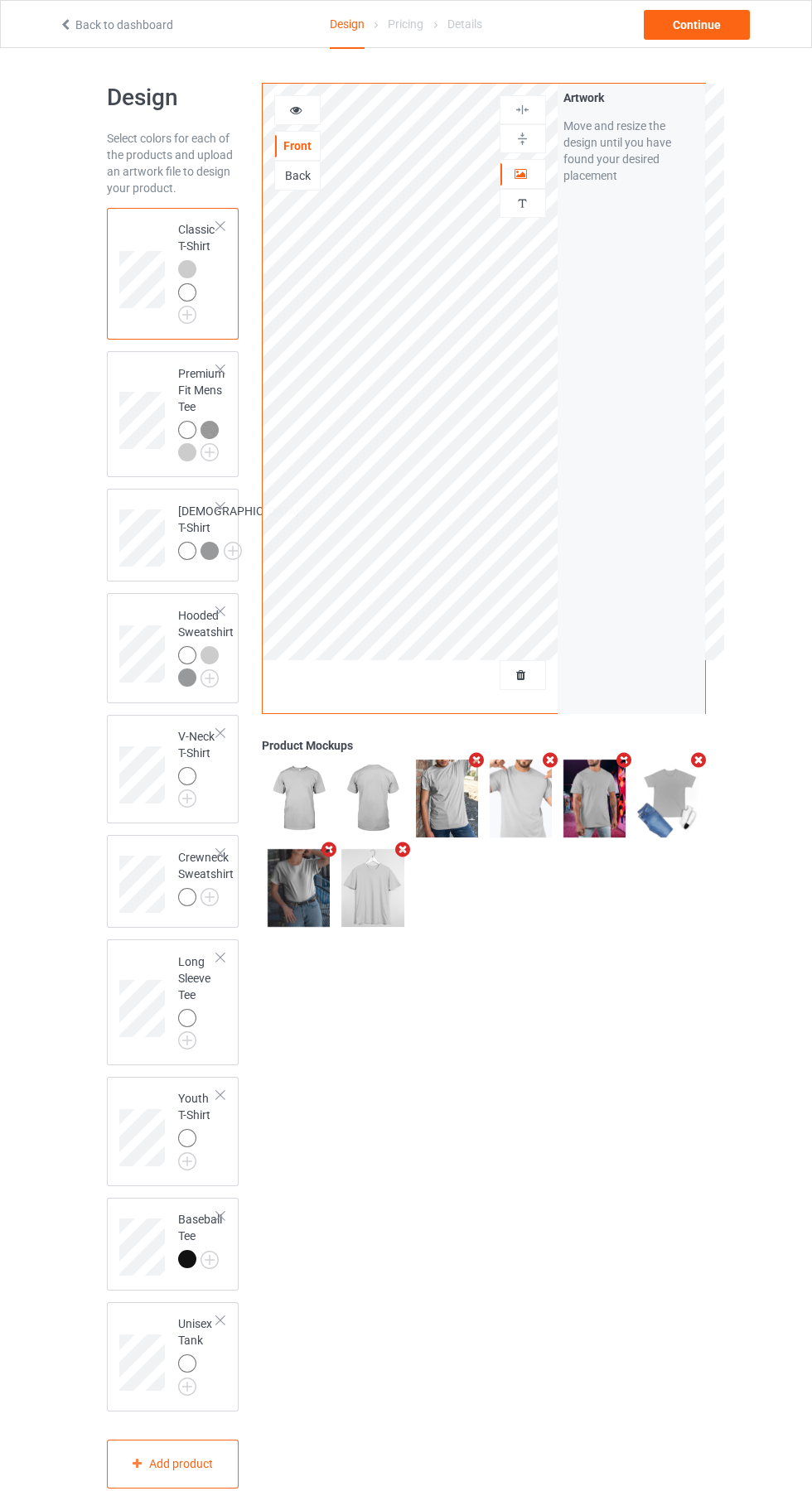
click at [301, 108] on icon at bounding box center [296, 108] width 14 height 12
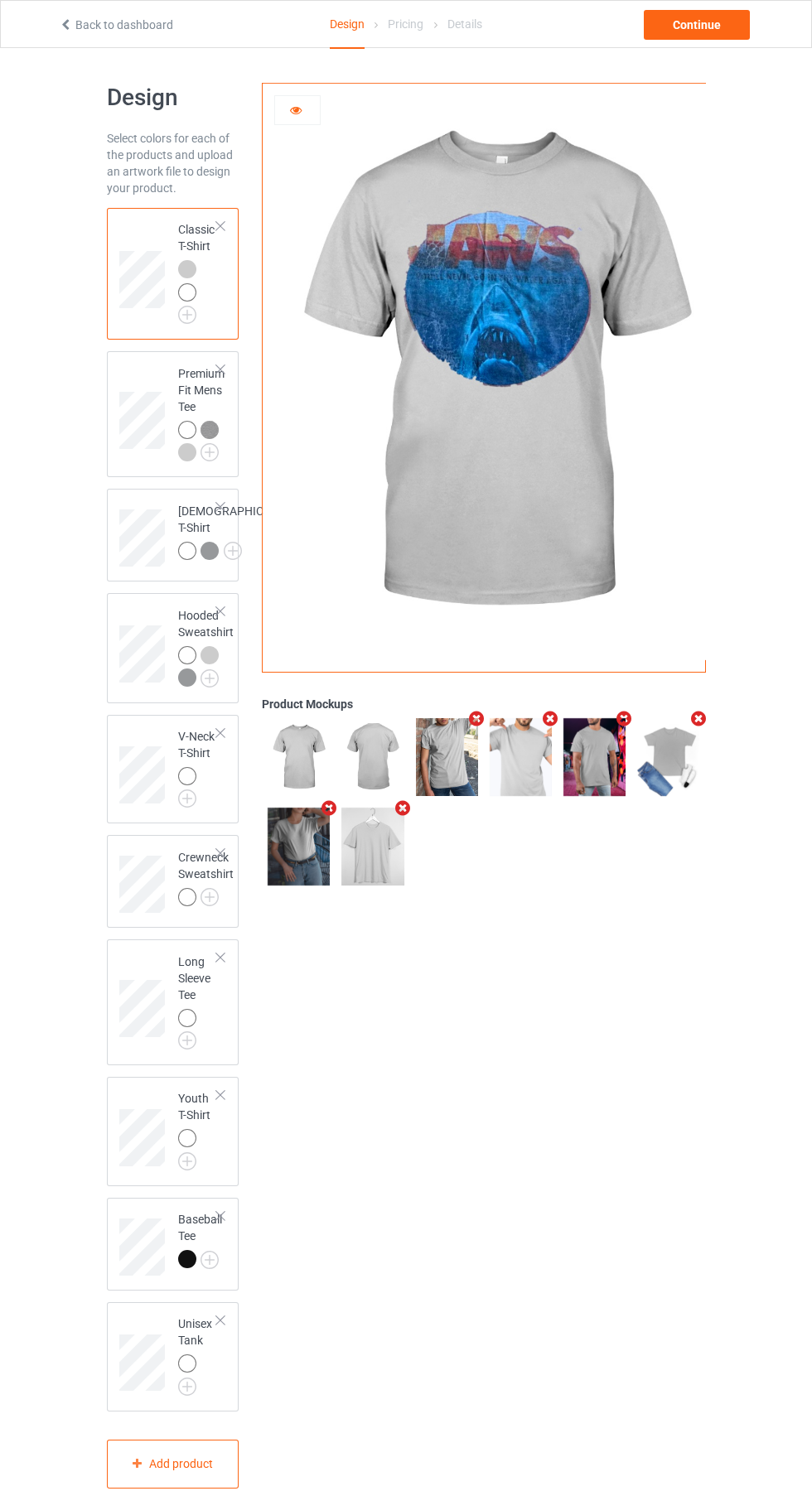
click at [0, 0] on img at bounding box center [0, 0] width 0 height 0
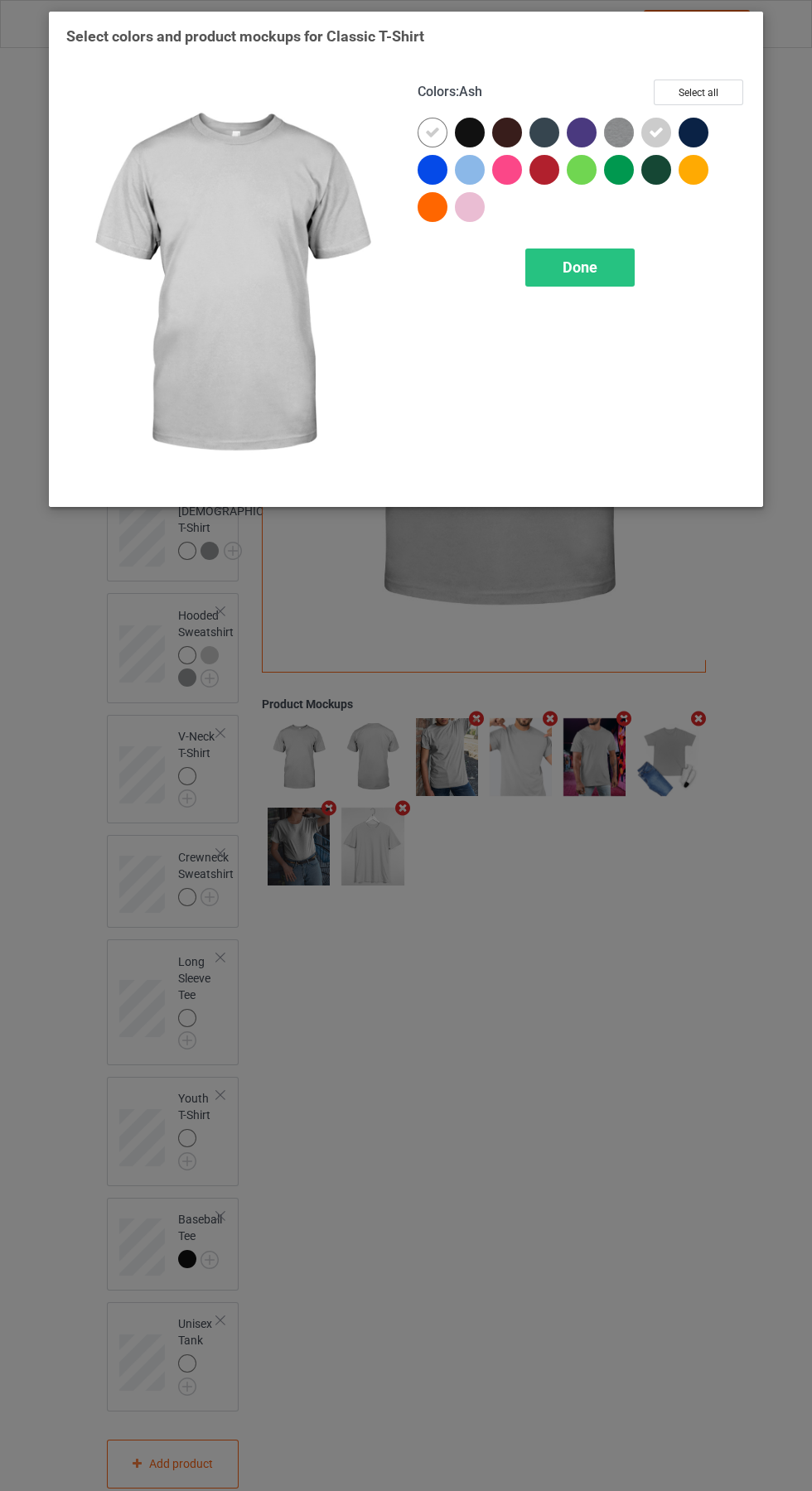
click at [461, 166] on div at bounding box center [469, 169] width 30 height 30
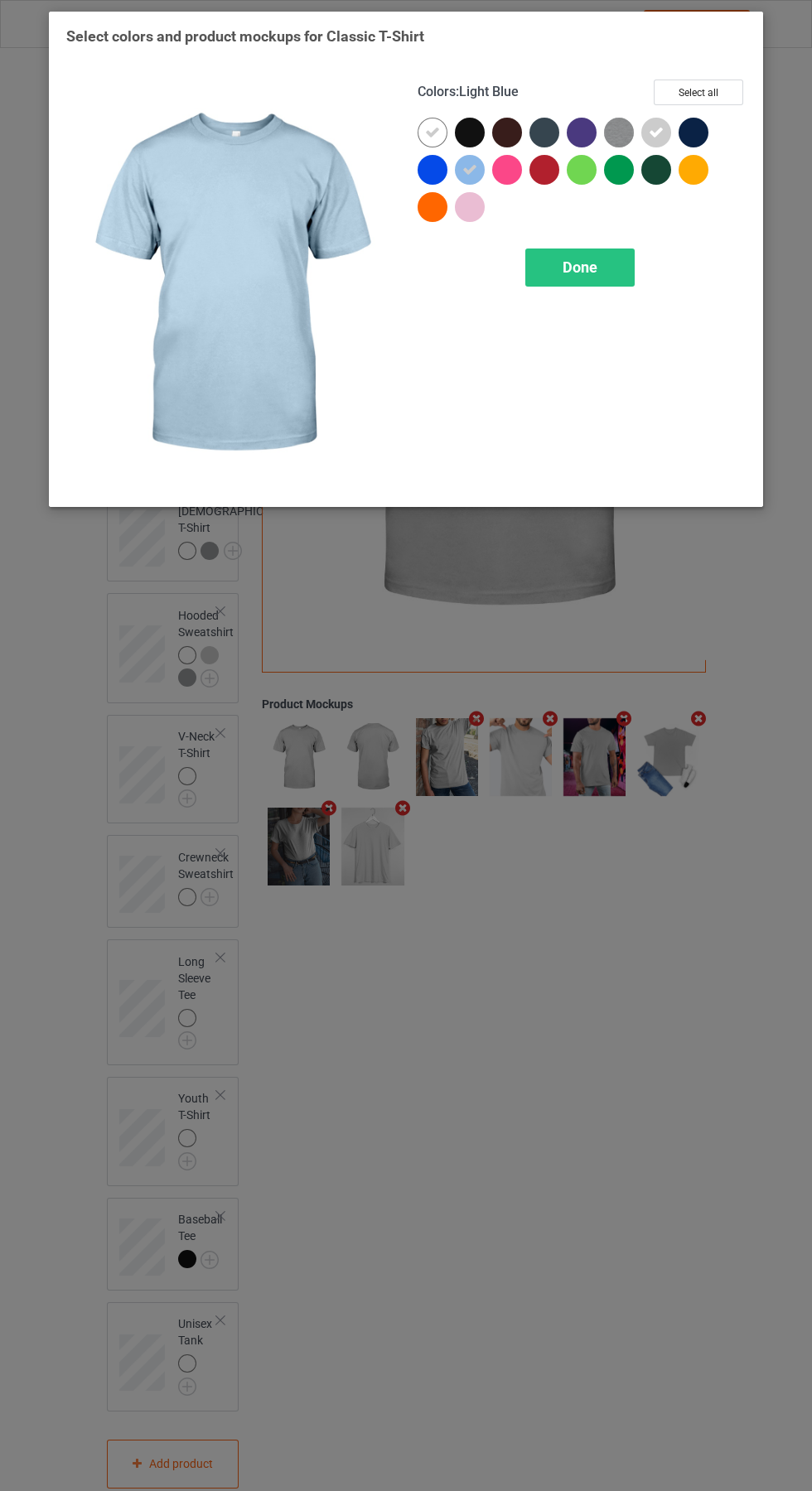
click at [424, 130] on div at bounding box center [432, 132] width 30 height 30
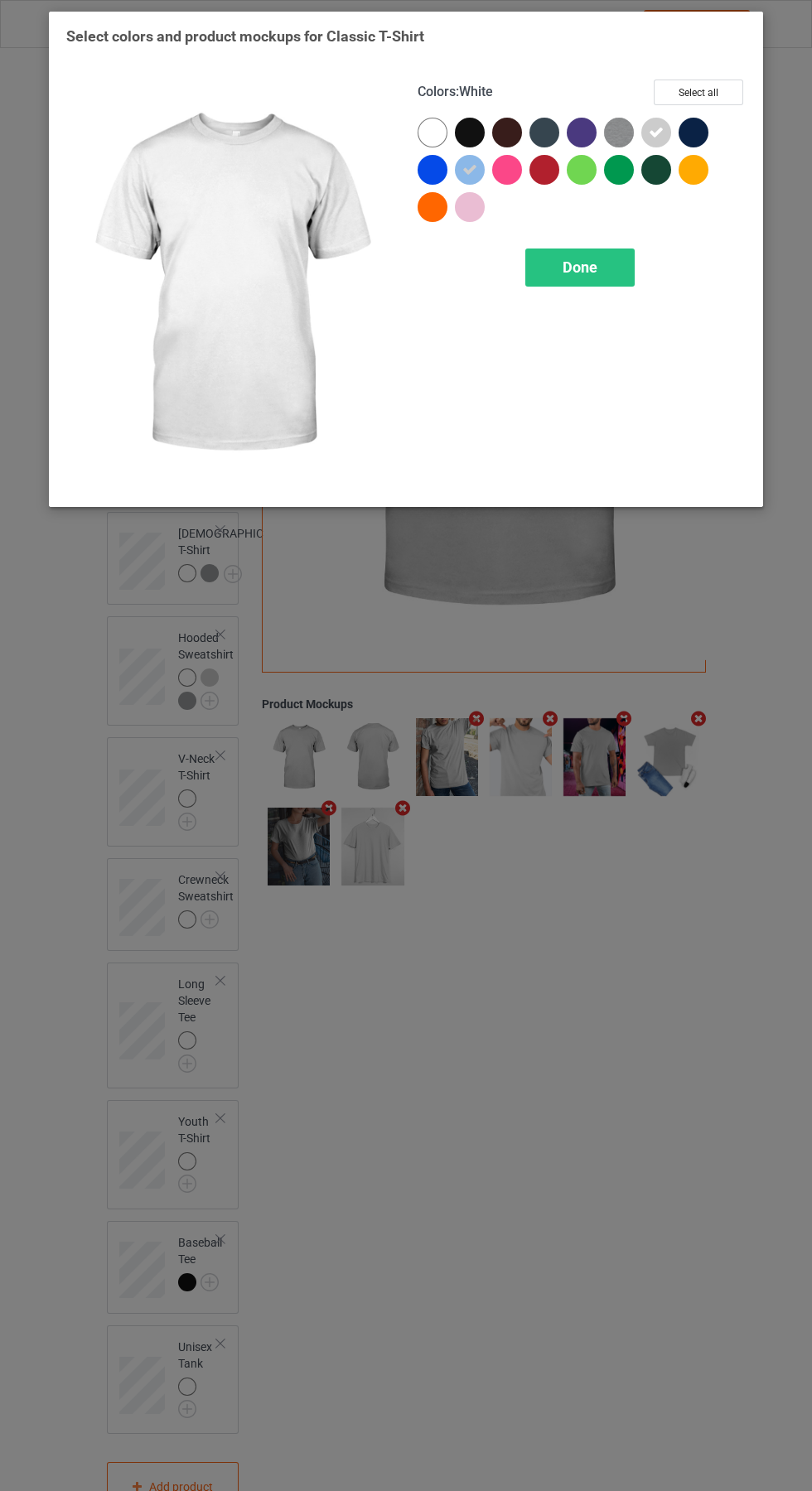
click at [609, 127] on img at bounding box center [618, 132] width 30 height 30
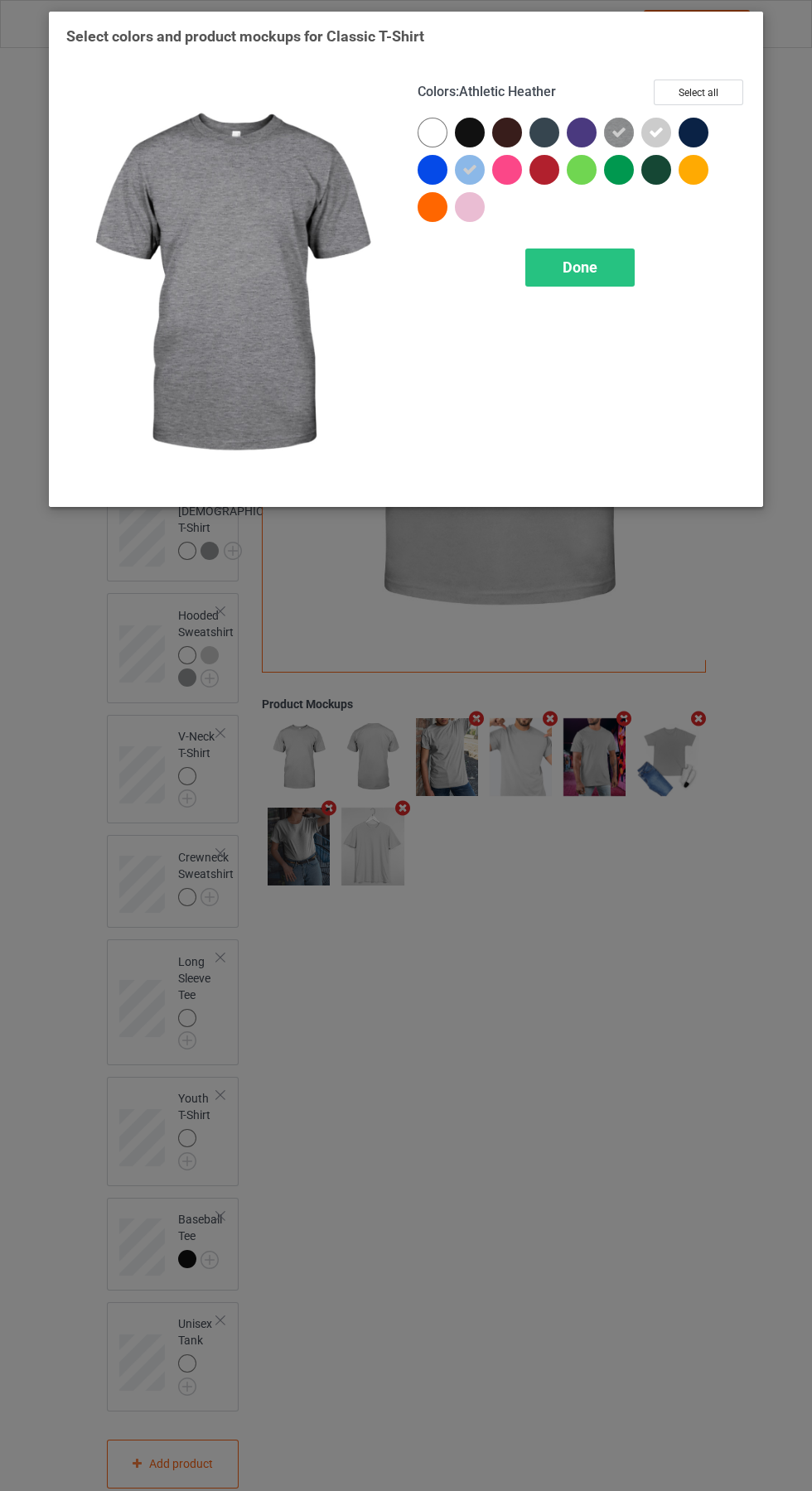
click at [631, 125] on img at bounding box center [618, 132] width 30 height 30
click at [583, 284] on div "Done" at bounding box center [579, 267] width 109 height 38
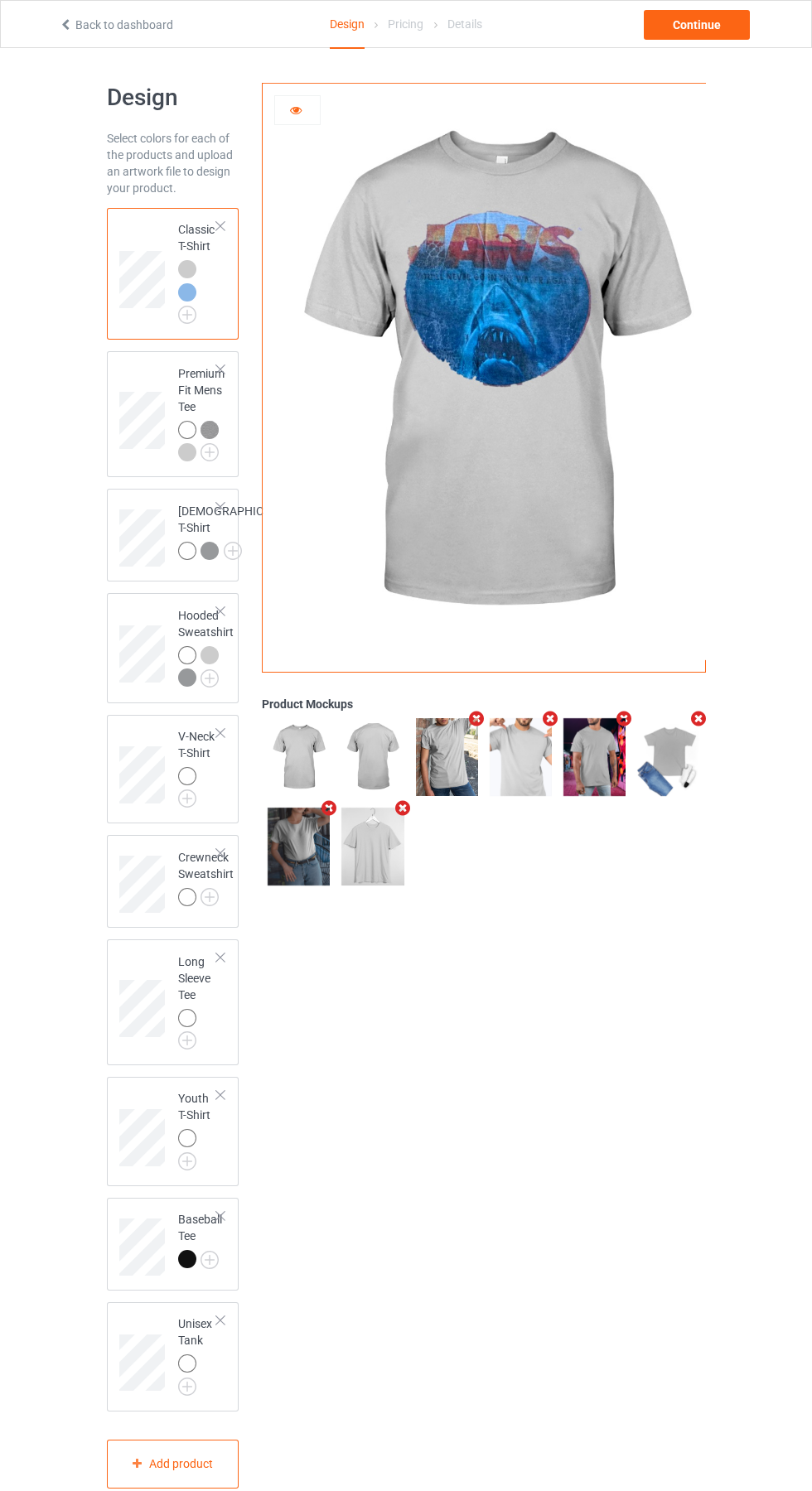
click at [0, 0] on img at bounding box center [0, 0] width 0 height 0
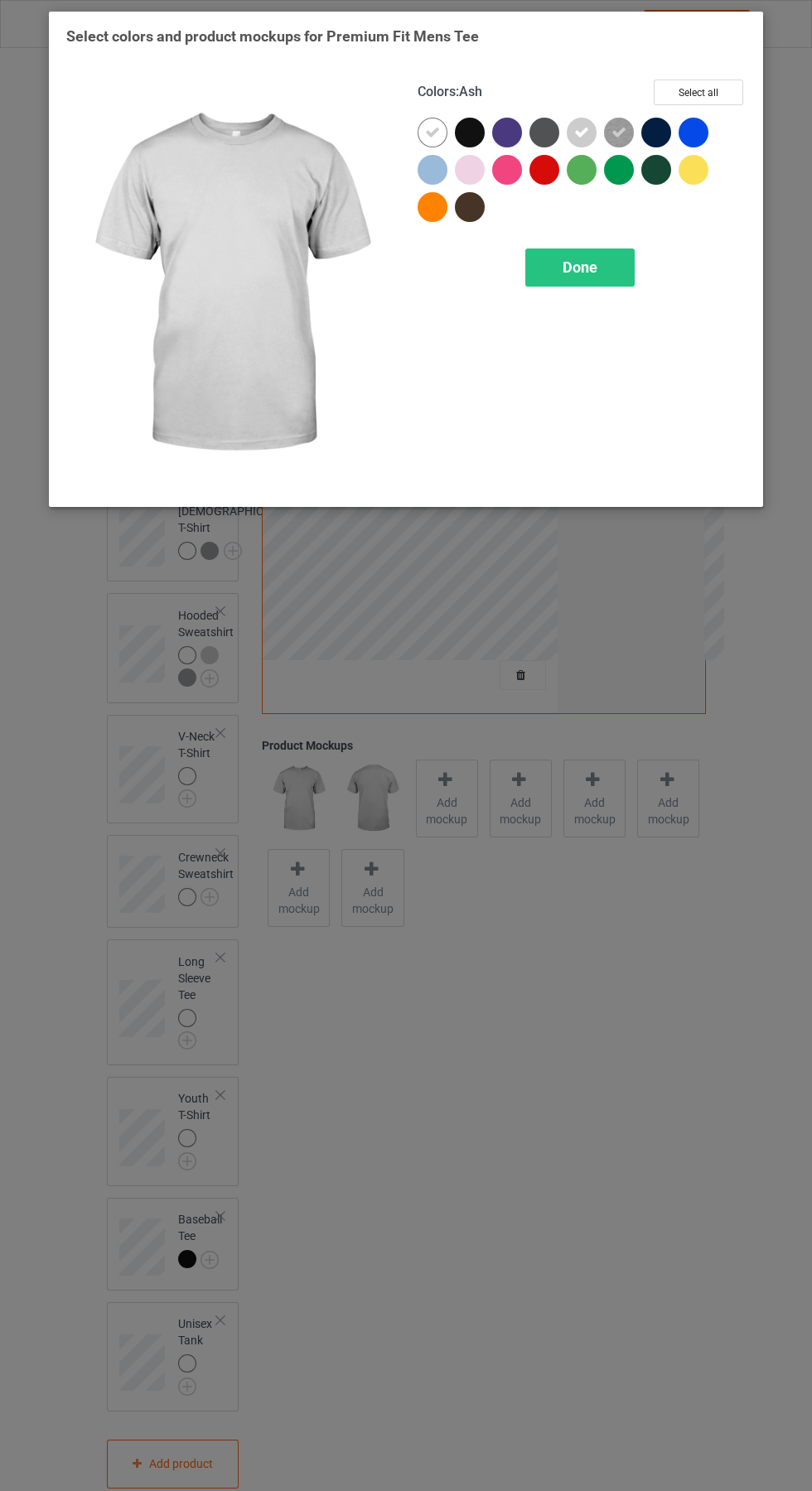
click at [432, 132] on icon at bounding box center [431, 131] width 15 height 15
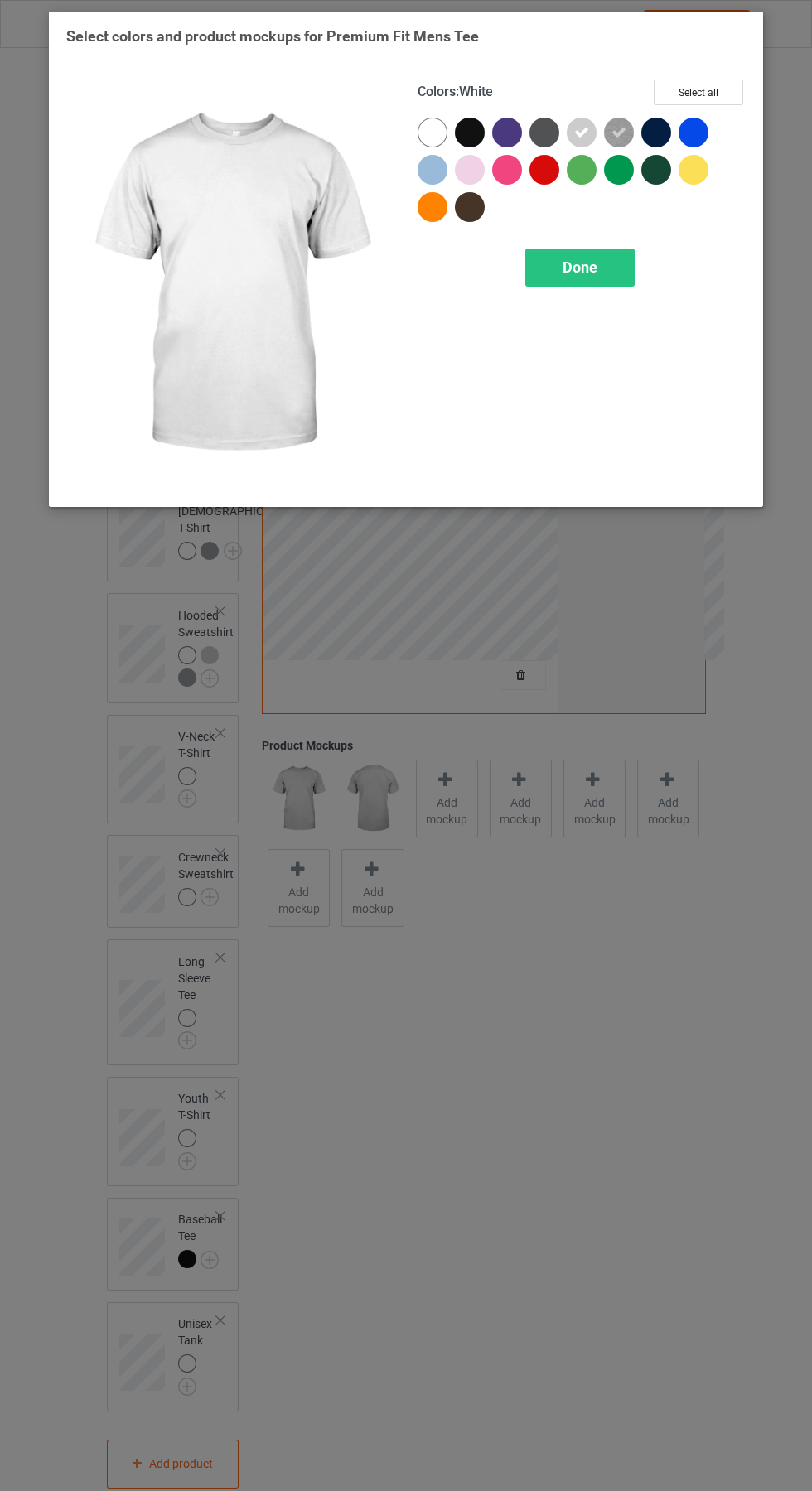
click at [433, 167] on div at bounding box center [432, 169] width 30 height 30
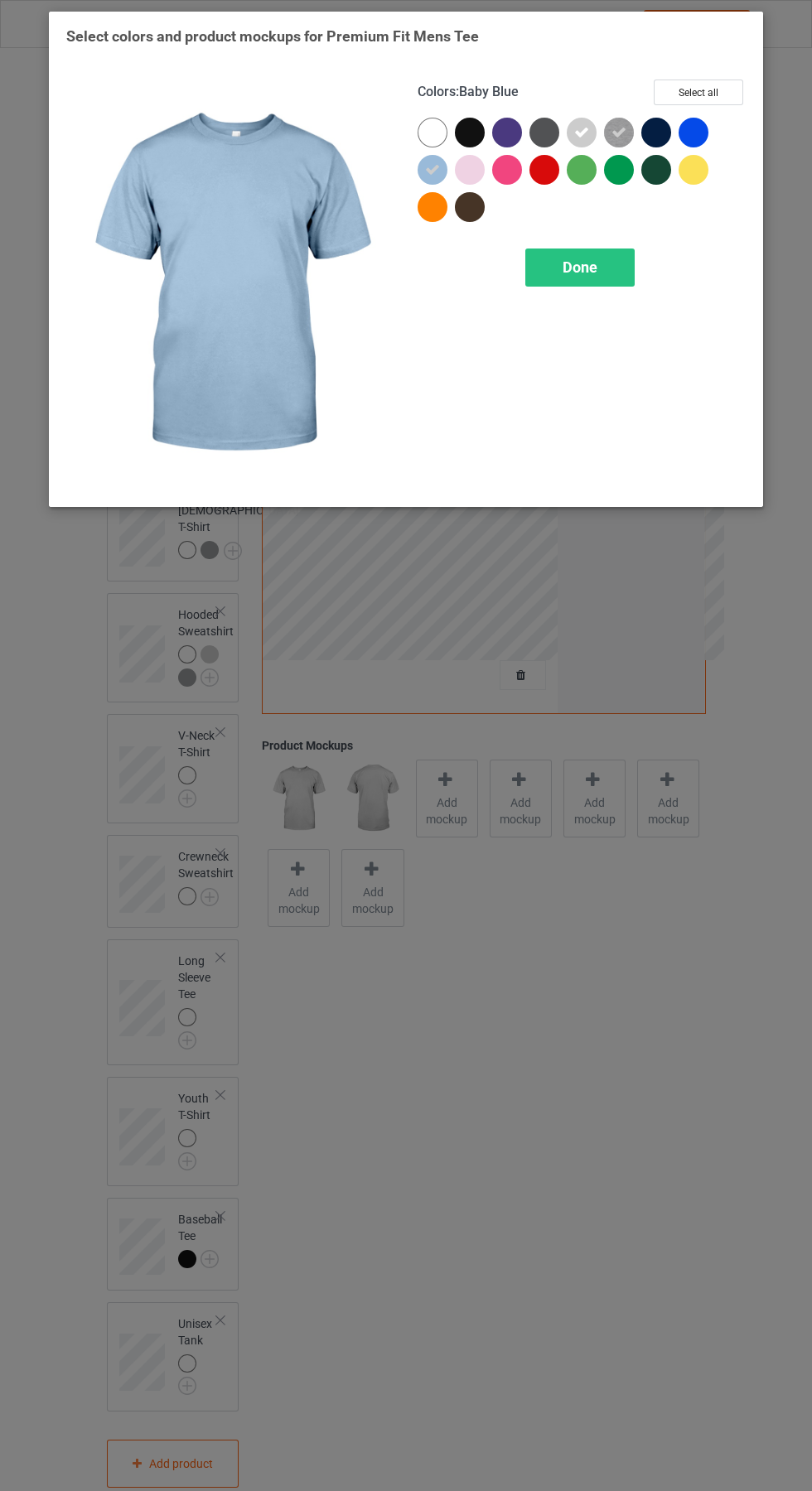
click at [626, 129] on img at bounding box center [618, 132] width 30 height 30
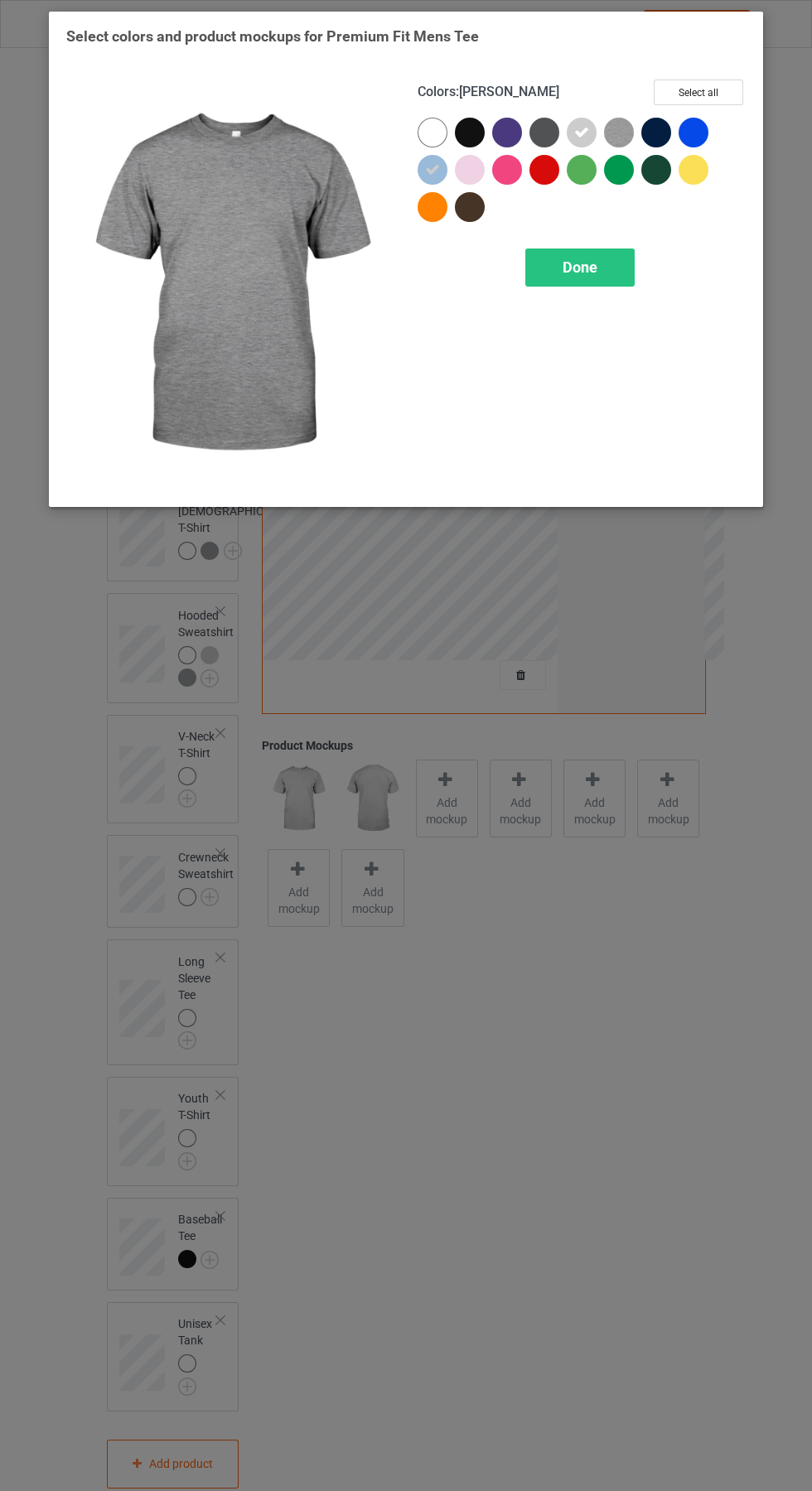
click at [622, 272] on div "Done" at bounding box center [579, 267] width 109 height 38
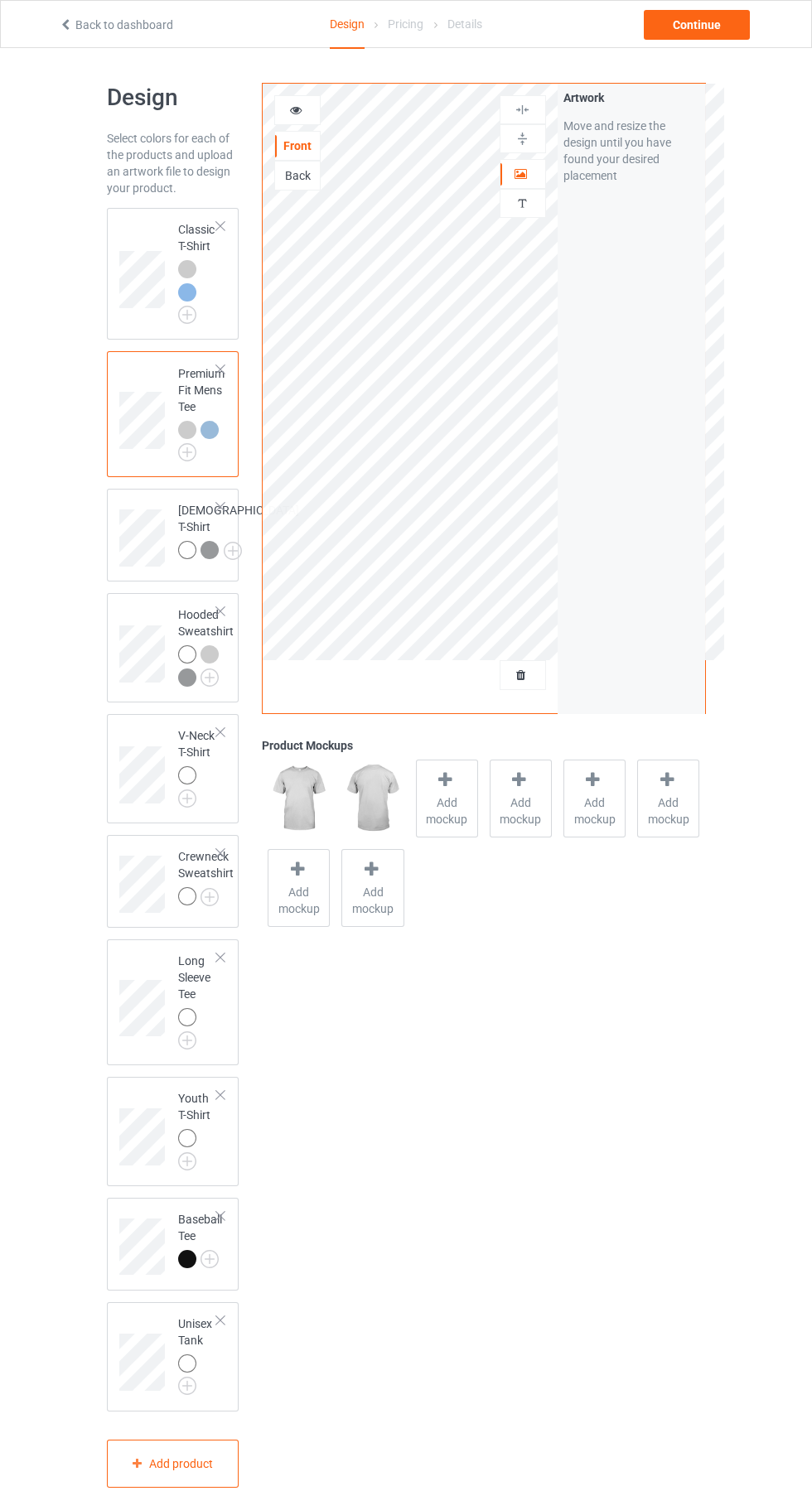
click at [0, 0] on img at bounding box center [0, 0] width 0 height 0
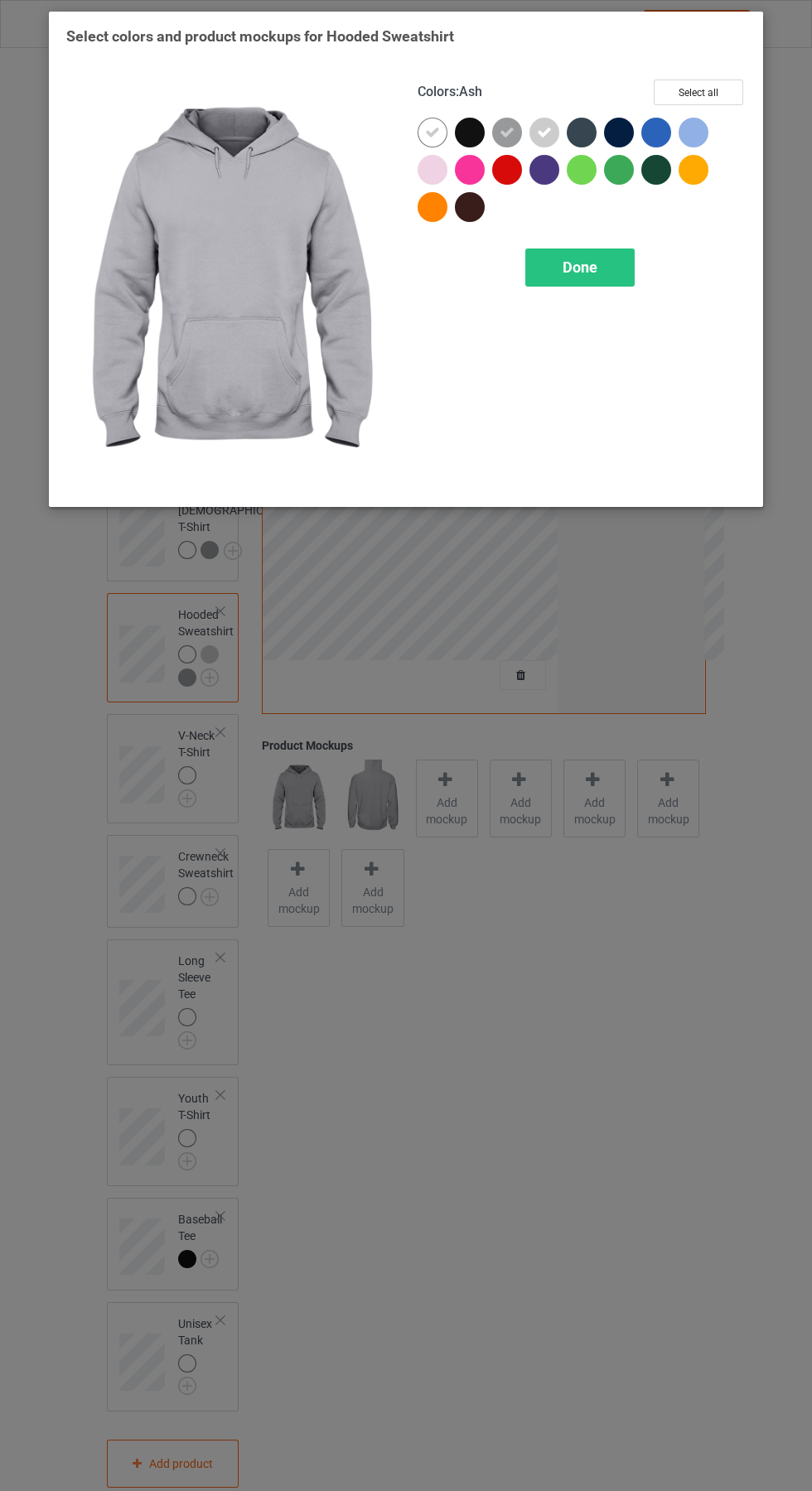
click at [706, 121] on div at bounding box center [697, 136] width 37 height 37
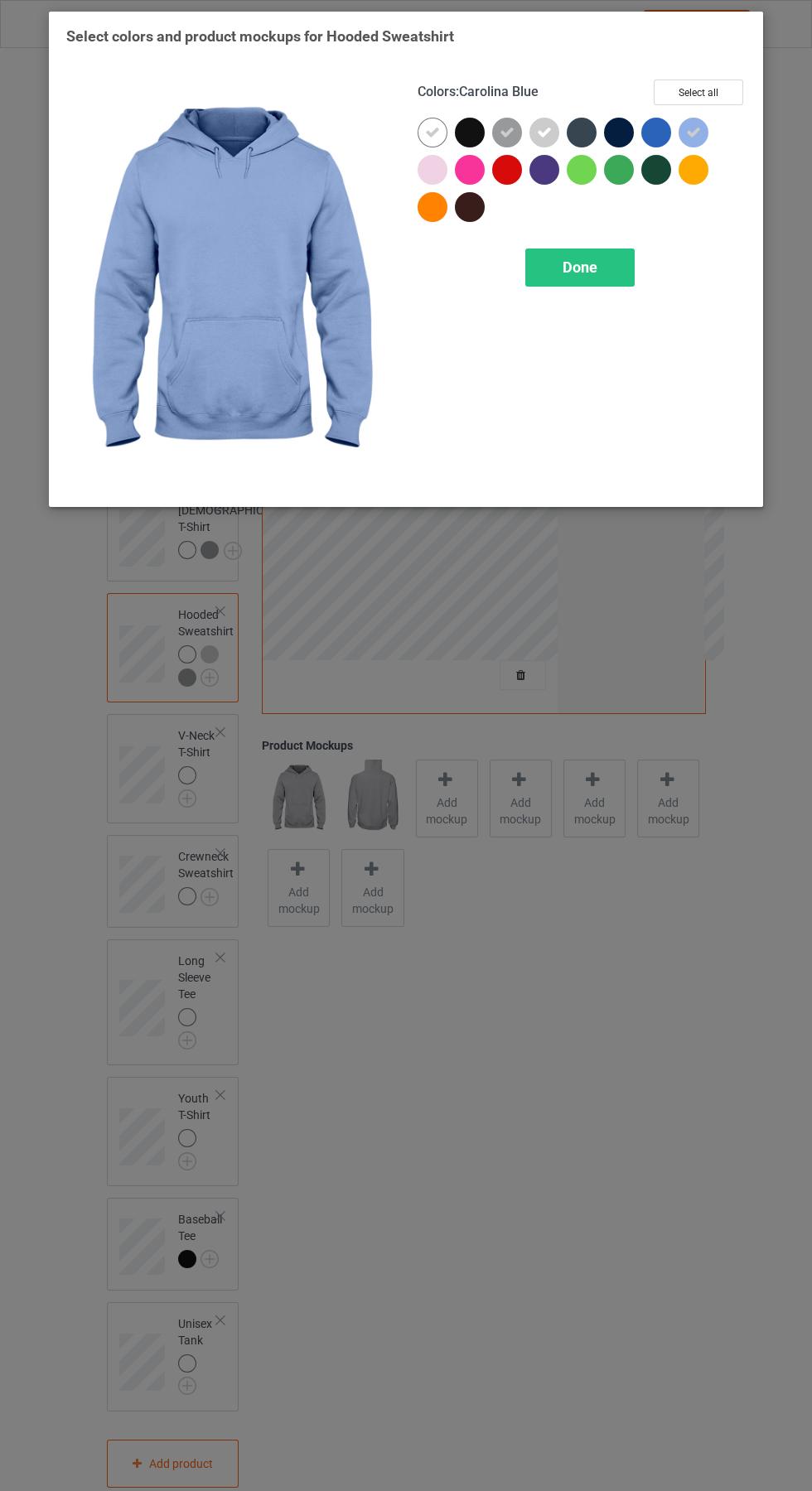
click at [512, 128] on icon at bounding box center [506, 131] width 15 height 15
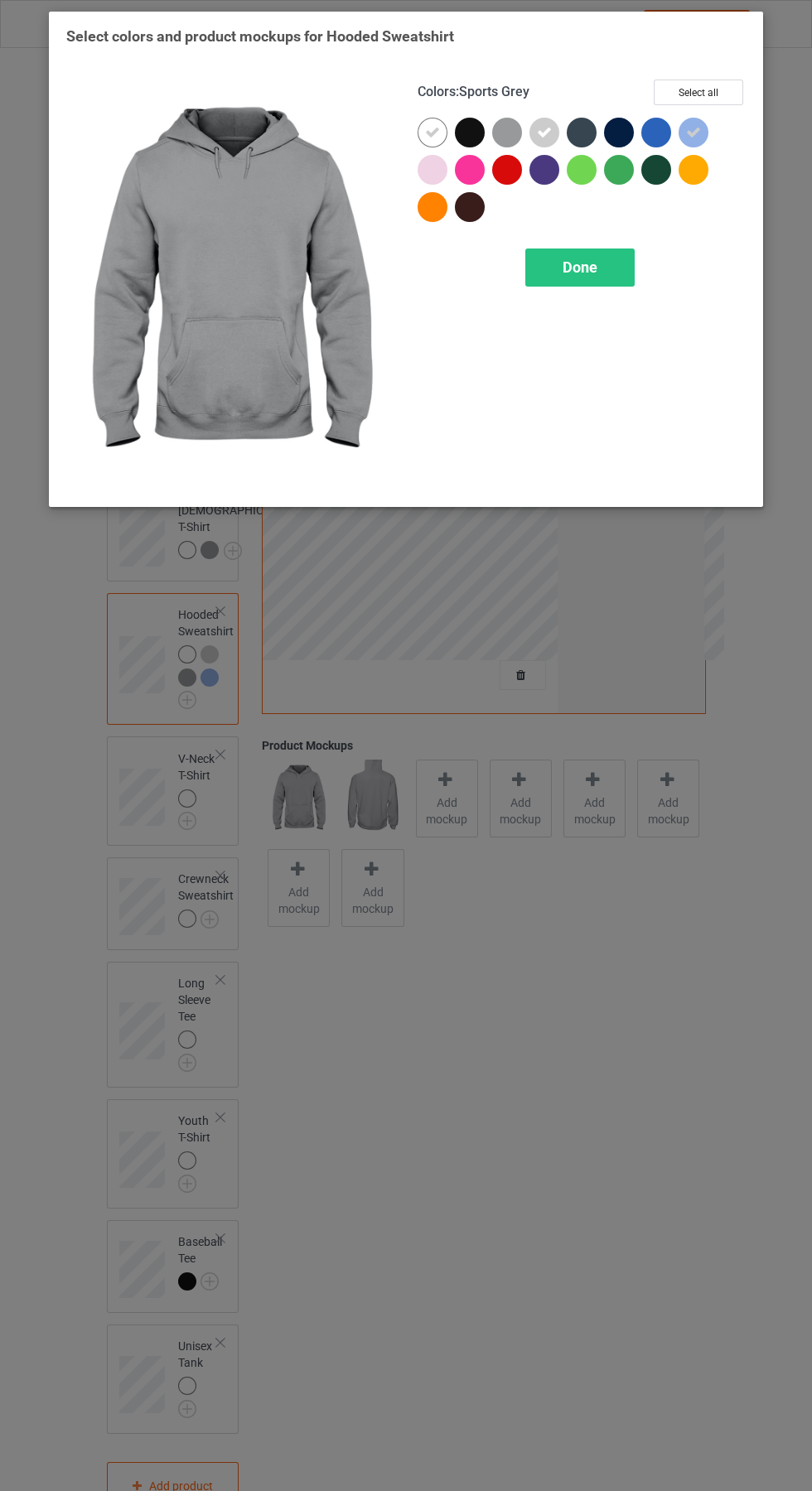
click at [432, 131] on icon at bounding box center [431, 131] width 15 height 15
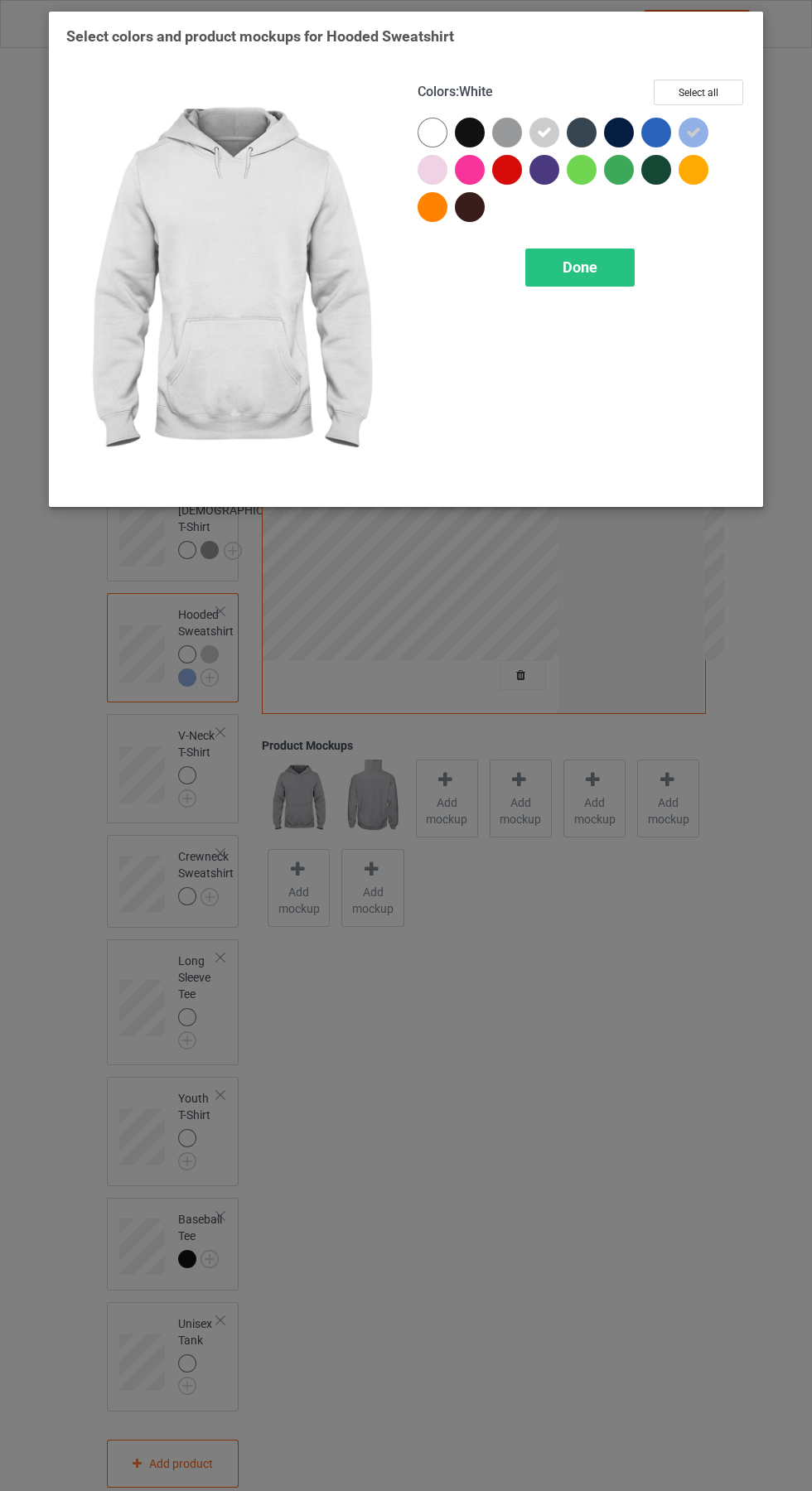
click at [619, 272] on div "Done" at bounding box center [579, 267] width 109 height 38
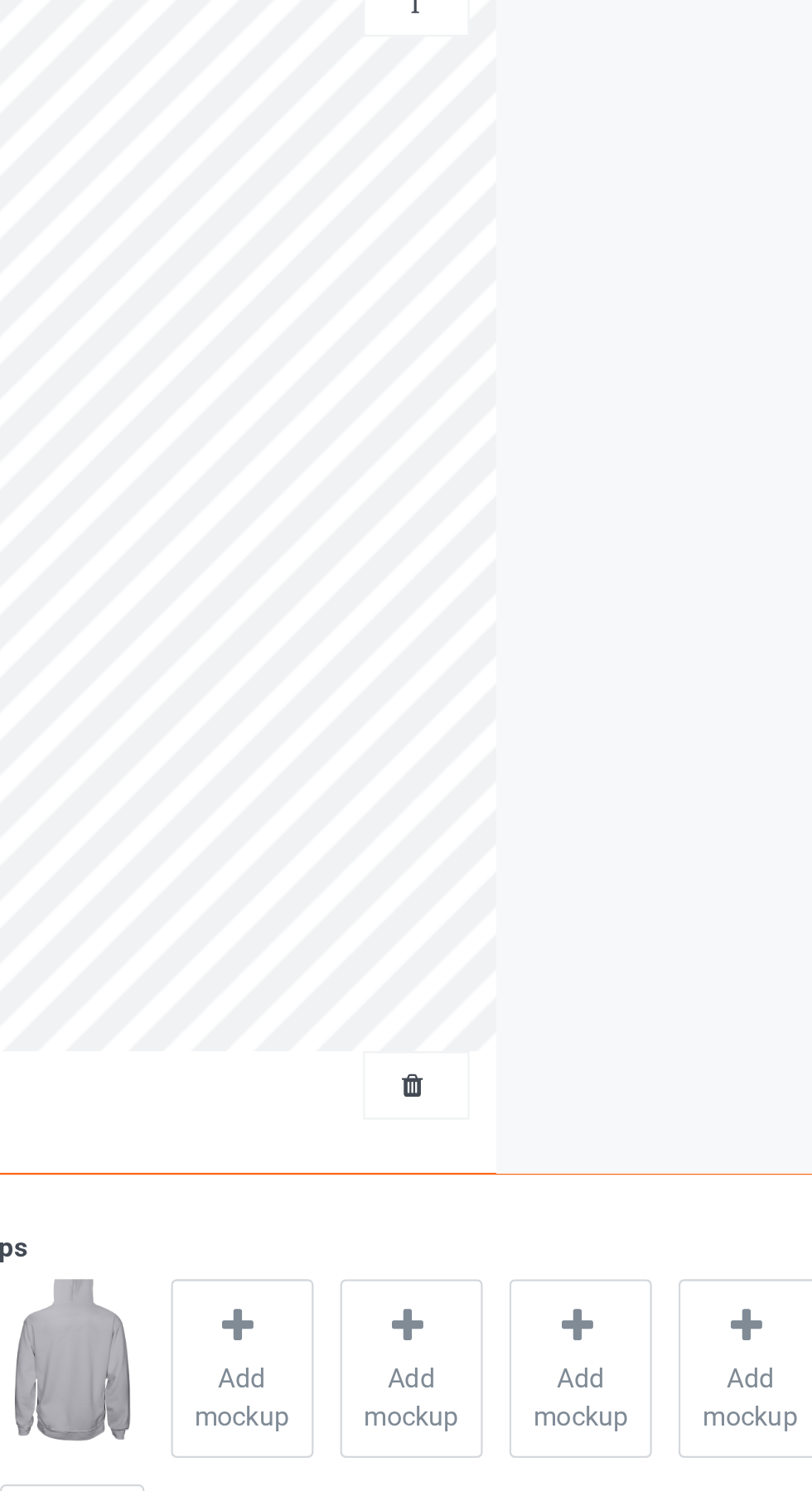
scroll to position [3, 0]
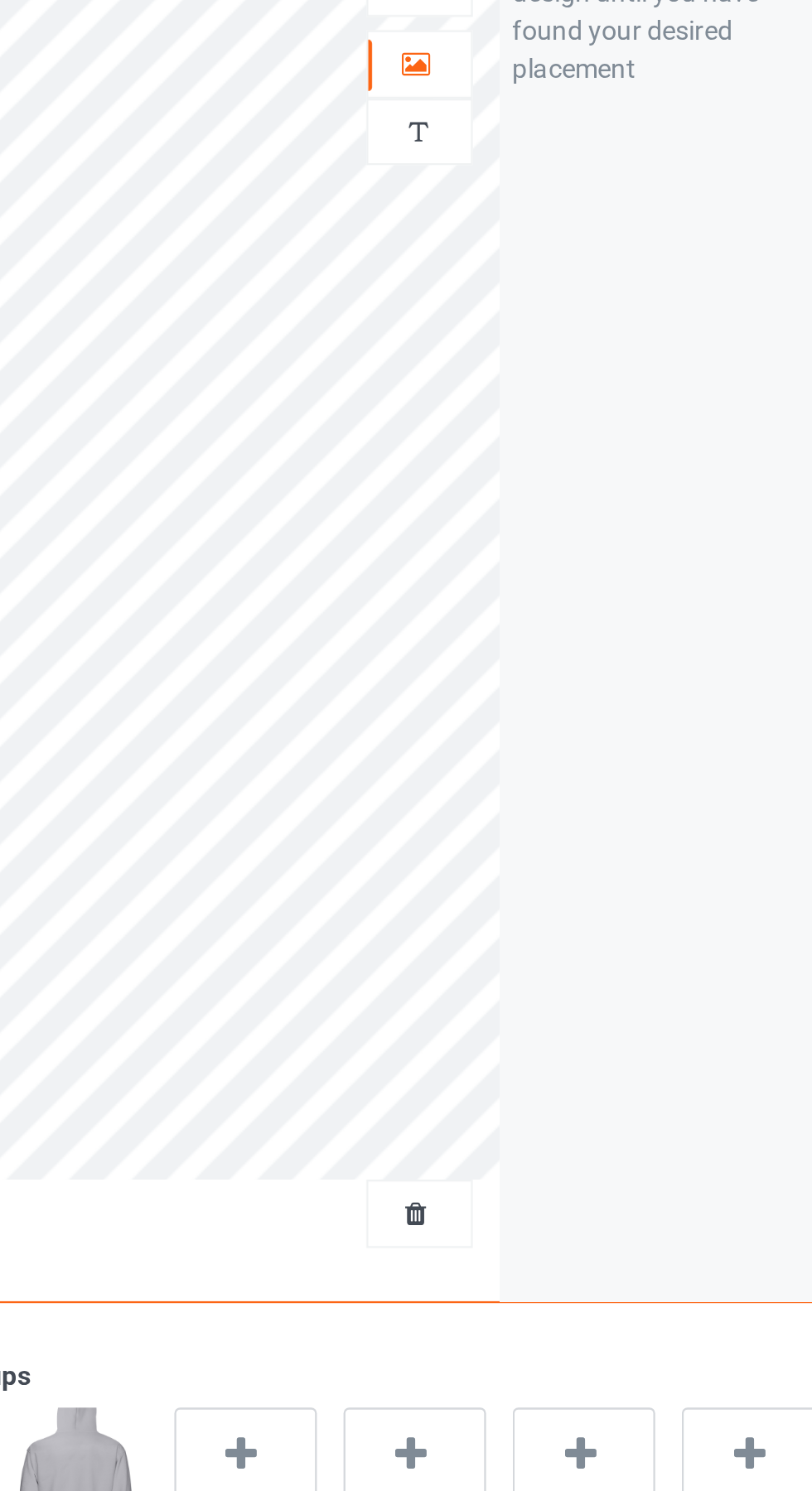
click at [521, 169] on icon at bounding box center [521, 168] width 14 height 12
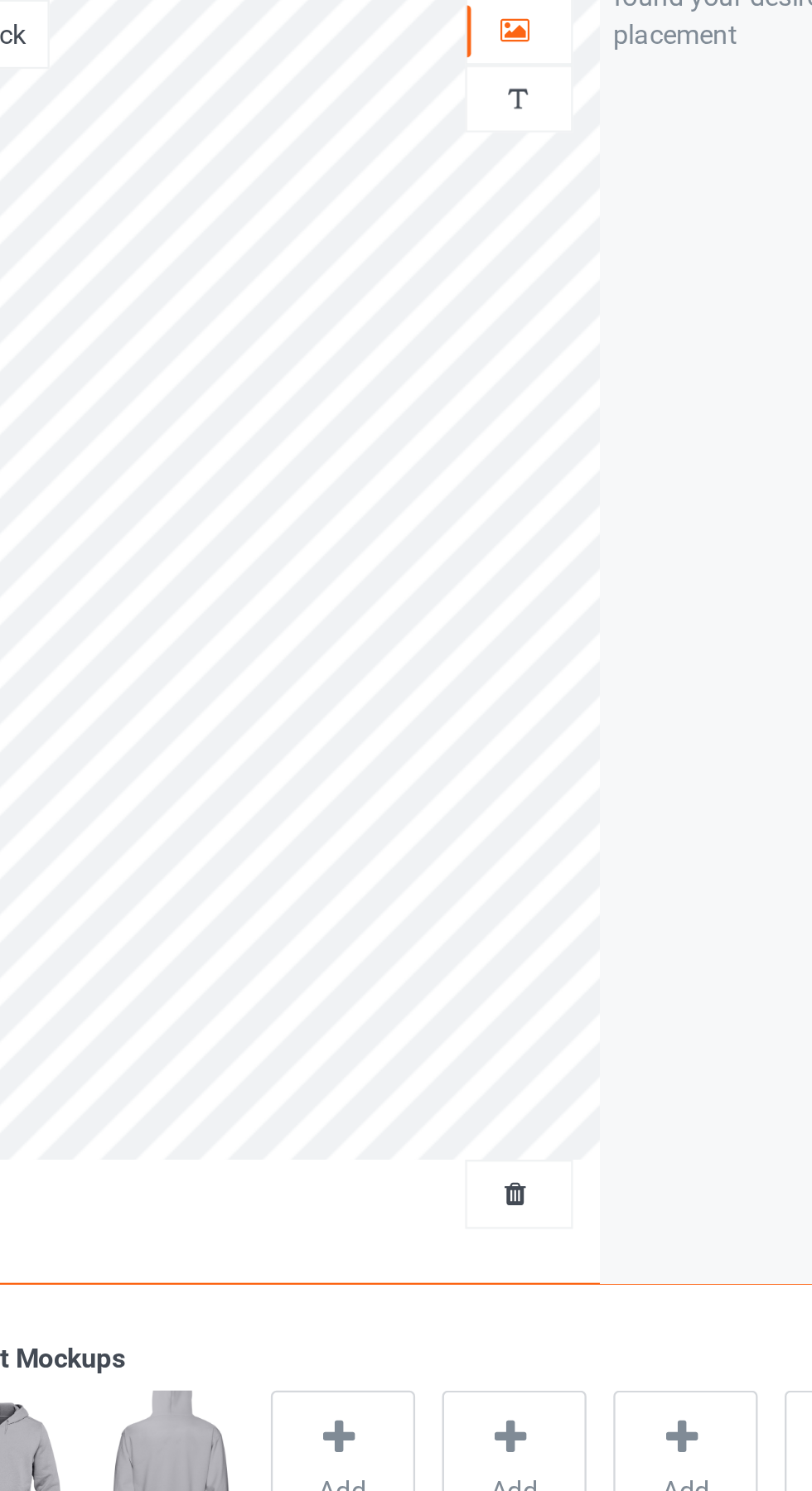
scroll to position [0, 0]
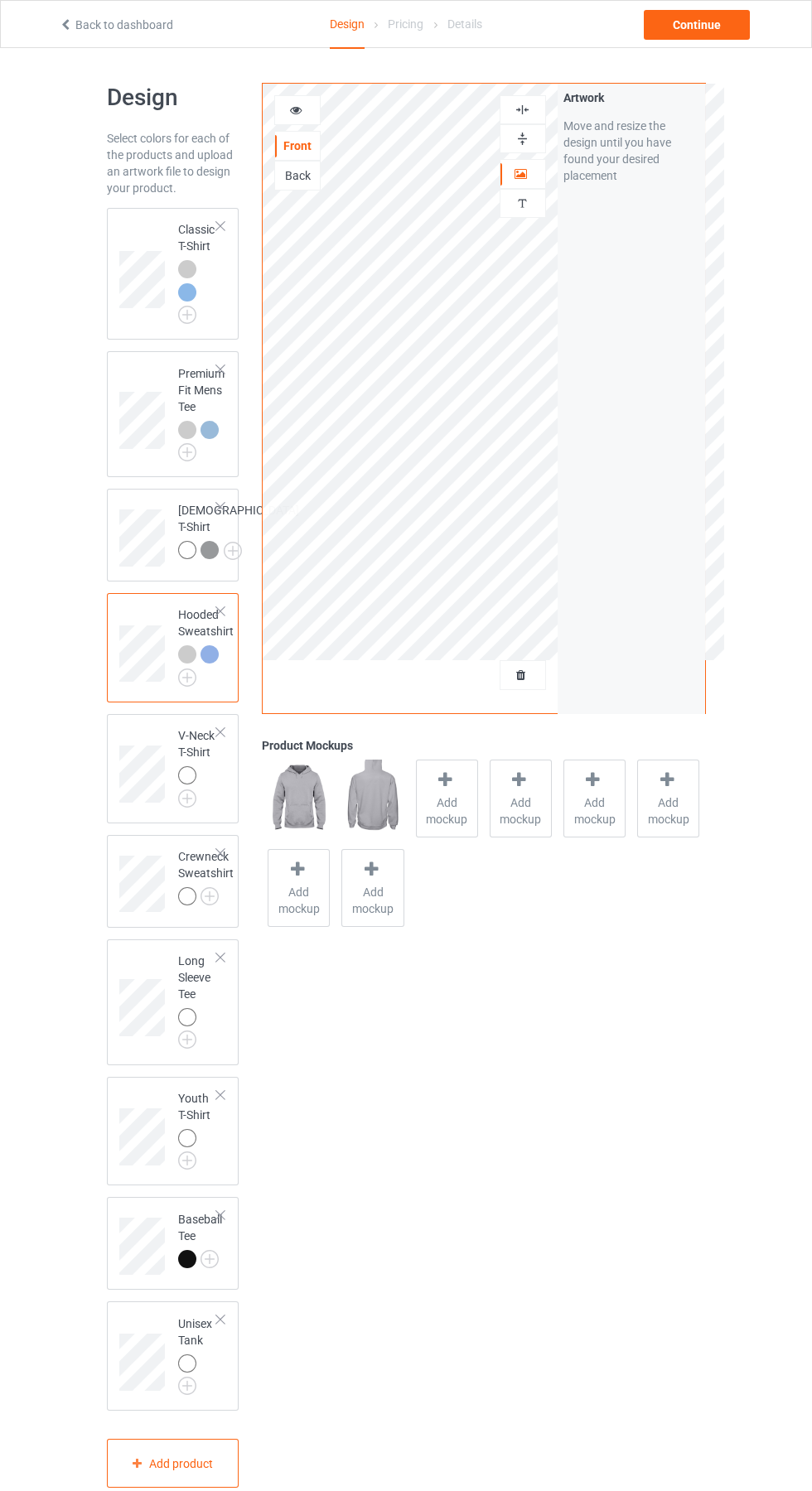
click at [0, 0] on img at bounding box center [0, 0] width 0 height 0
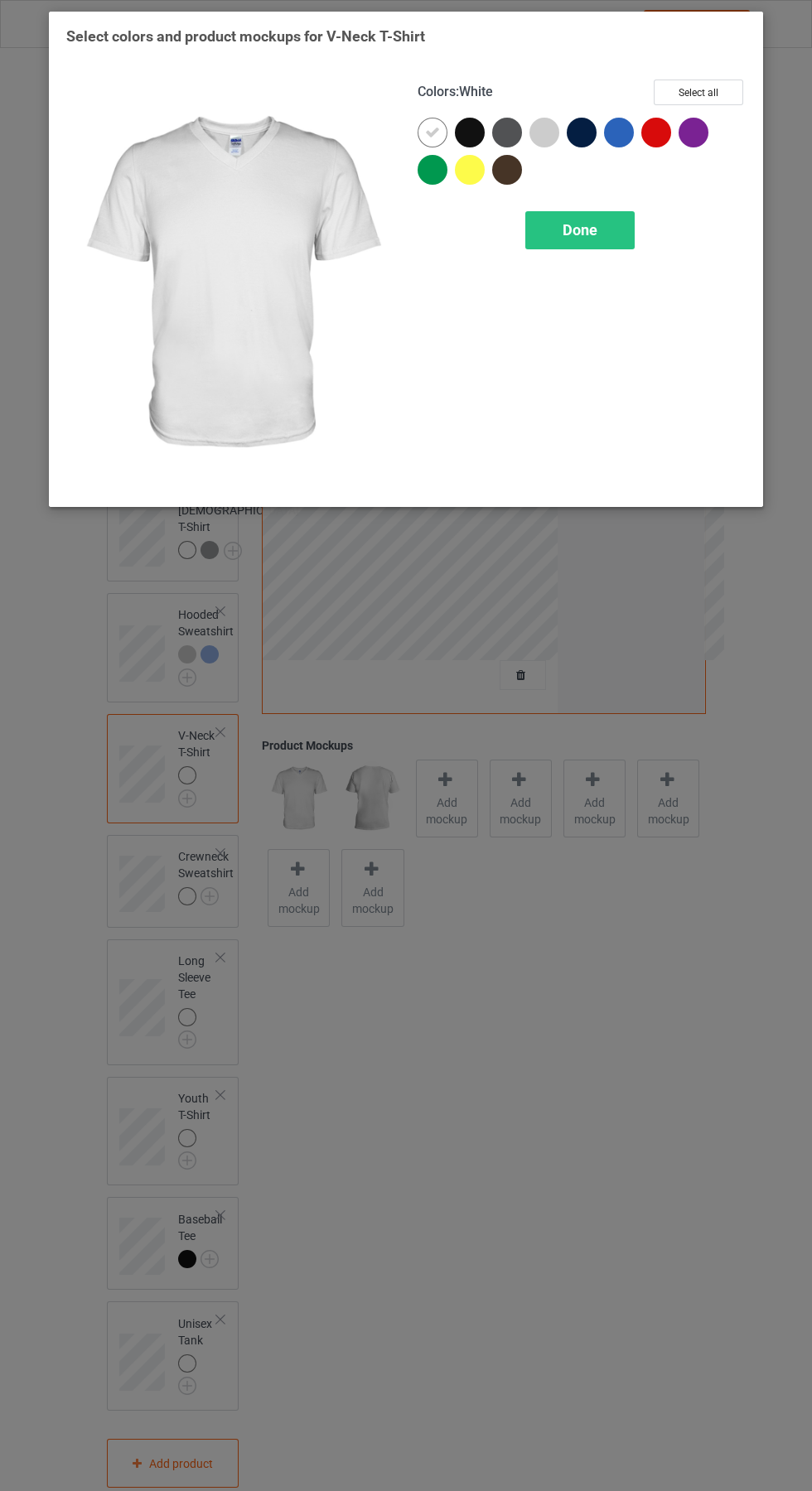
click at [553, 129] on div at bounding box center [544, 132] width 30 height 30
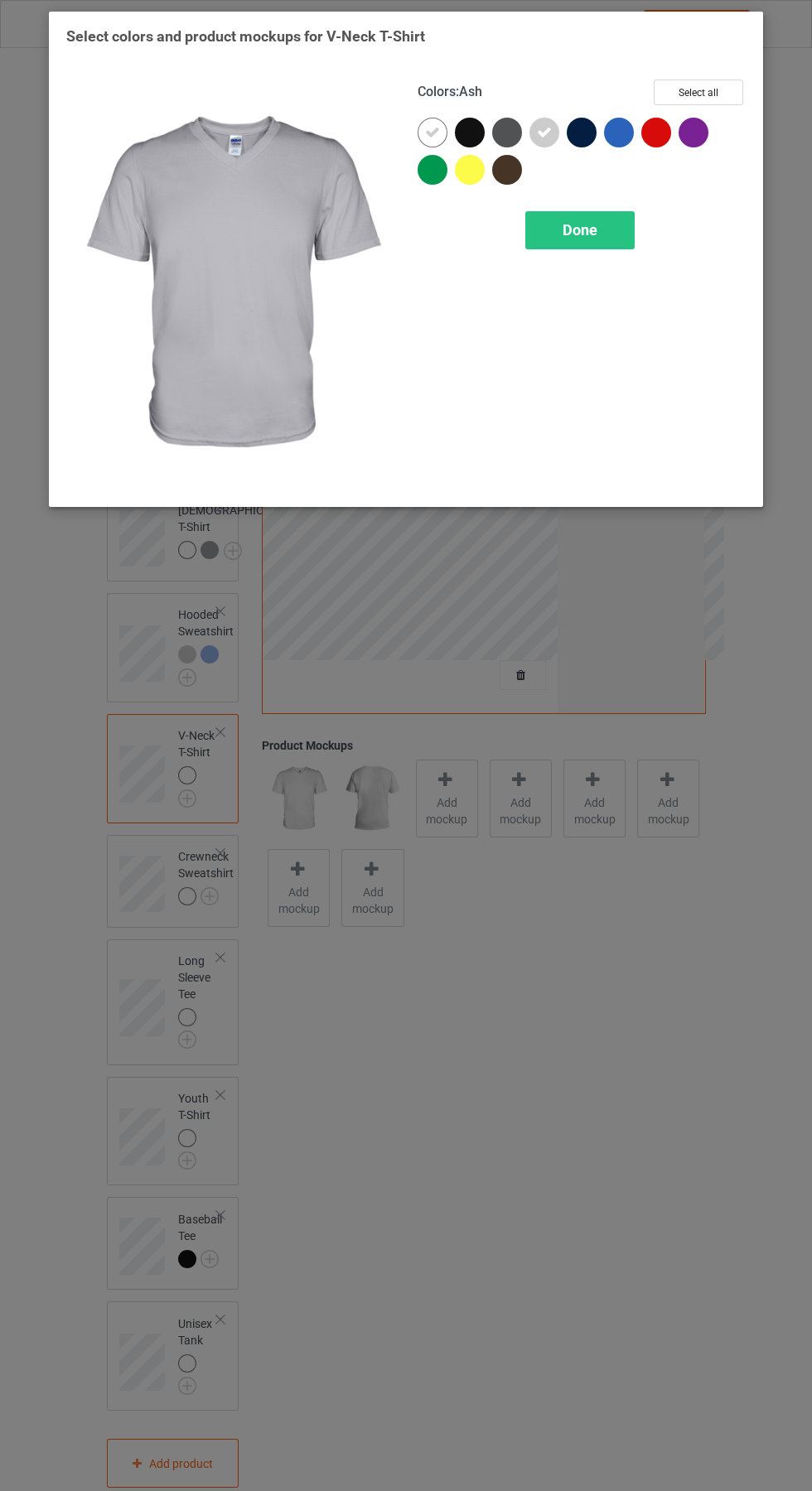
click at [432, 131] on icon at bounding box center [431, 131] width 15 height 15
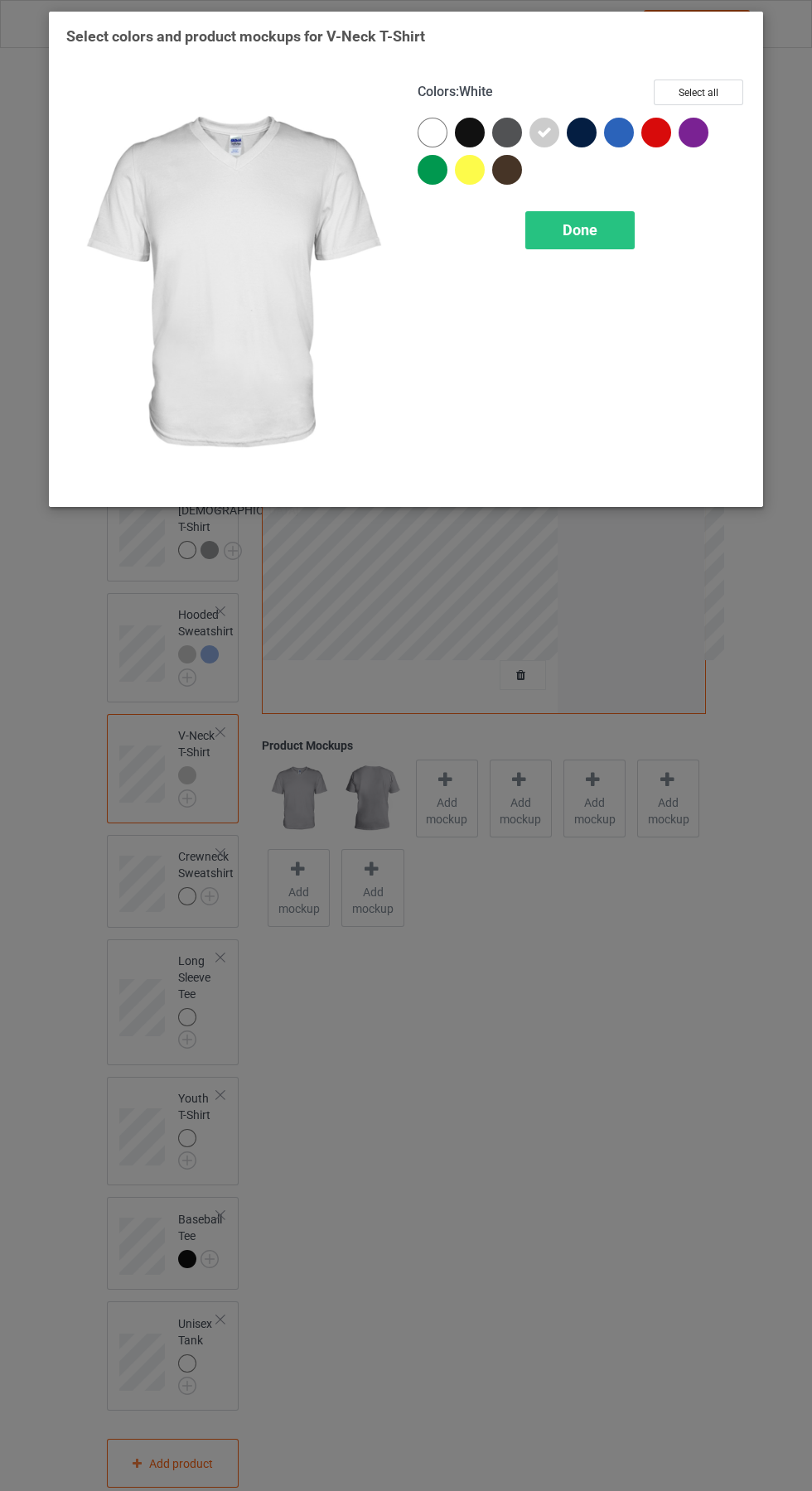
click at [609, 219] on div "Done" at bounding box center [579, 230] width 109 height 38
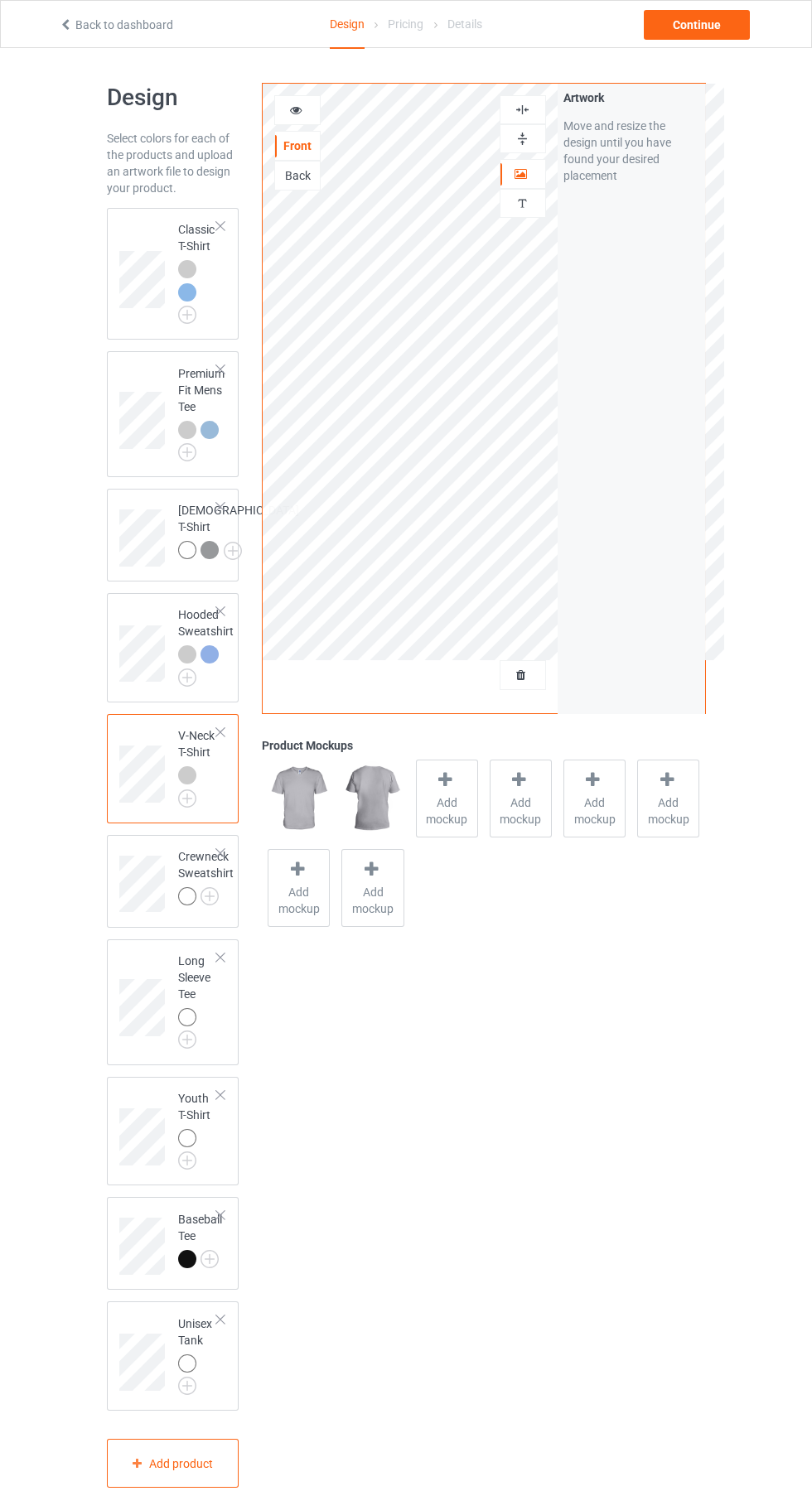
click at [0, 0] on img at bounding box center [0, 0] width 0 height 0
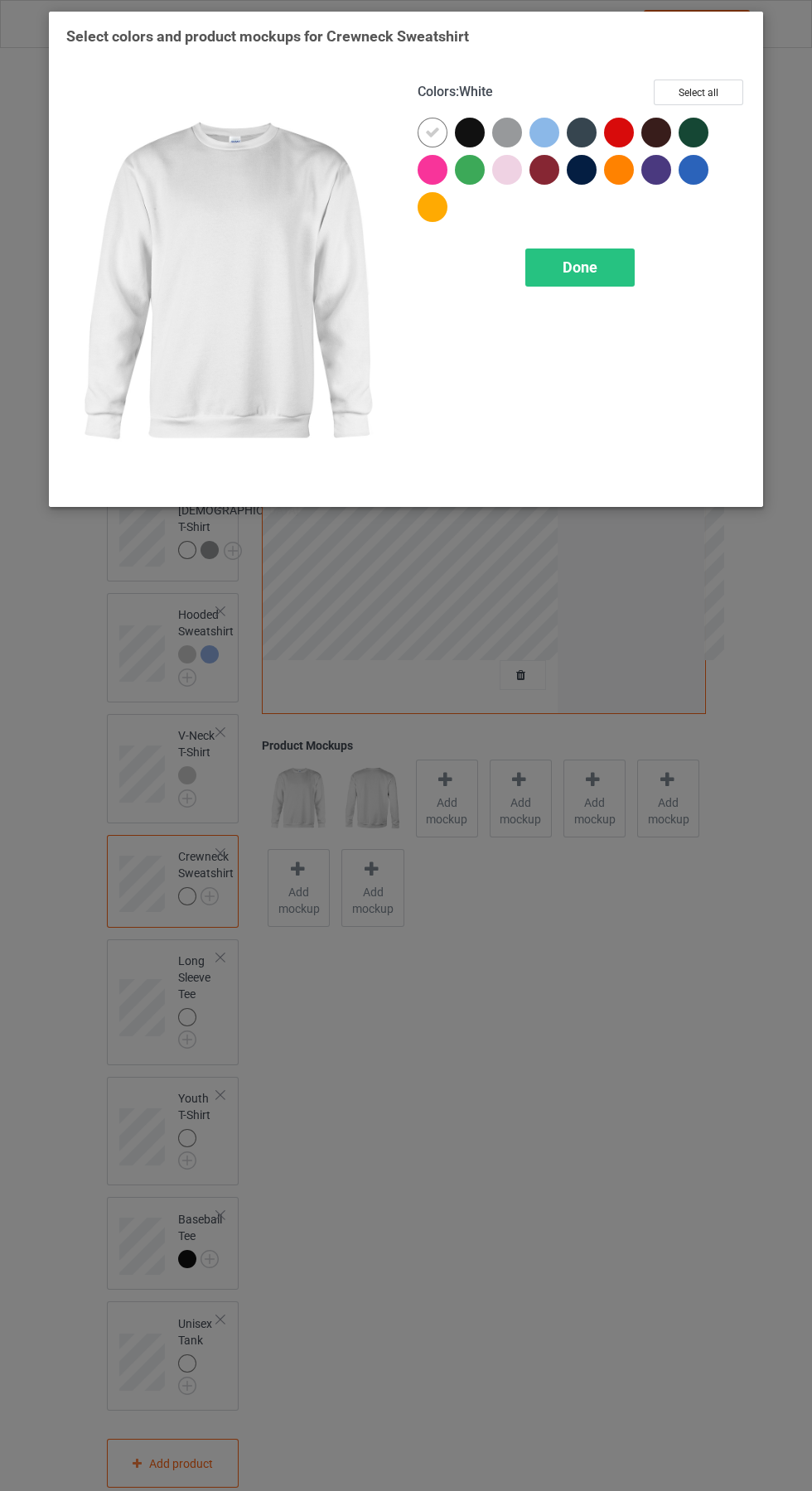
click at [554, 128] on div at bounding box center [544, 132] width 30 height 30
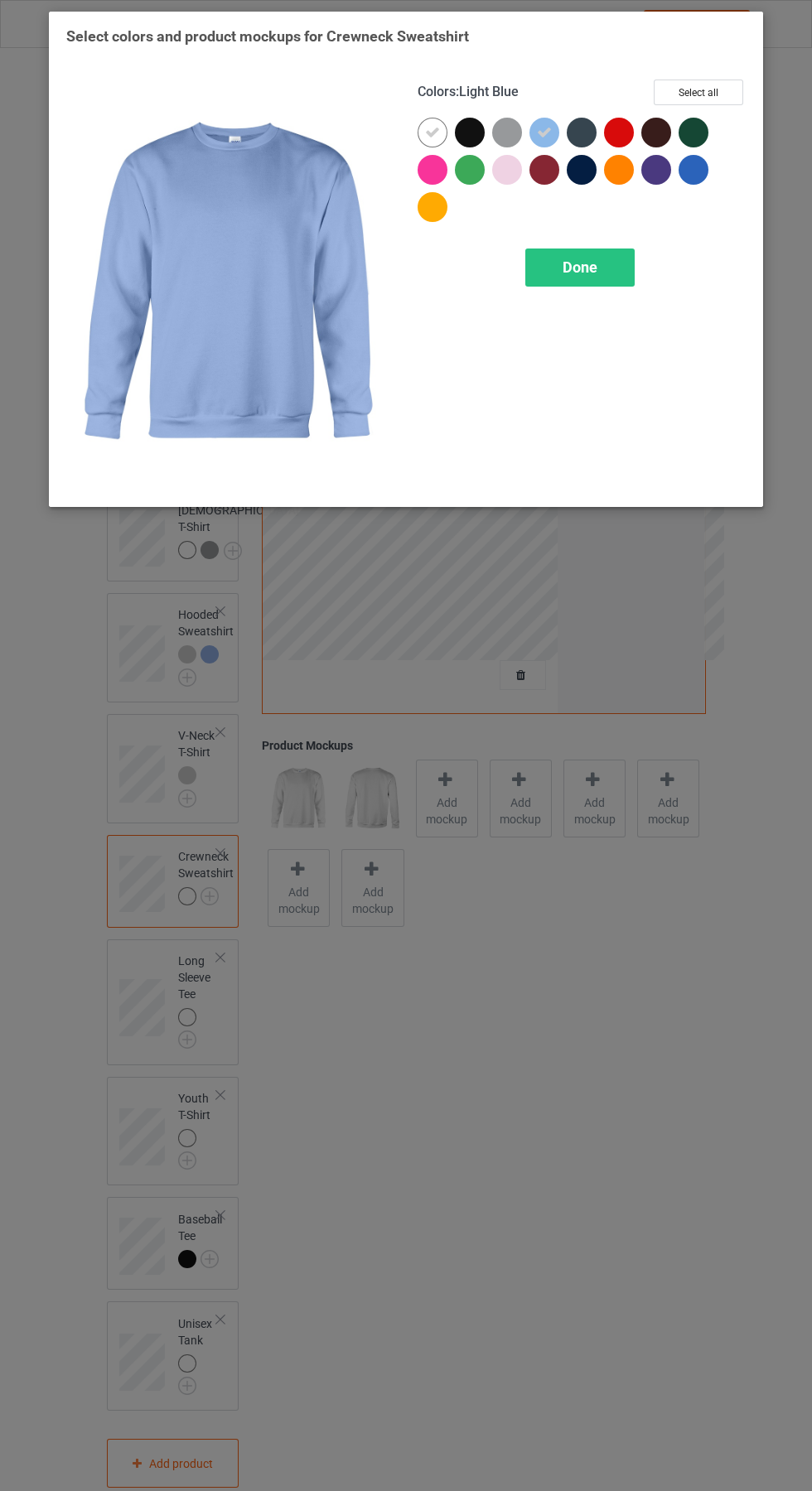
click at [504, 119] on div at bounding box center [506, 132] width 30 height 30
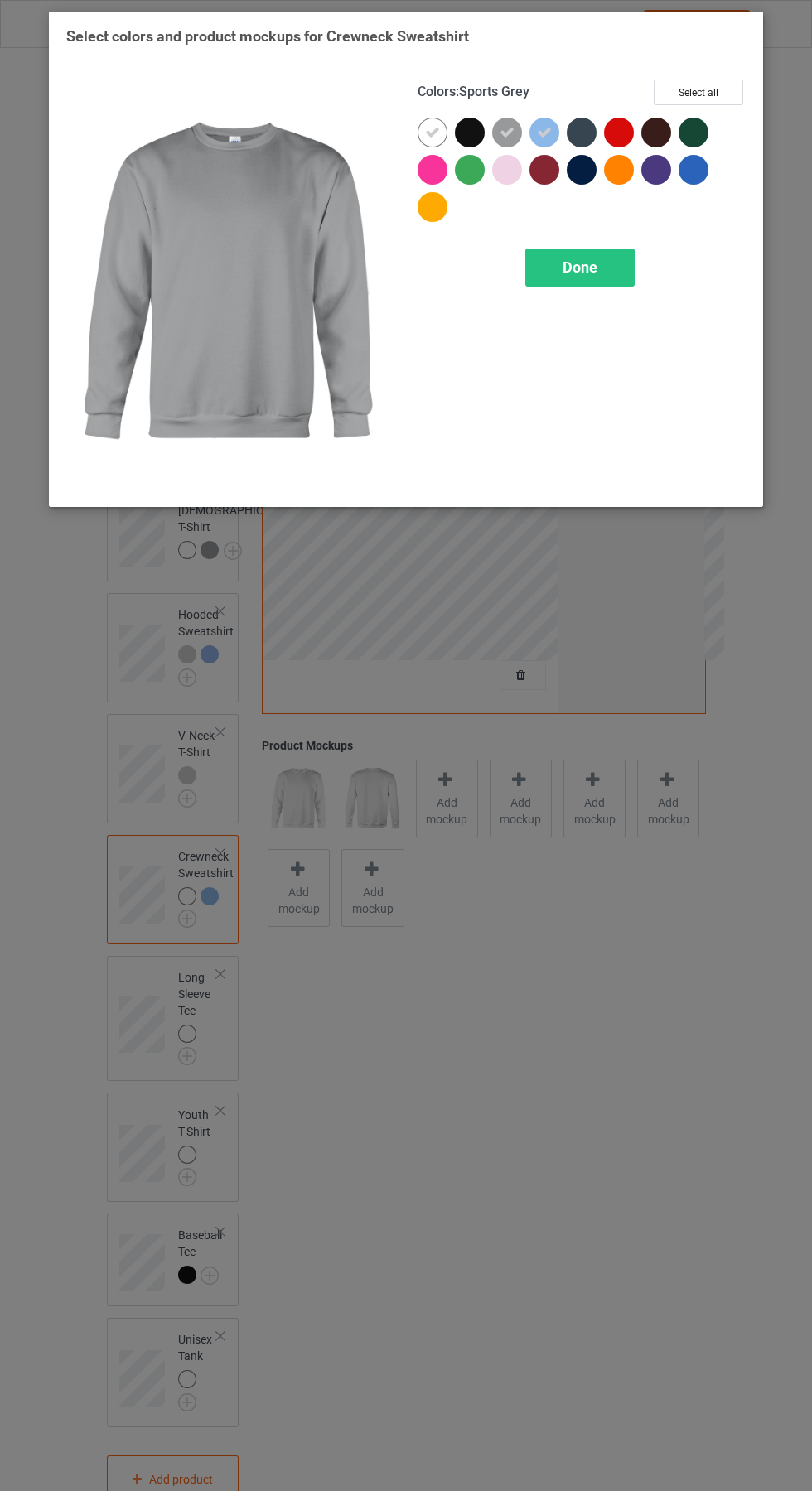
click at [436, 122] on div at bounding box center [432, 132] width 30 height 30
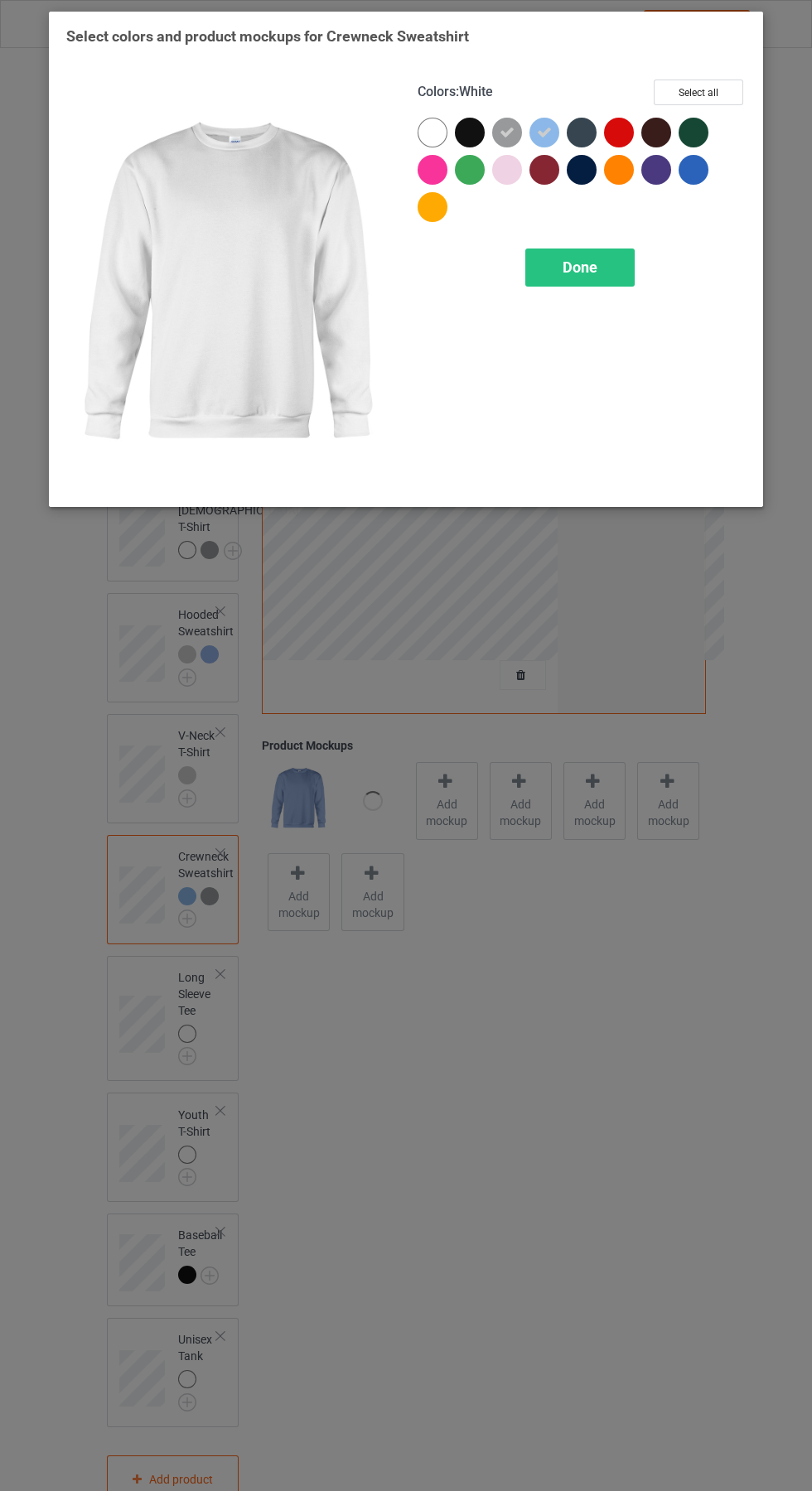
click at [597, 262] on div "Done" at bounding box center [579, 267] width 109 height 38
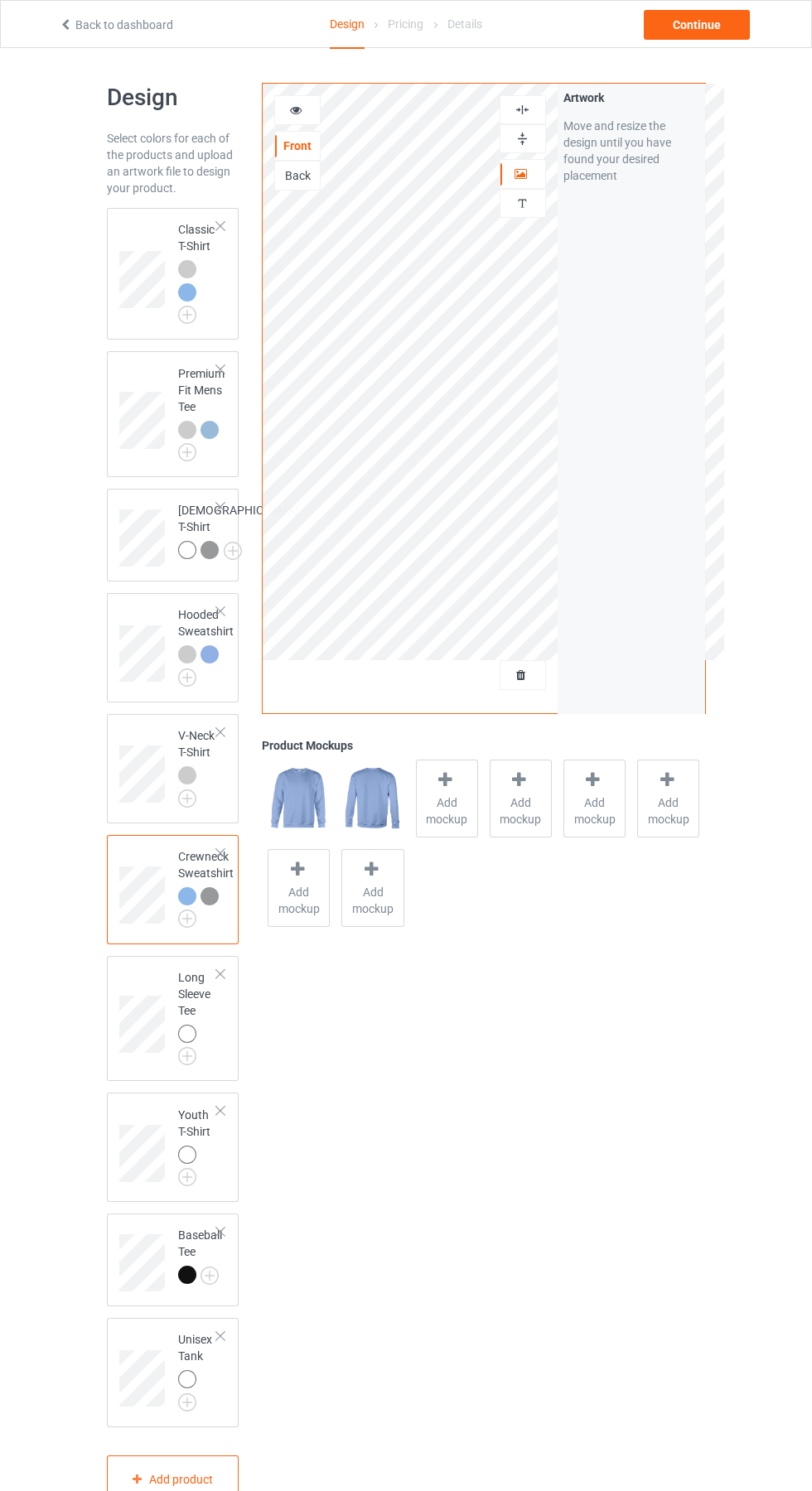
click at [0, 0] on img at bounding box center [0, 0] width 0 height 0
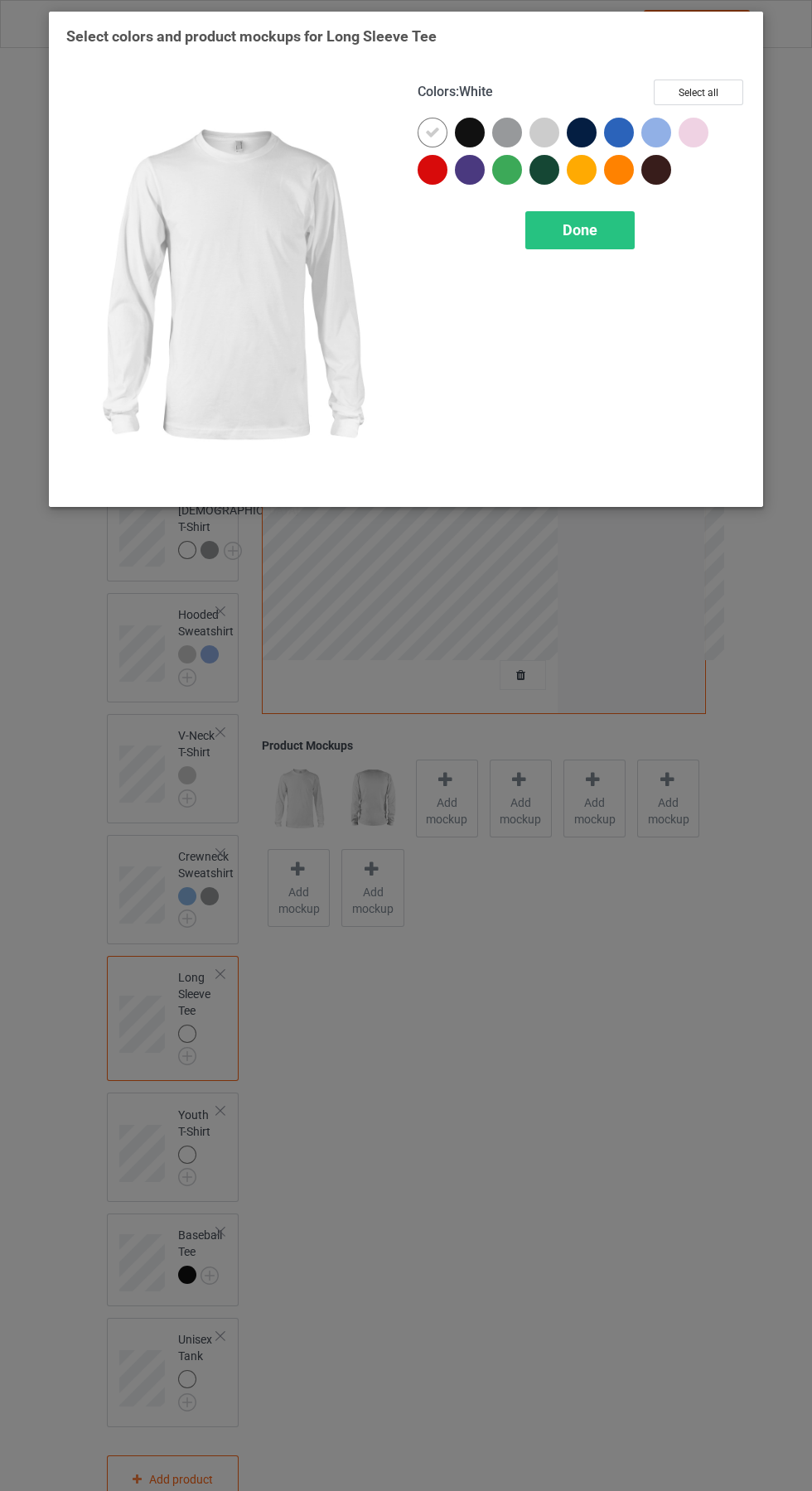
click at [539, 128] on div at bounding box center [544, 132] width 30 height 30
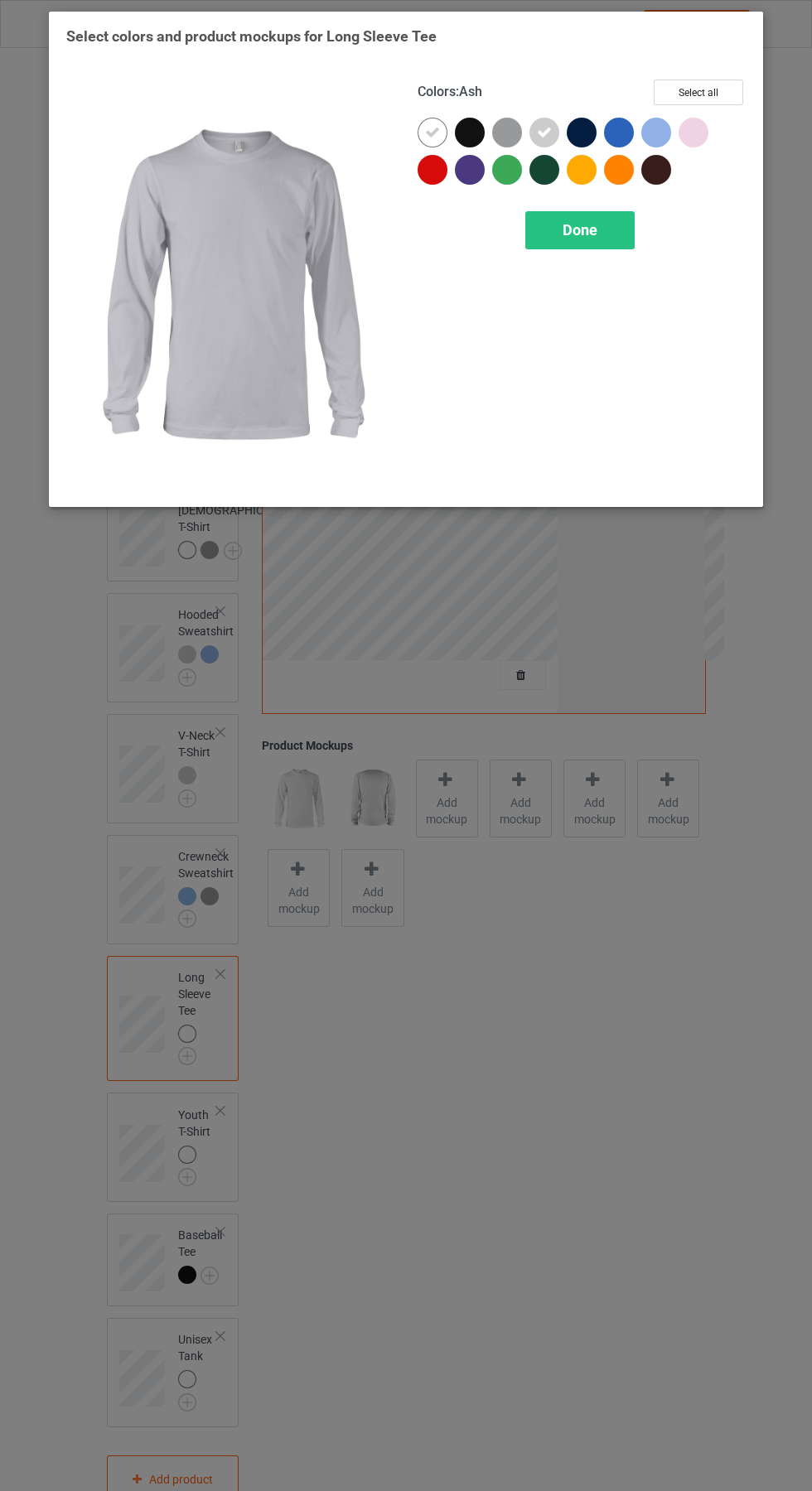
click at [662, 118] on div at bounding box center [659, 136] width 37 height 37
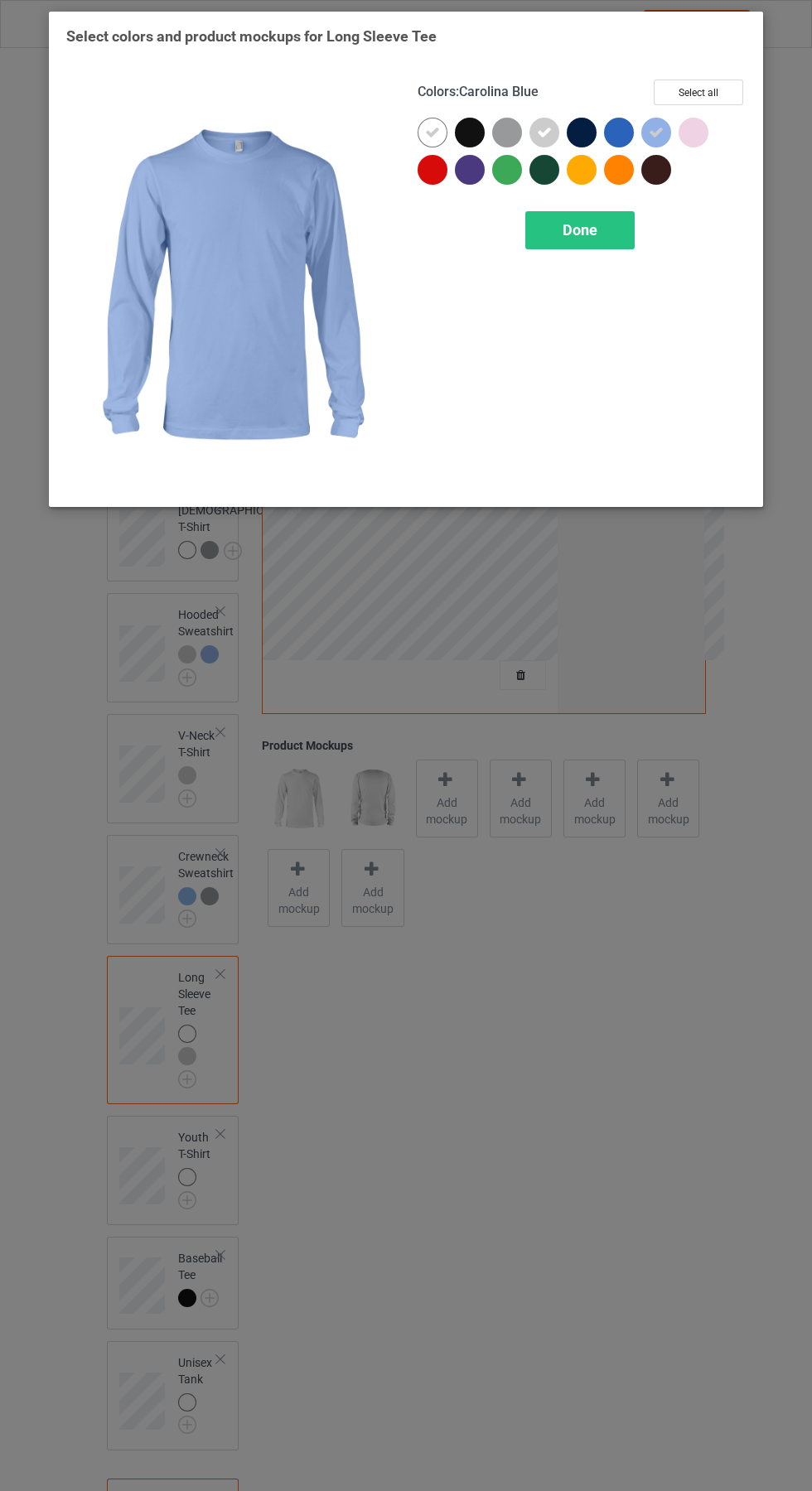
click at [419, 125] on div at bounding box center [432, 132] width 30 height 30
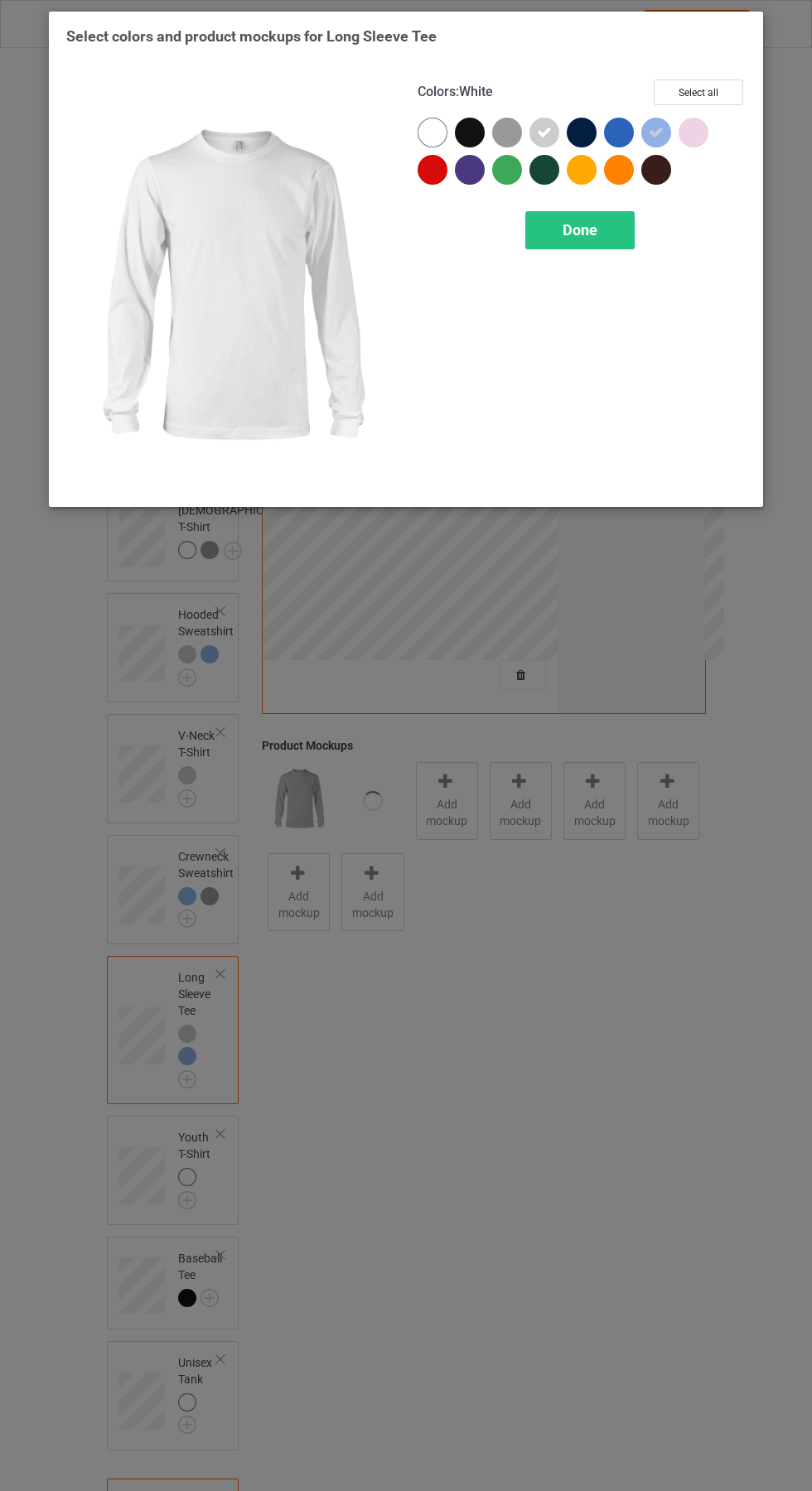
click at [618, 230] on div "Done" at bounding box center [579, 230] width 109 height 38
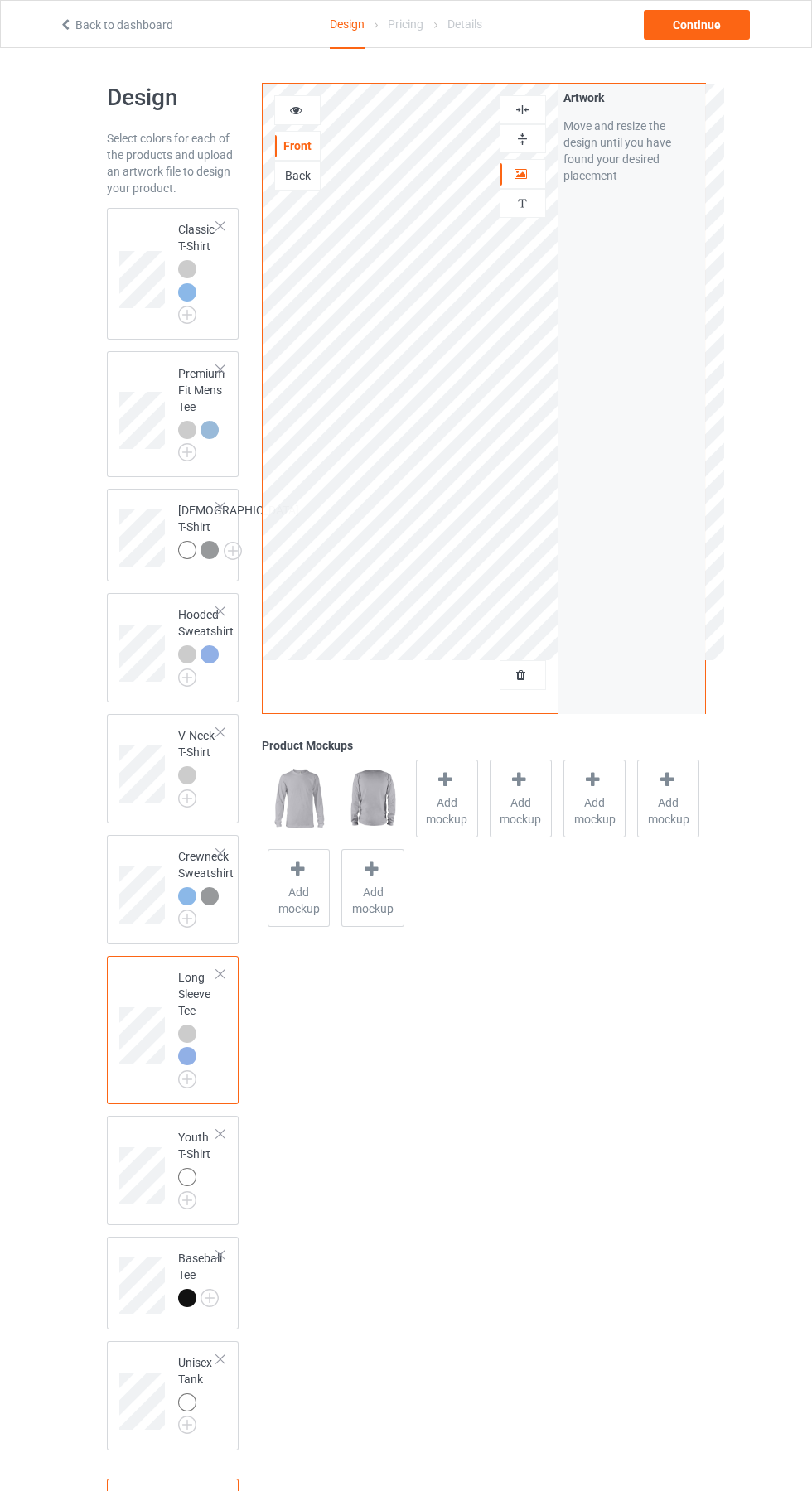
click at [0, 0] on img at bounding box center [0, 0] width 0 height 0
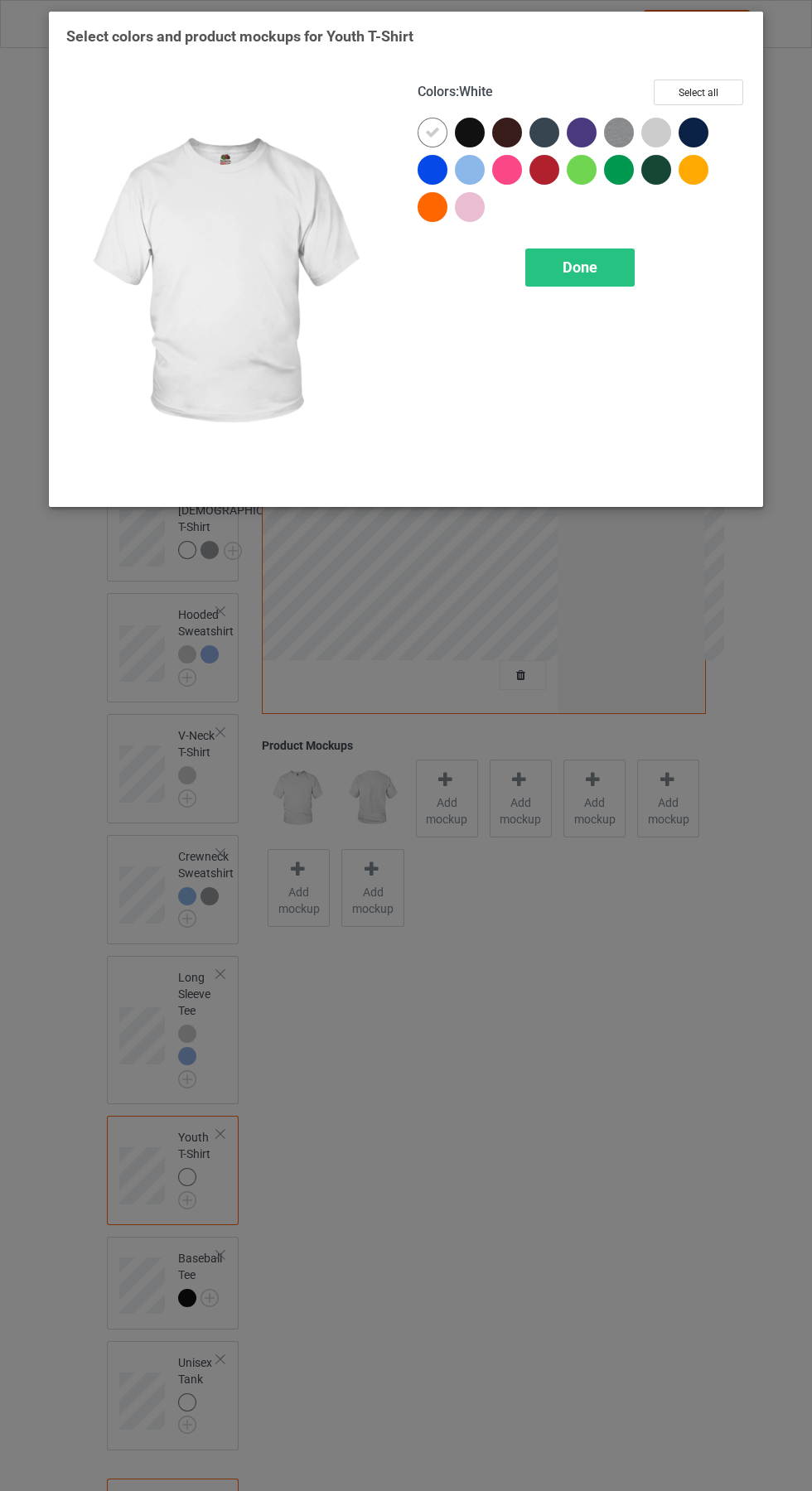
click at [468, 165] on div at bounding box center [469, 169] width 30 height 30
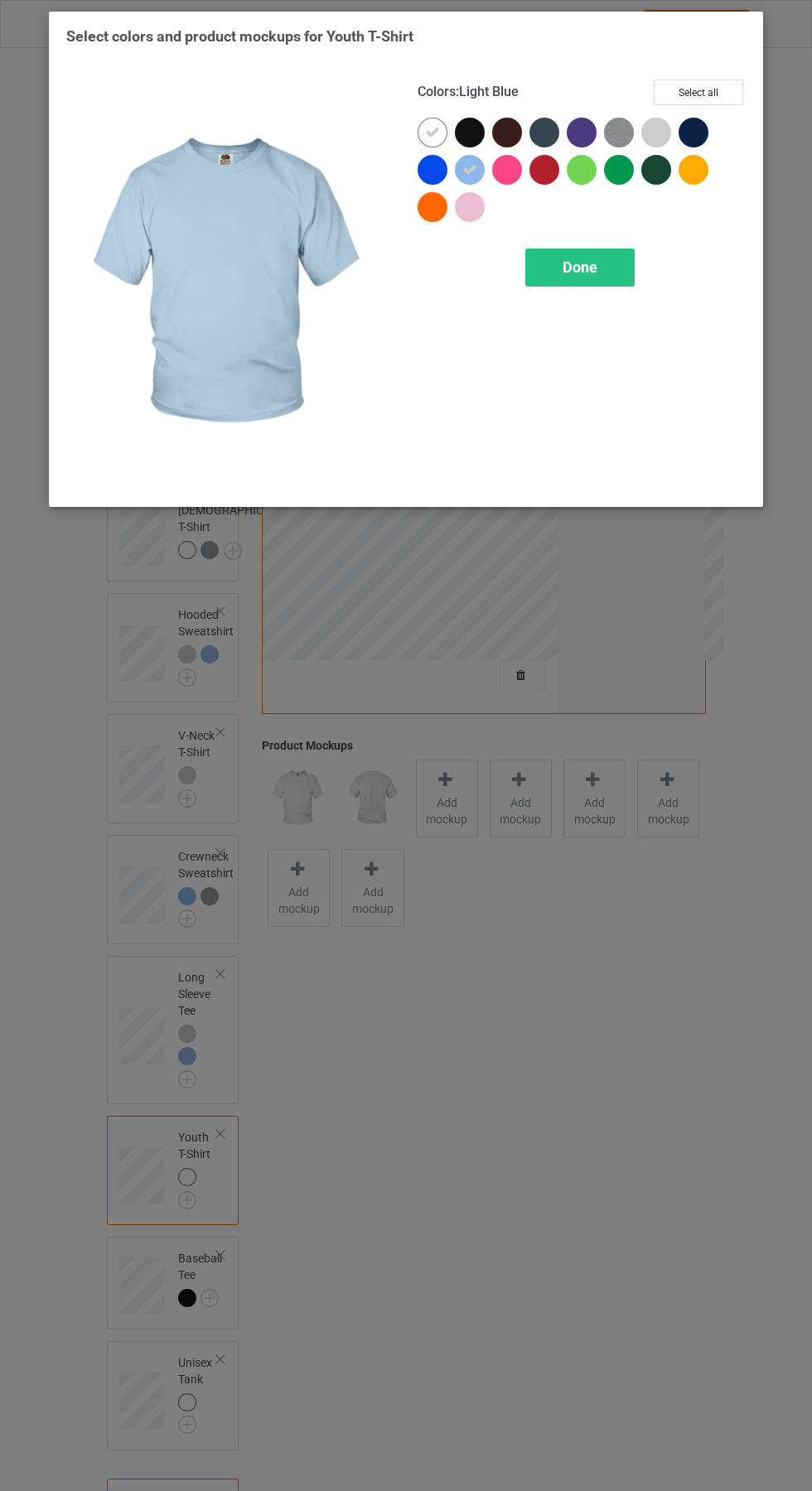
click at [663, 132] on div at bounding box center [655, 132] width 30 height 30
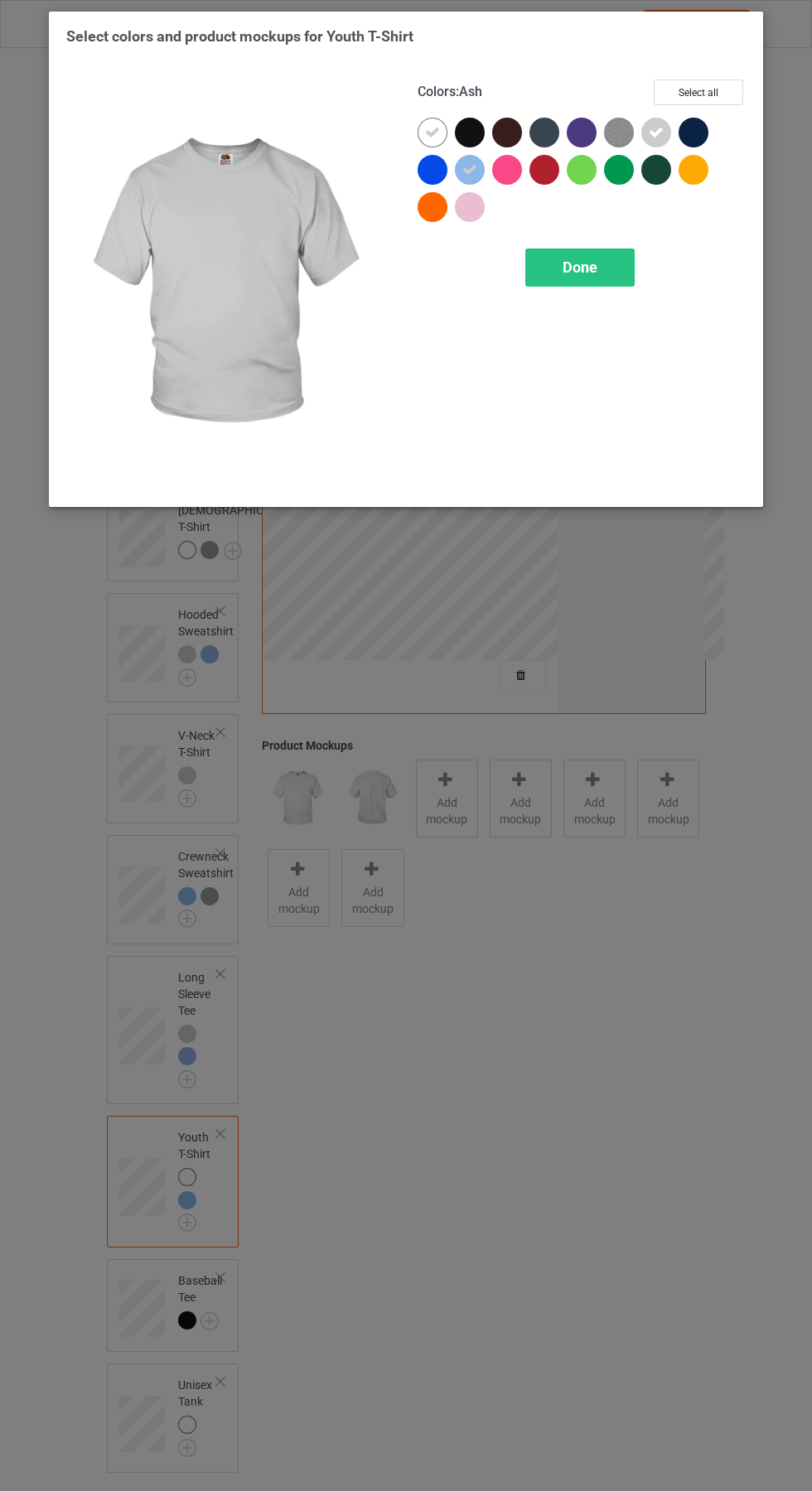
click at [425, 122] on div at bounding box center [432, 132] width 30 height 30
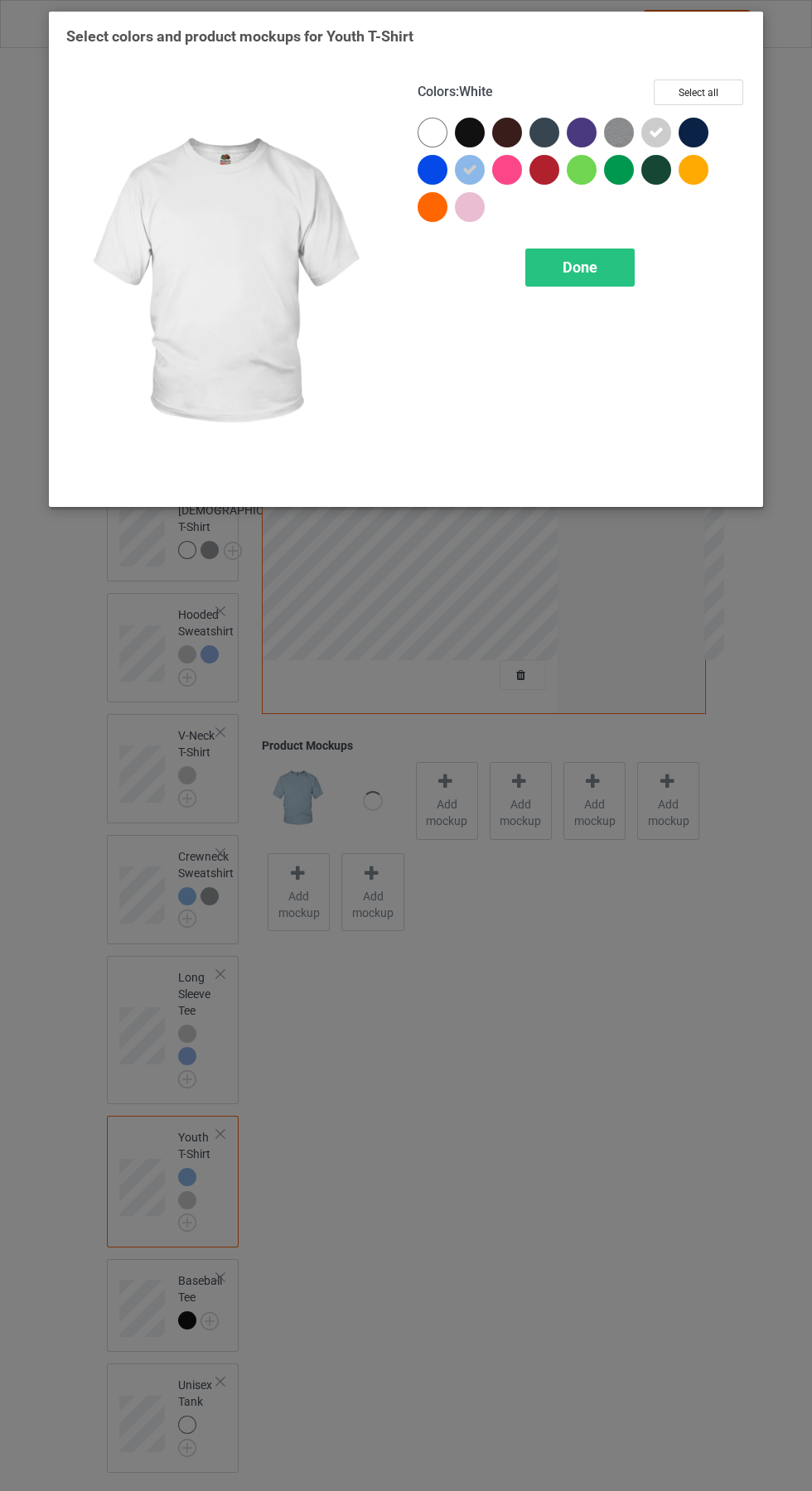
click at [617, 267] on div "Done" at bounding box center [579, 267] width 109 height 38
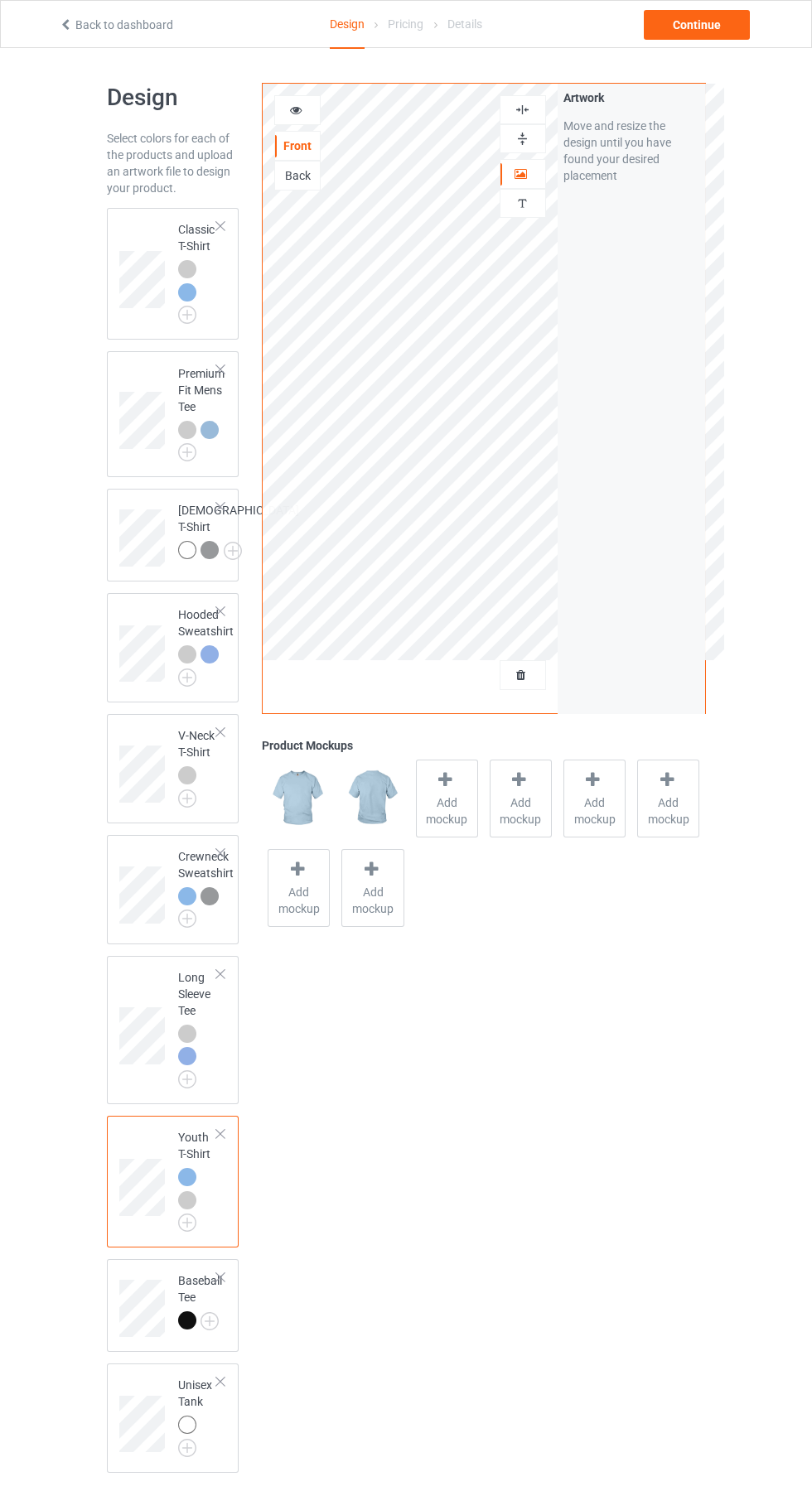
click at [0, 0] on img at bounding box center [0, 0] width 0 height 0
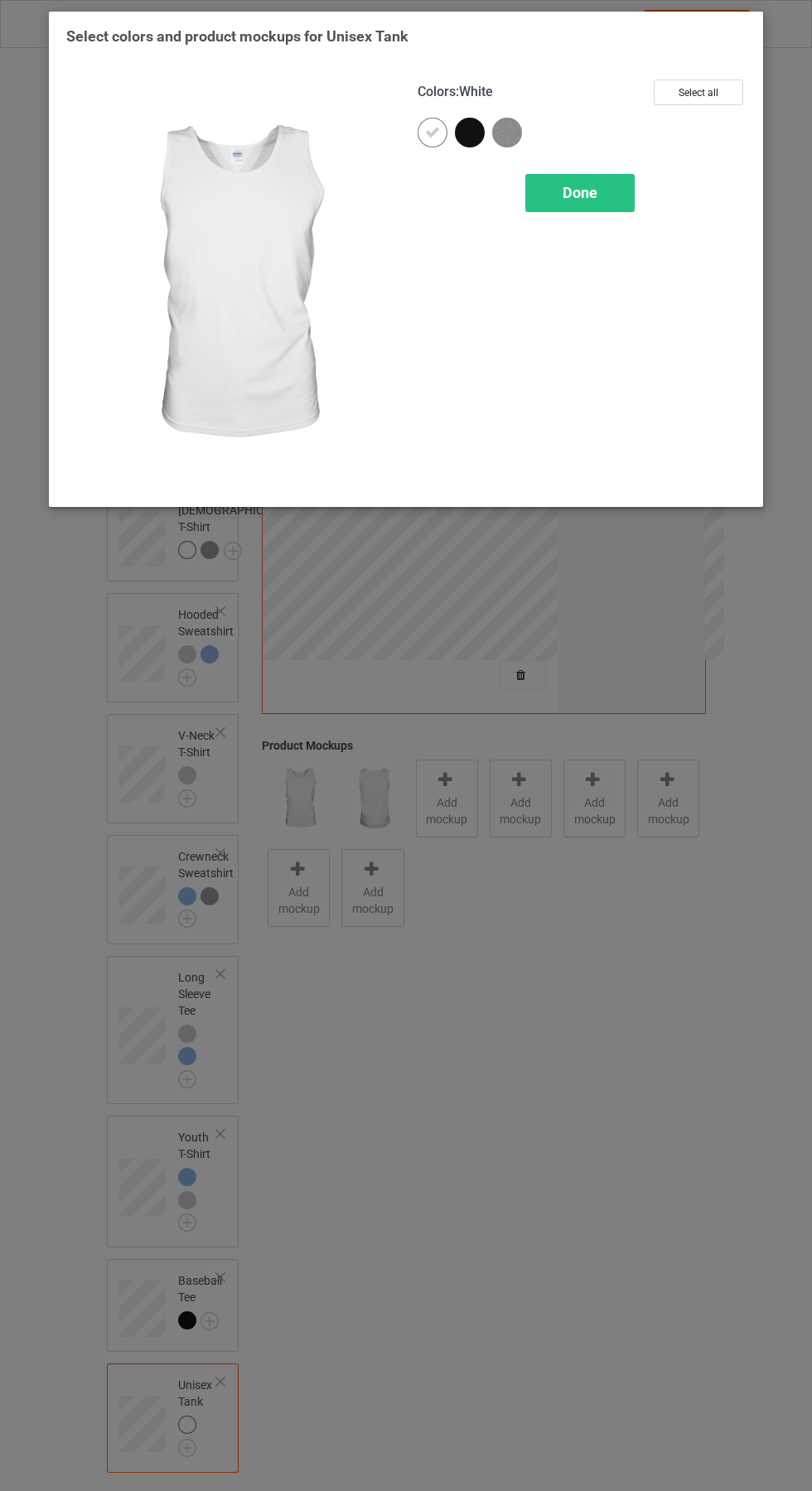
click at [511, 130] on img at bounding box center [506, 132] width 30 height 30
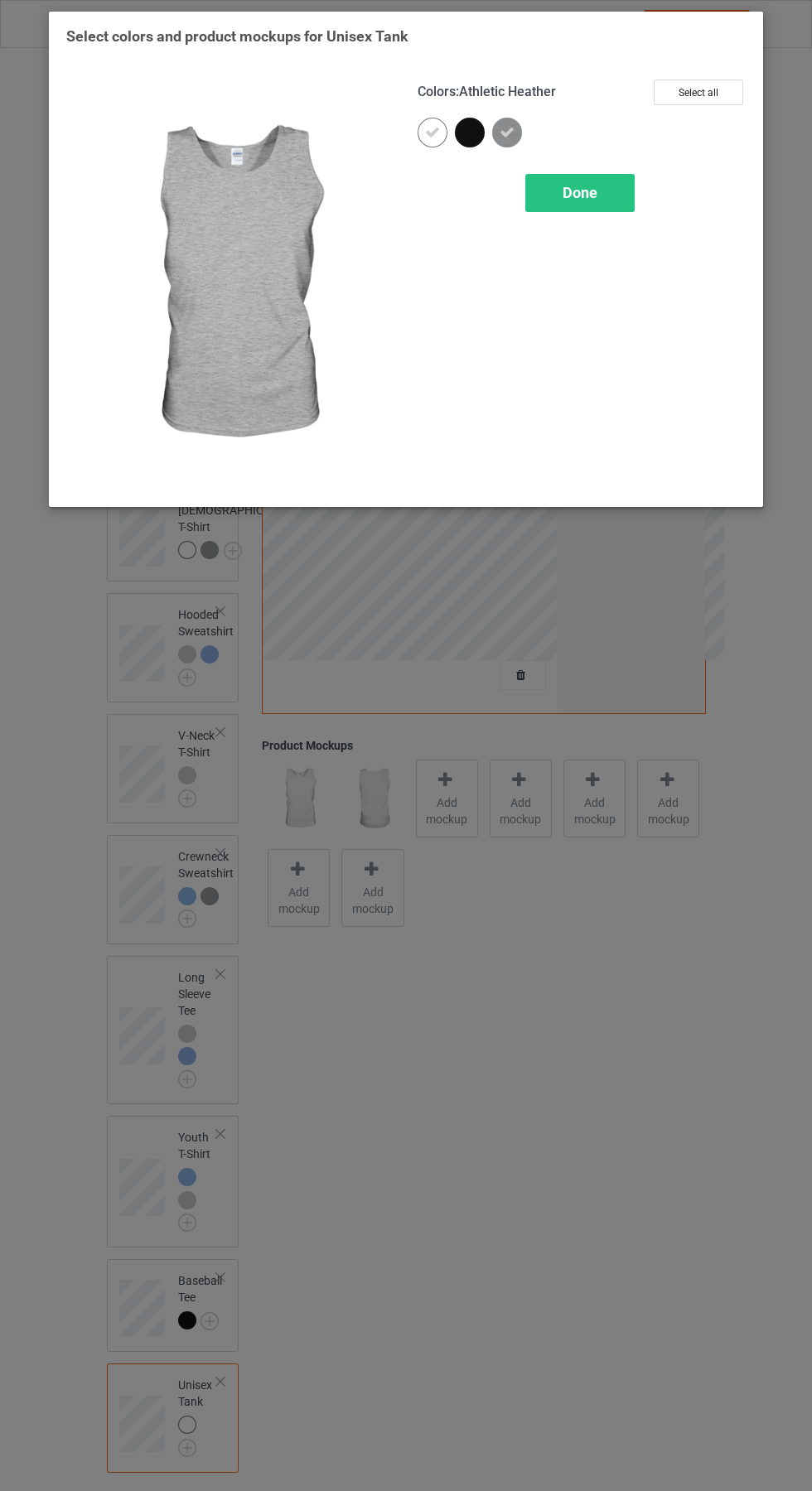
click at [429, 130] on icon at bounding box center [431, 131] width 15 height 15
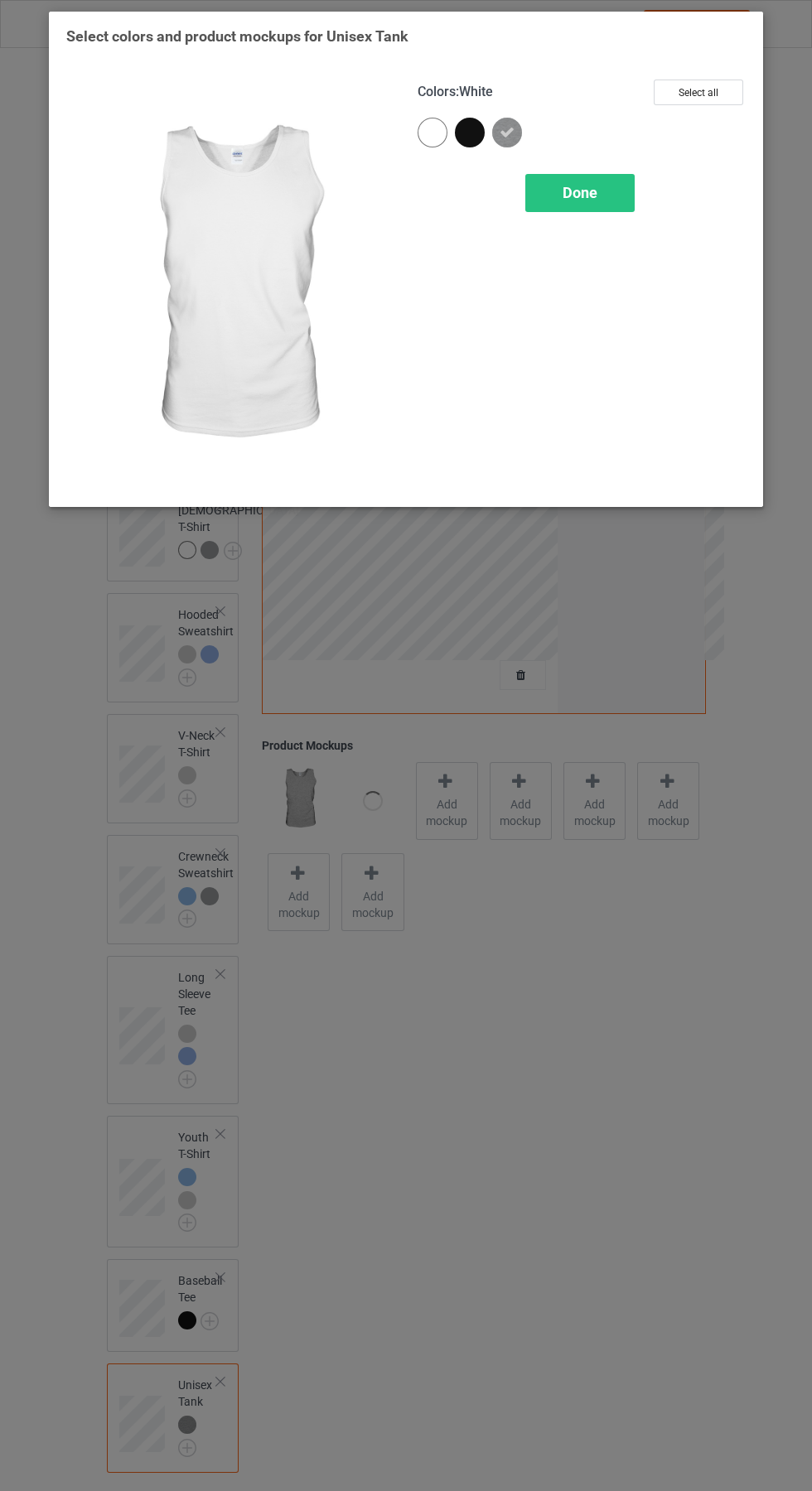
click at [602, 184] on div "Done" at bounding box center [579, 193] width 109 height 38
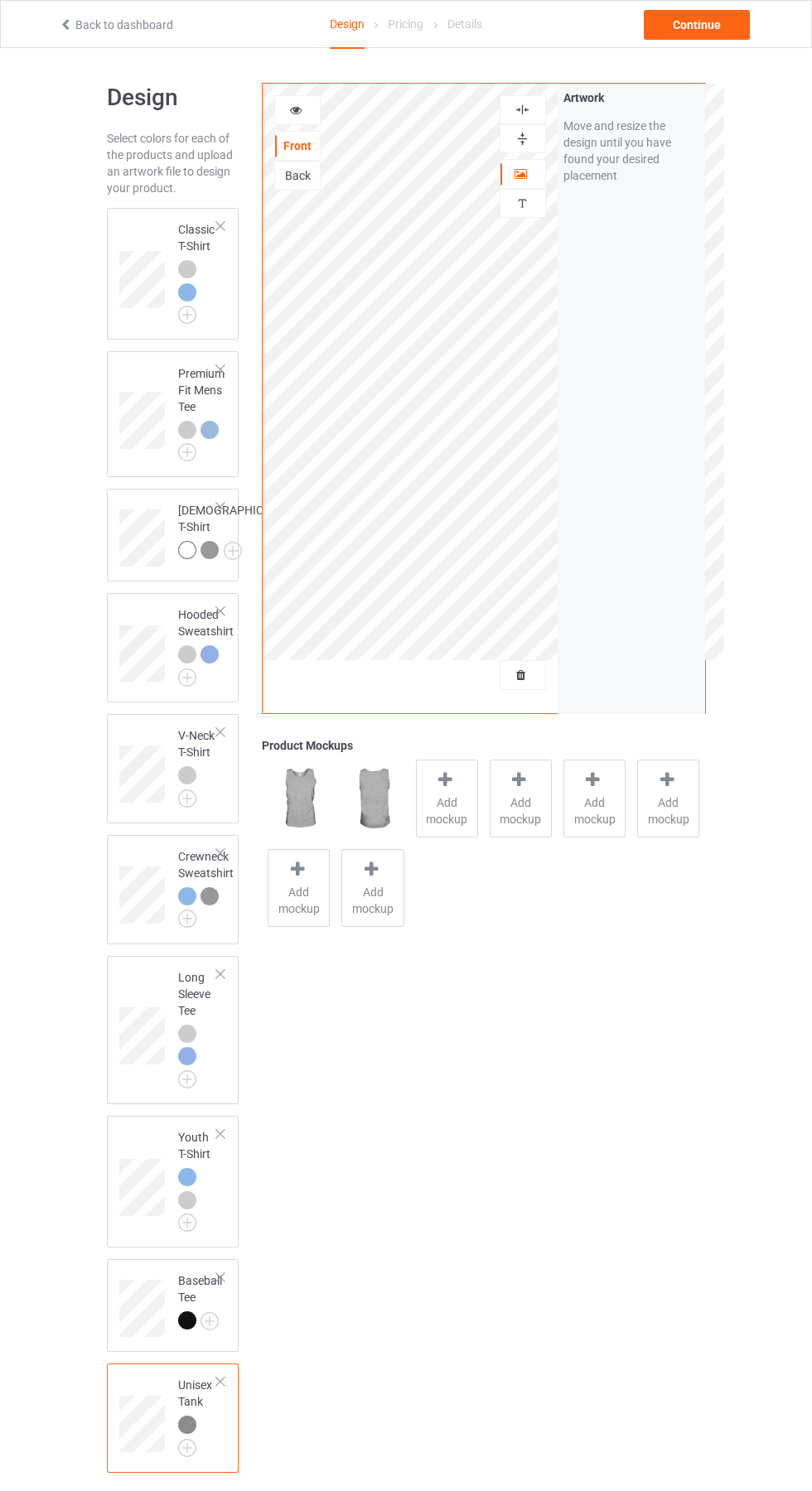
click at [220, 1284] on div at bounding box center [220, 1278] width 12 height 12
click at [725, 34] on div "Continue" at bounding box center [696, 24] width 106 height 30
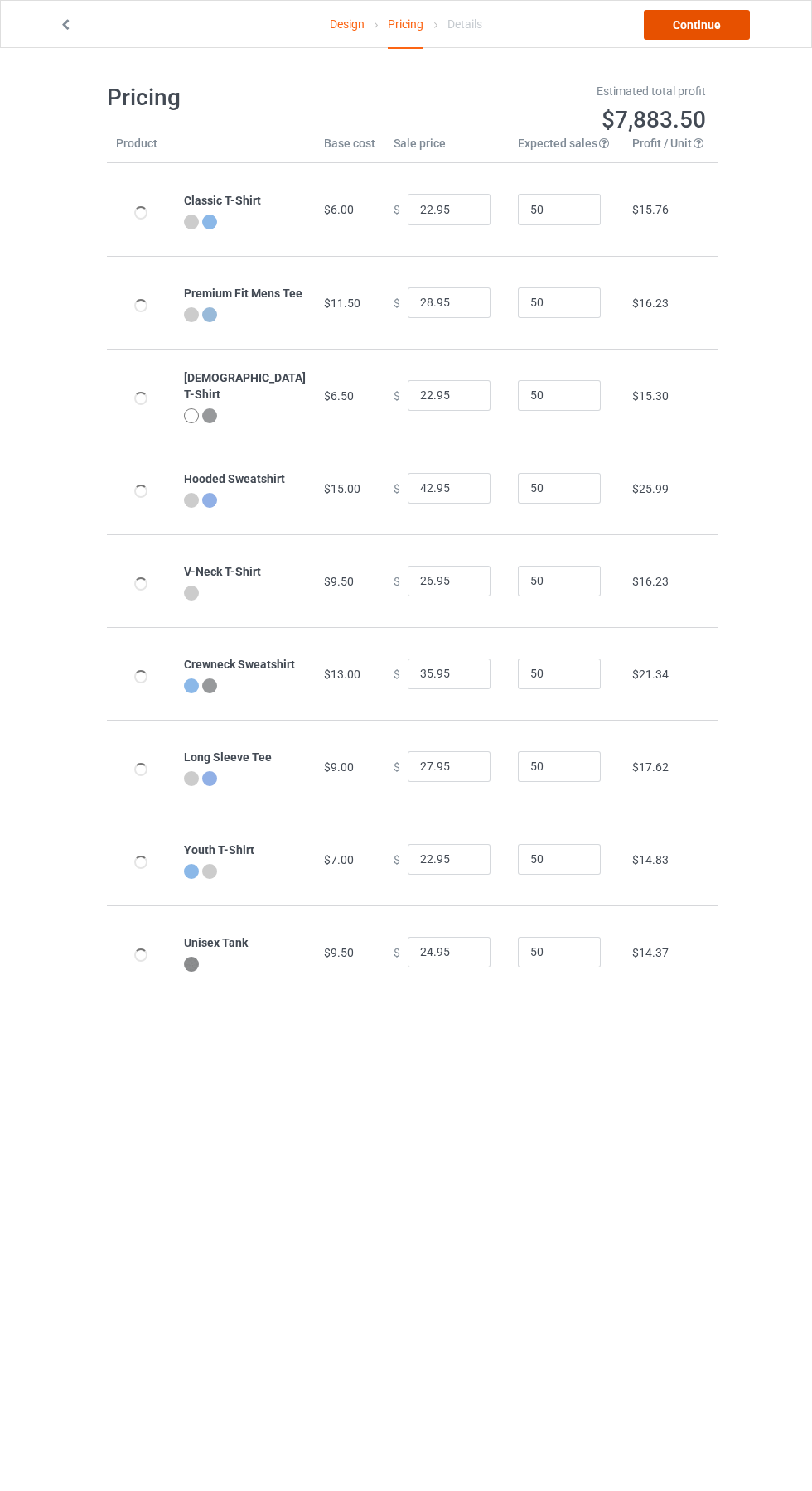
click at [724, 25] on link "Continue" at bounding box center [696, 24] width 106 height 30
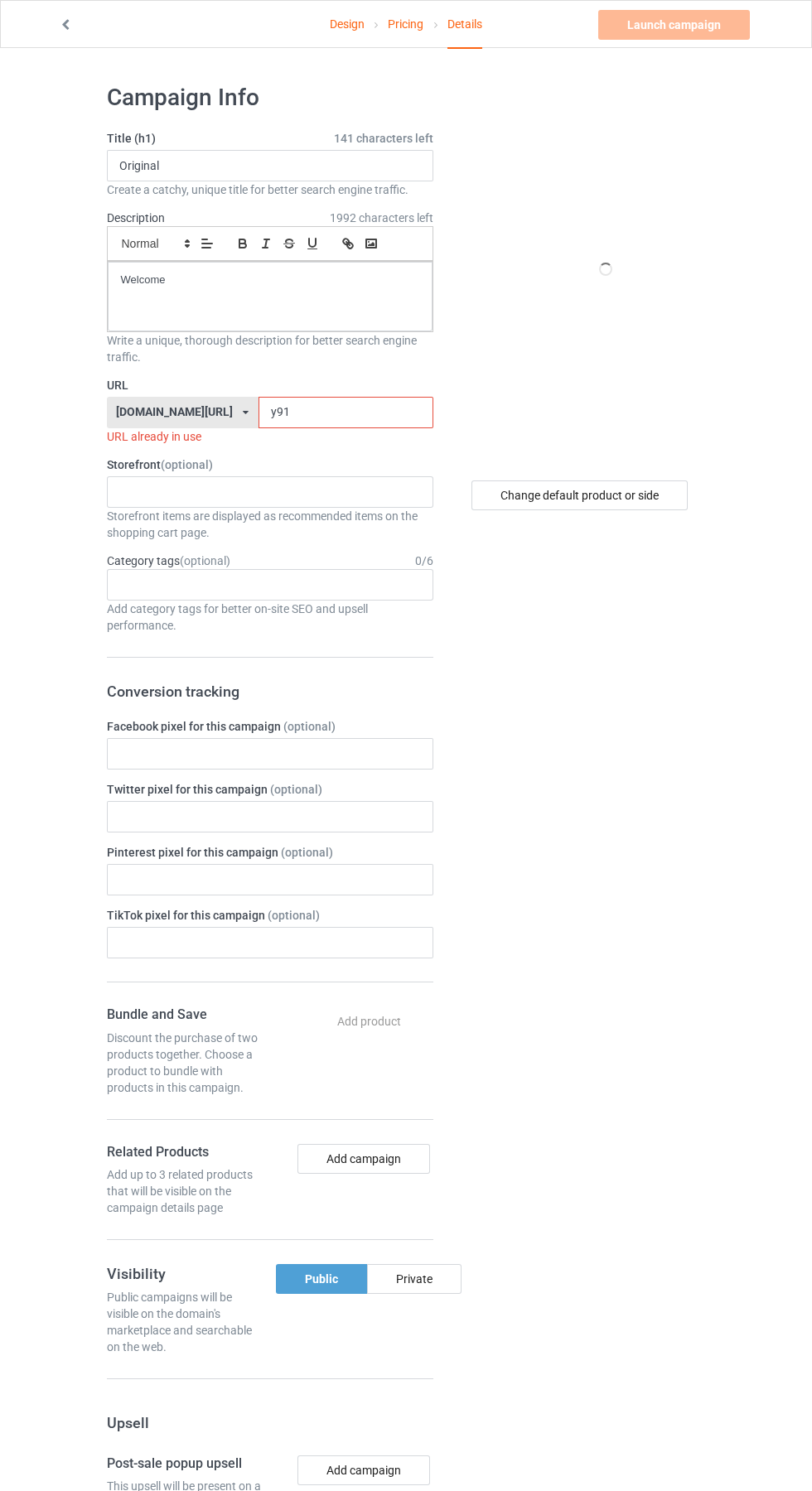
click at [313, 413] on input "y91" at bounding box center [346, 413] width 175 height 31
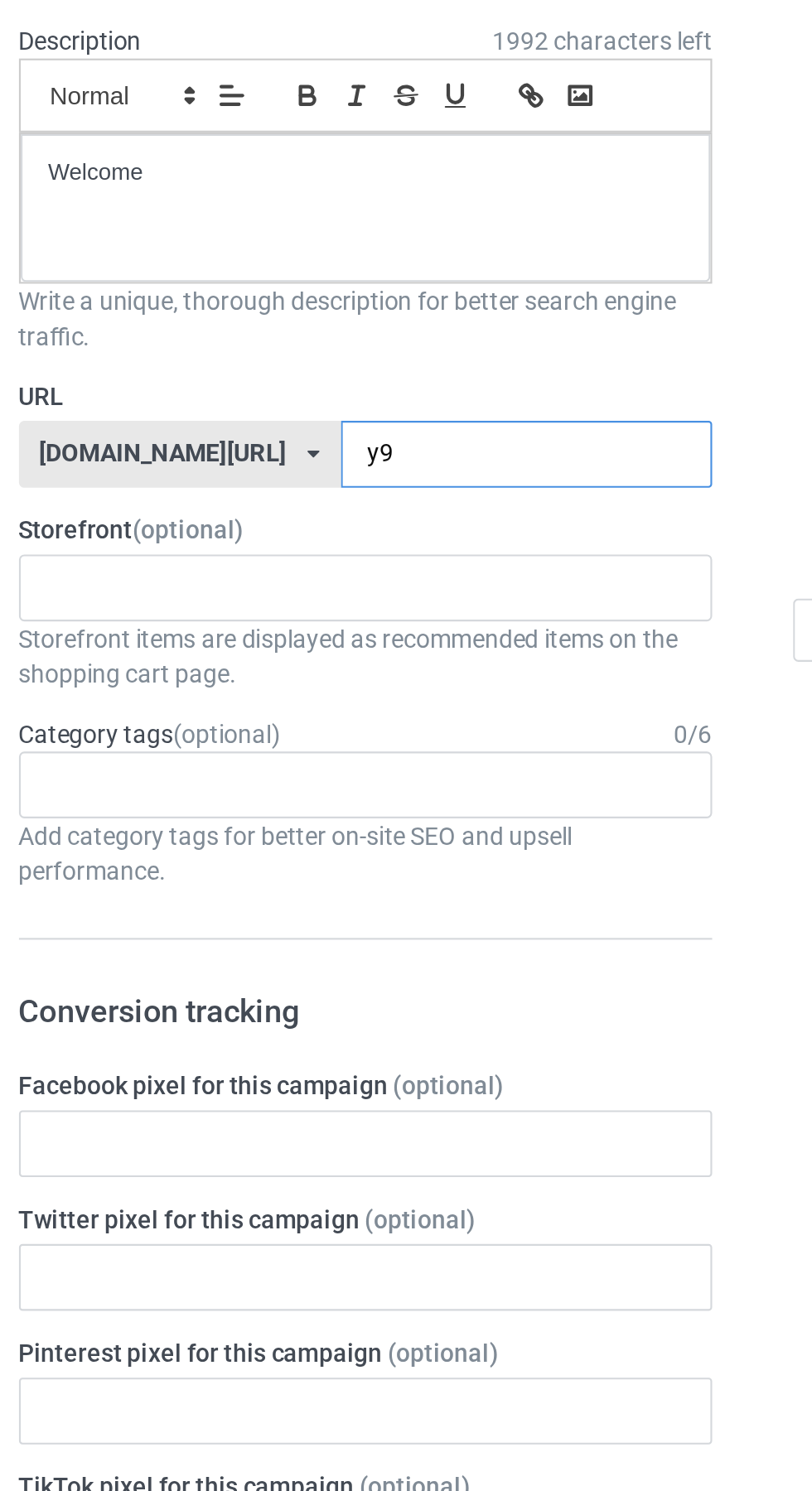
type input "y"
type input "Jaws"
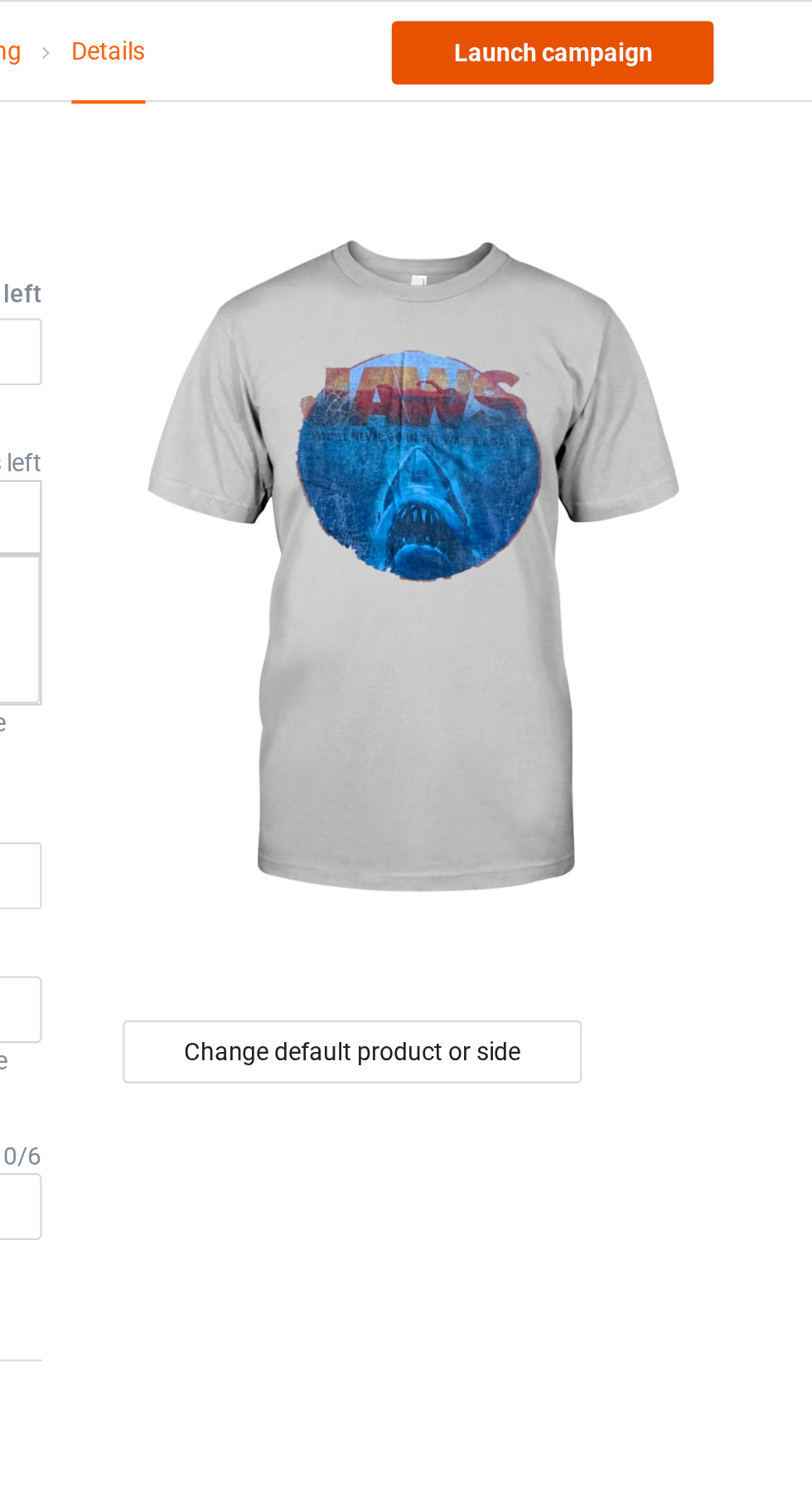
click at [709, 30] on link "Launch campaign" at bounding box center [674, 24] width 152 height 30
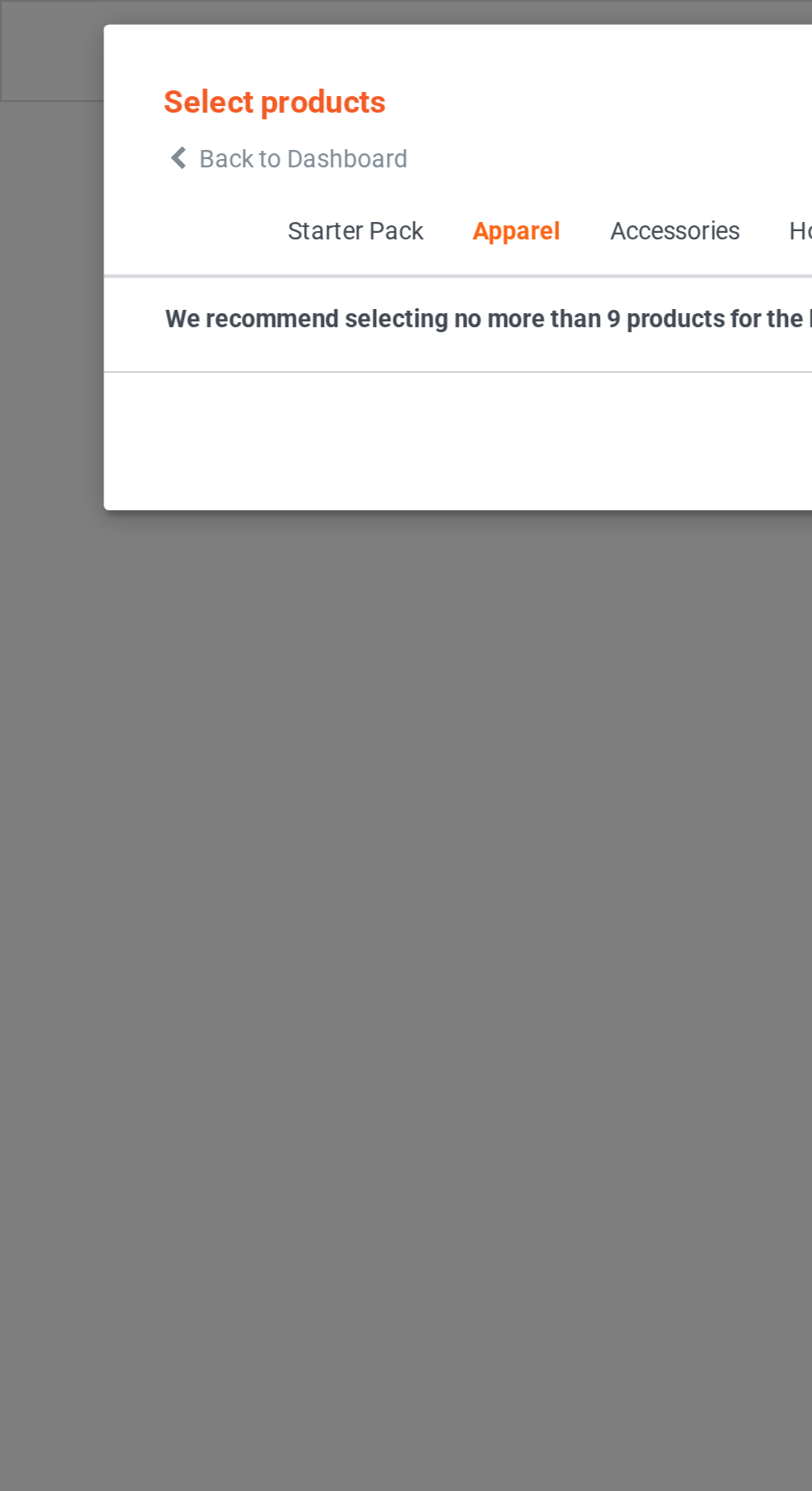
click at [101, 75] on span "Back to Dashboard" at bounding box center [142, 75] width 98 height 14
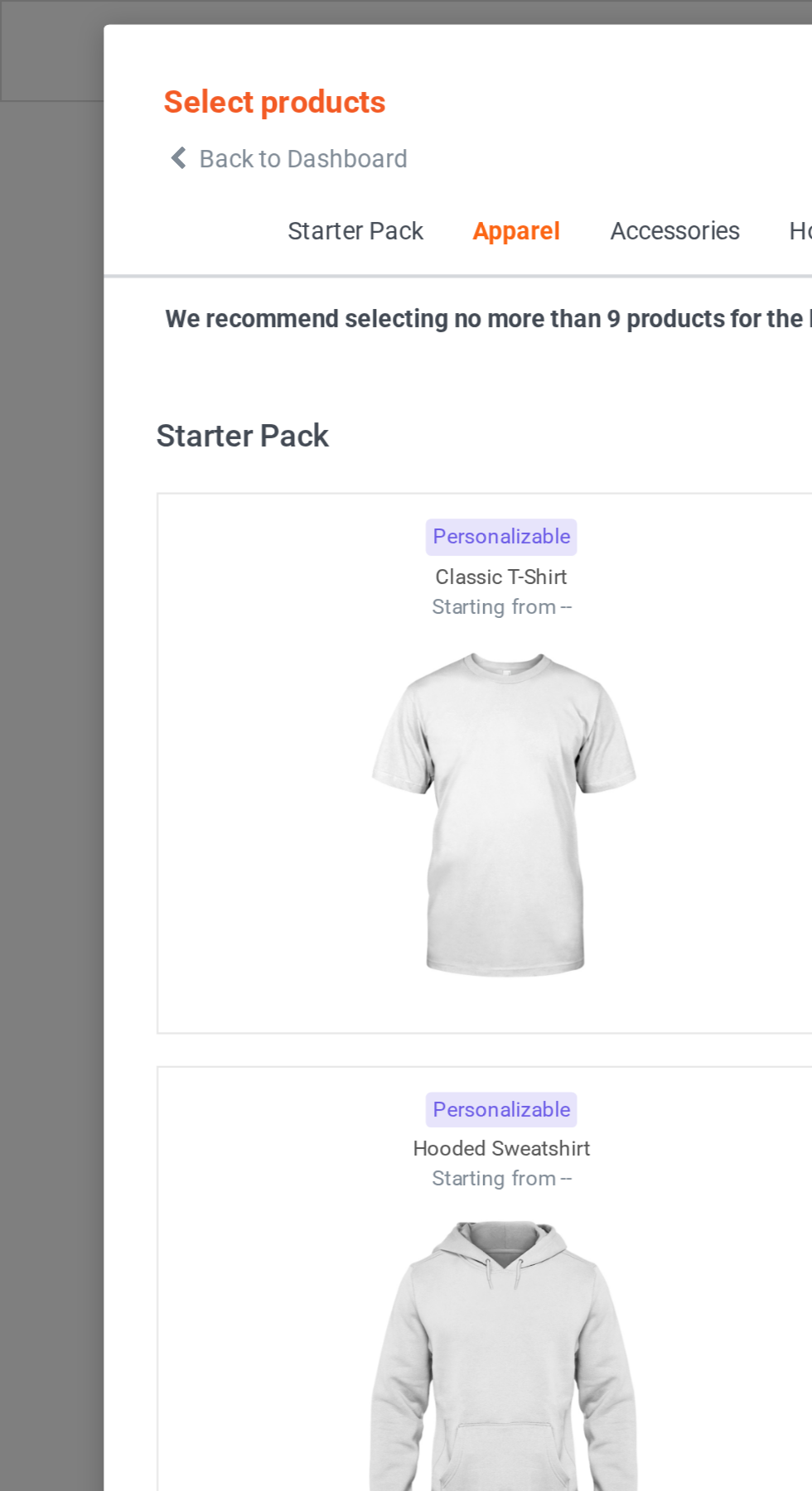
scroll to position [886, 0]
